Goal: Entertainment & Leisure: Browse casually

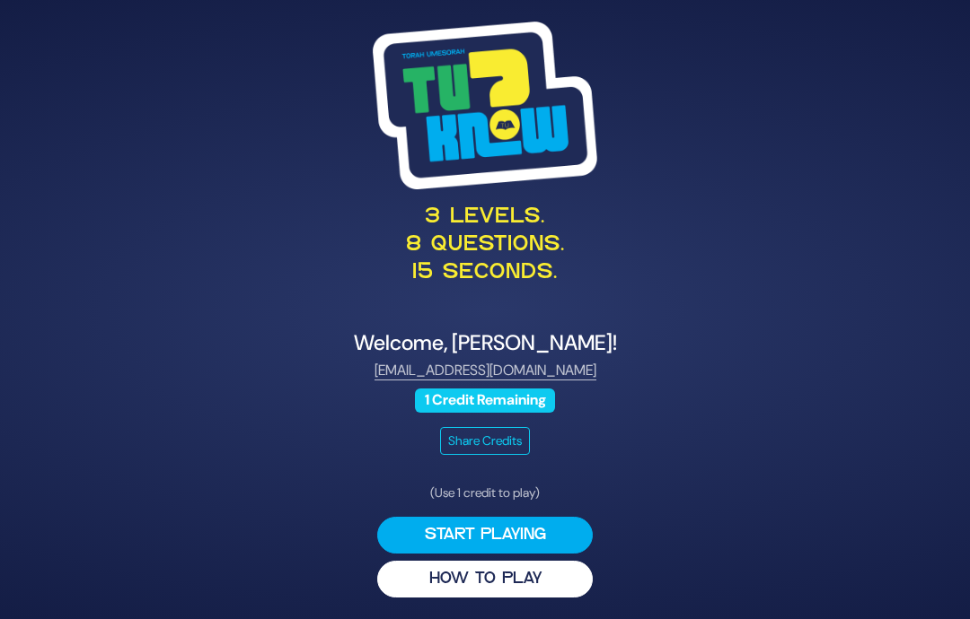
scroll to position [72, 0]
click at [461, 517] on button "Start Playing" at bounding box center [484, 535] width 215 height 37
click at [432, 517] on button "Start Playing" at bounding box center [484, 535] width 215 height 37
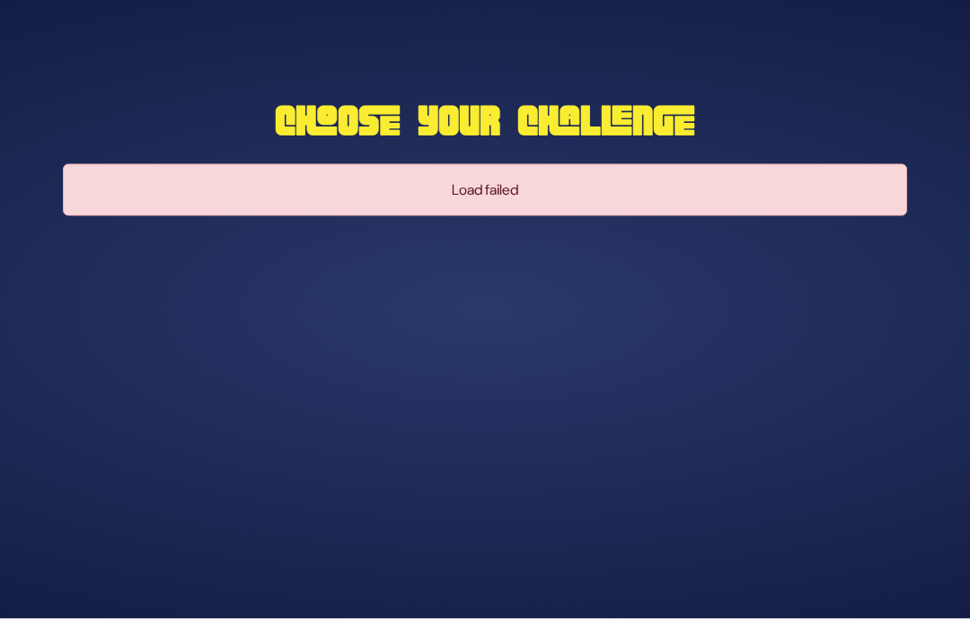
scroll to position [0, 0]
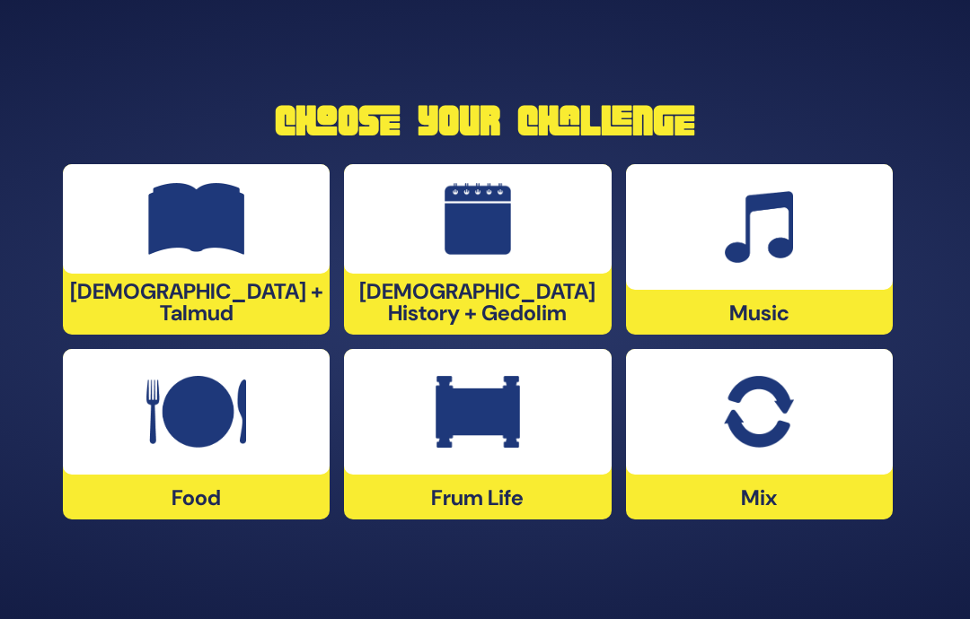
click at [807, 290] on div at bounding box center [759, 227] width 267 height 126
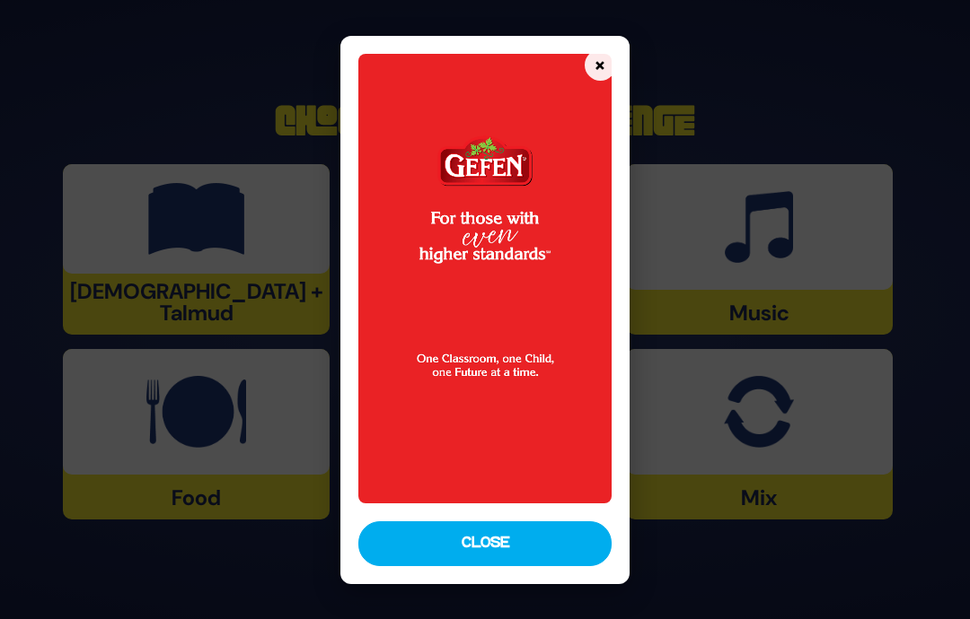
scroll to position [2, 0]
click at [446, 564] on button "Close" at bounding box center [484, 544] width 253 height 45
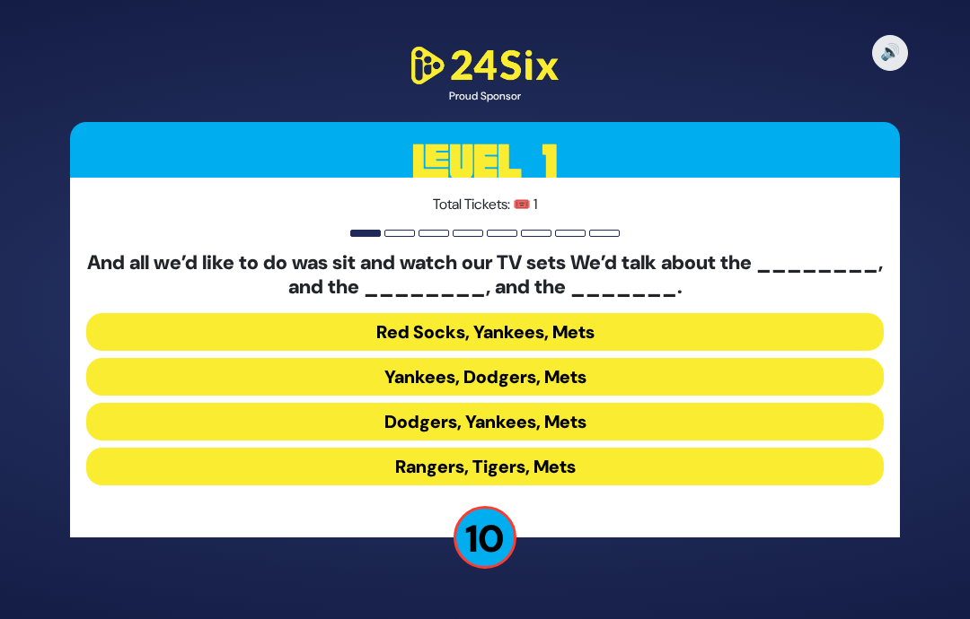
click at [385, 396] on button "Yankees, Dodgers, Mets" at bounding box center [484, 377] width 797 height 38
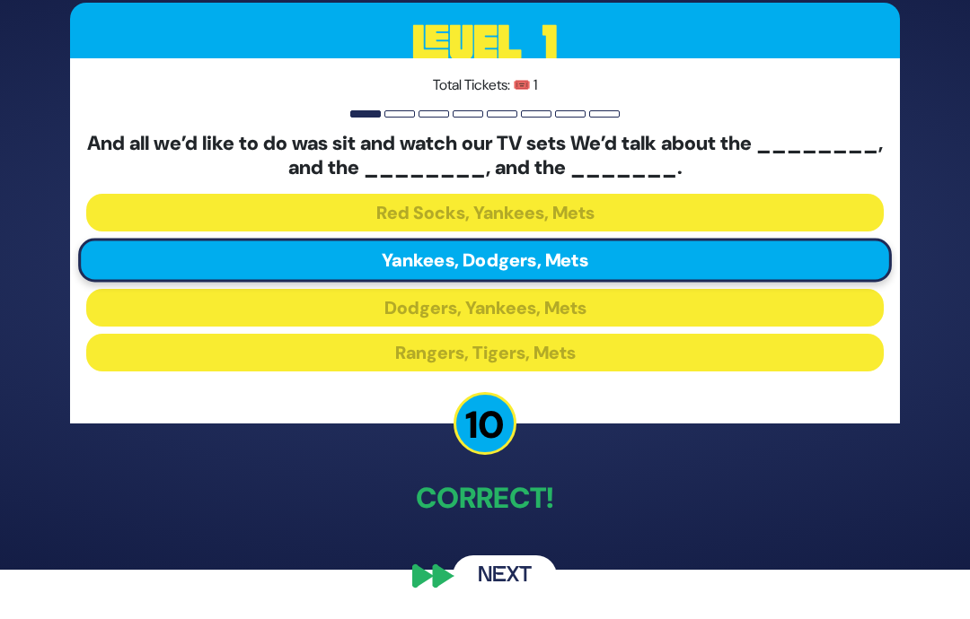
scroll to position [84, 0]
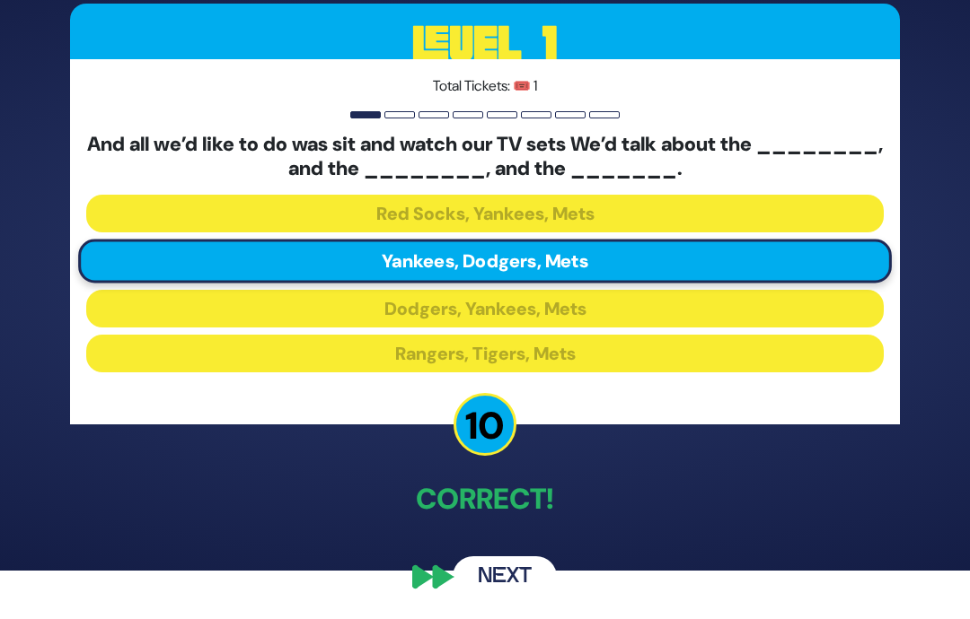
click at [503, 564] on button "Next" at bounding box center [504, 577] width 104 height 41
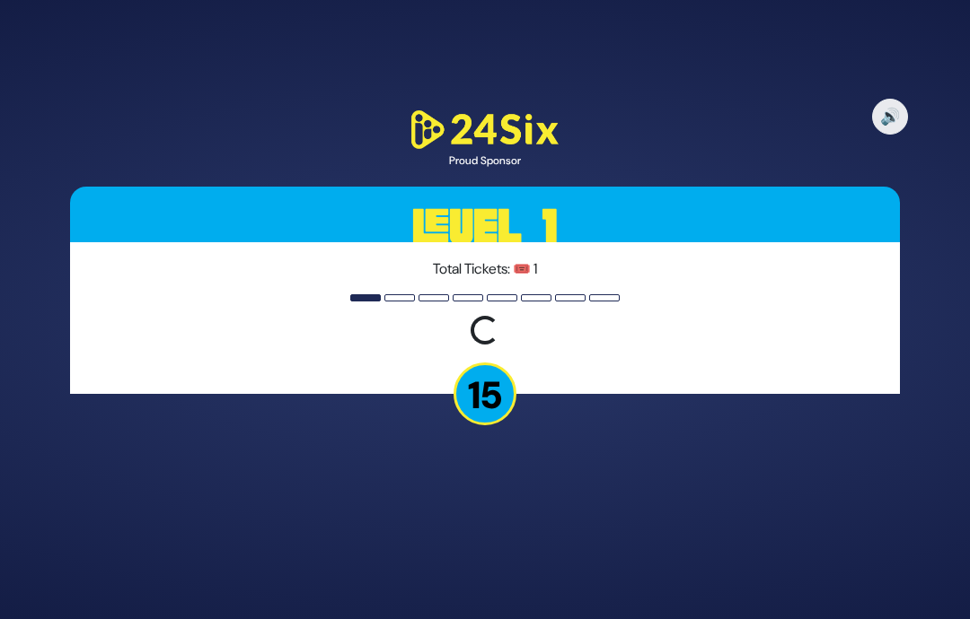
scroll to position [72, 0]
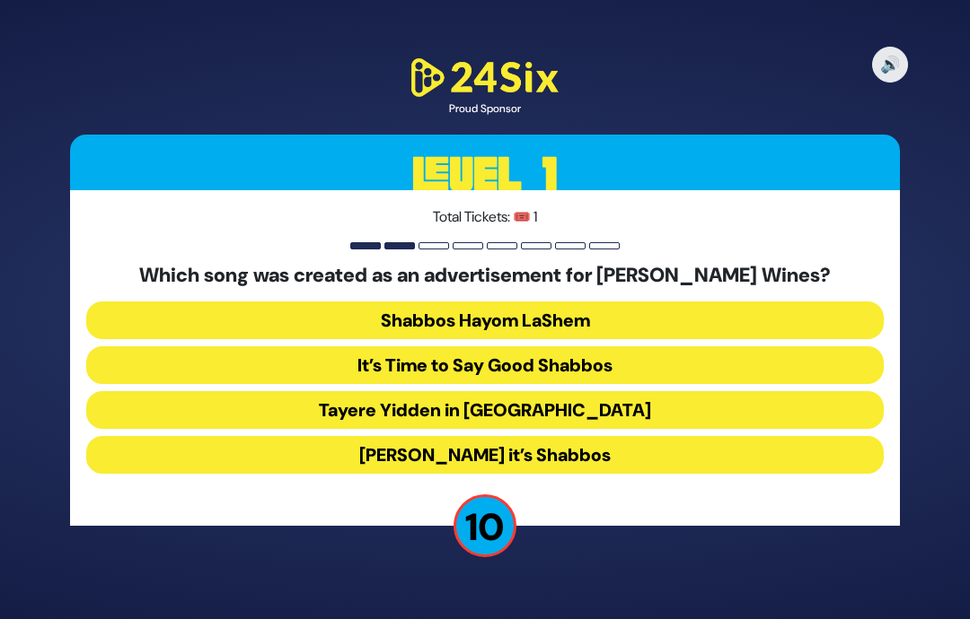
click at [647, 347] on button "It’s Time to Say Good Shabbos" at bounding box center [484, 366] width 797 height 38
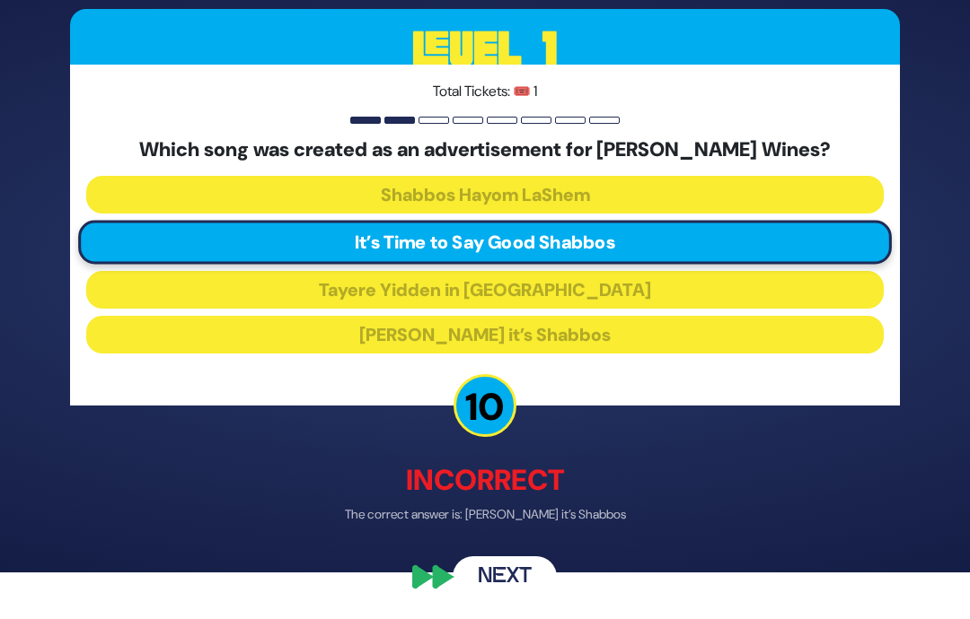
click at [498, 584] on button "Next" at bounding box center [504, 577] width 104 height 41
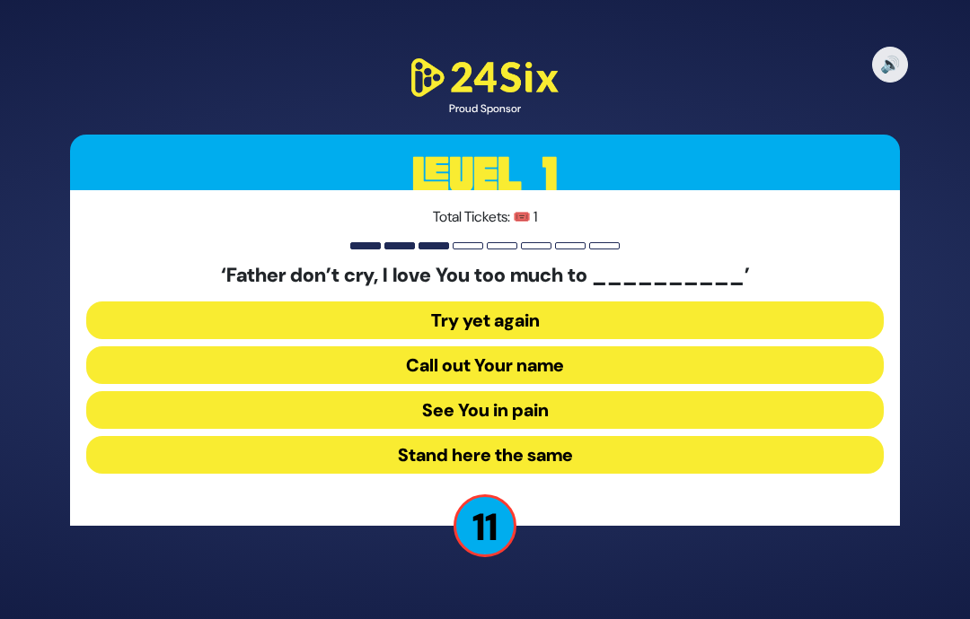
click at [695, 391] on button "See You in pain" at bounding box center [484, 410] width 797 height 38
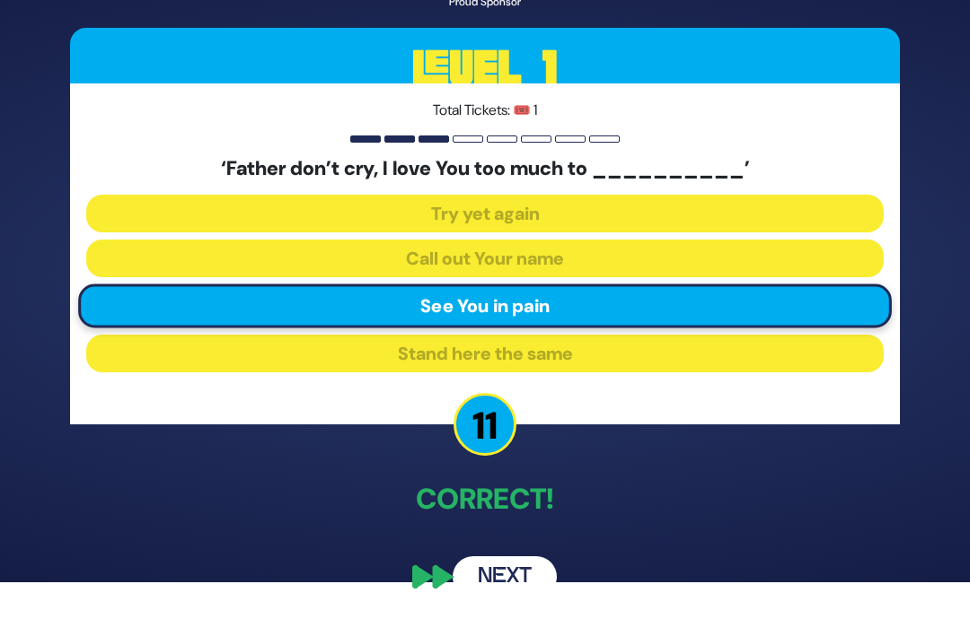
click at [492, 573] on button "Next" at bounding box center [504, 577] width 104 height 41
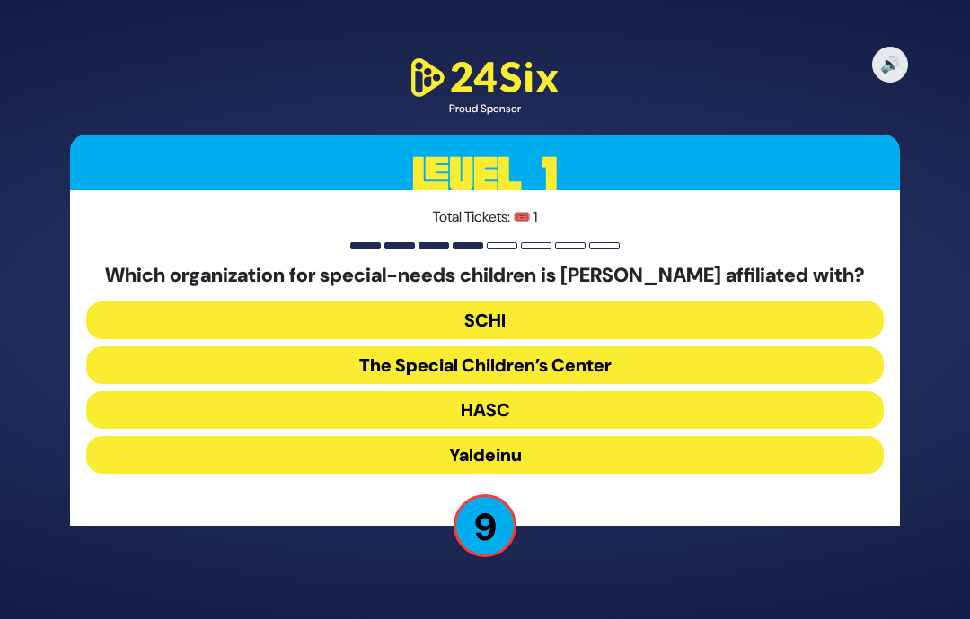
click at [646, 347] on button "The Special Children’s Center" at bounding box center [484, 366] width 797 height 38
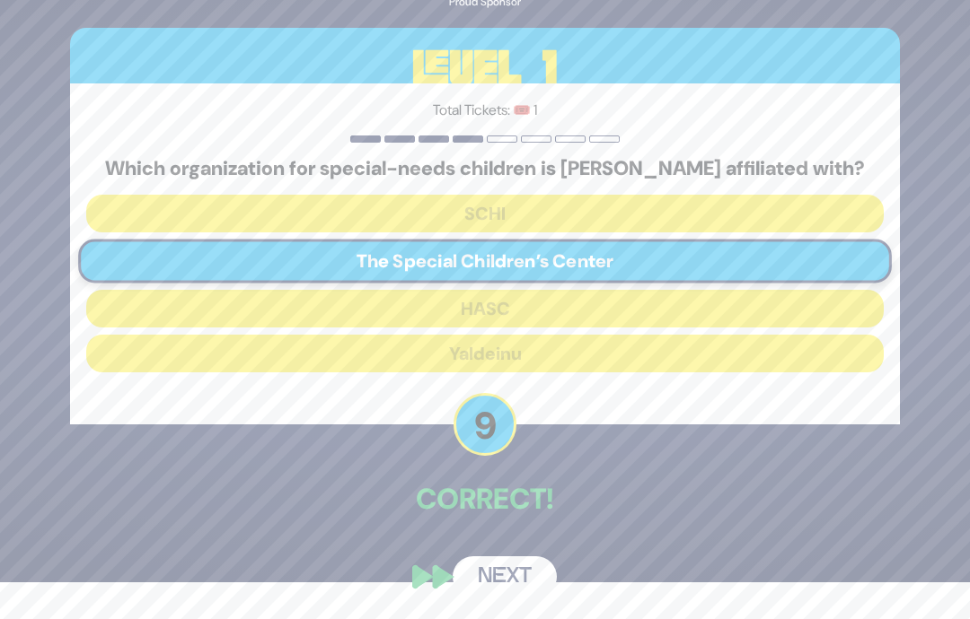
click at [524, 573] on button "Next" at bounding box center [504, 577] width 104 height 41
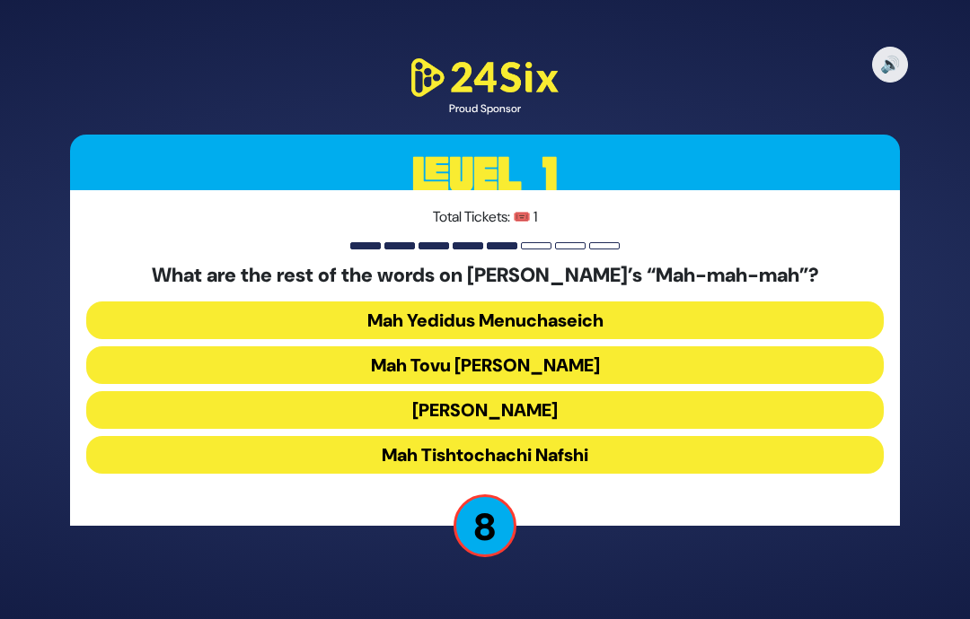
click at [651, 347] on button "Mah Tovu Ohalecha Yaakov" at bounding box center [484, 366] width 797 height 38
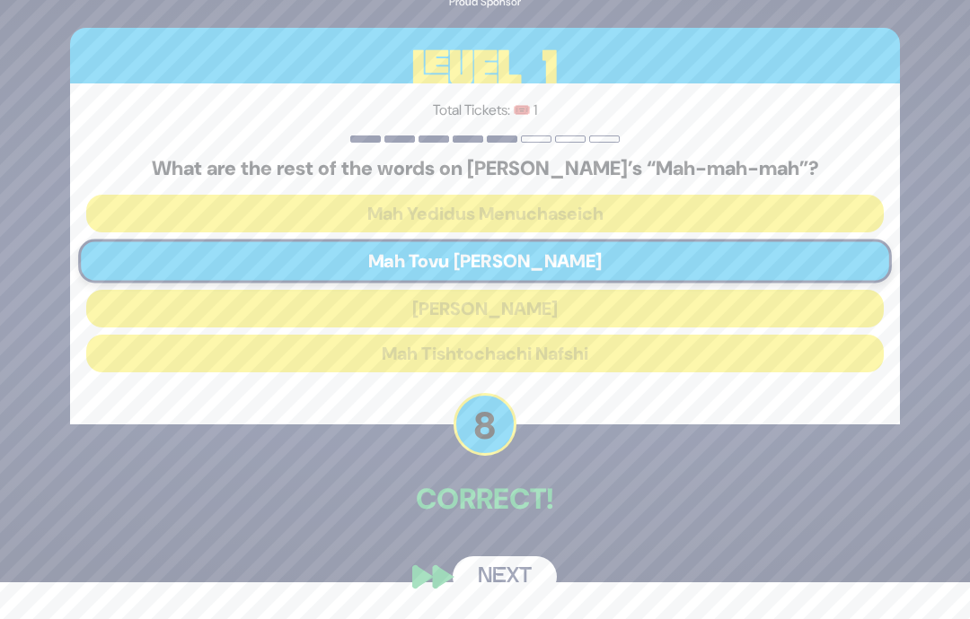
click at [510, 571] on button "Next" at bounding box center [504, 577] width 104 height 41
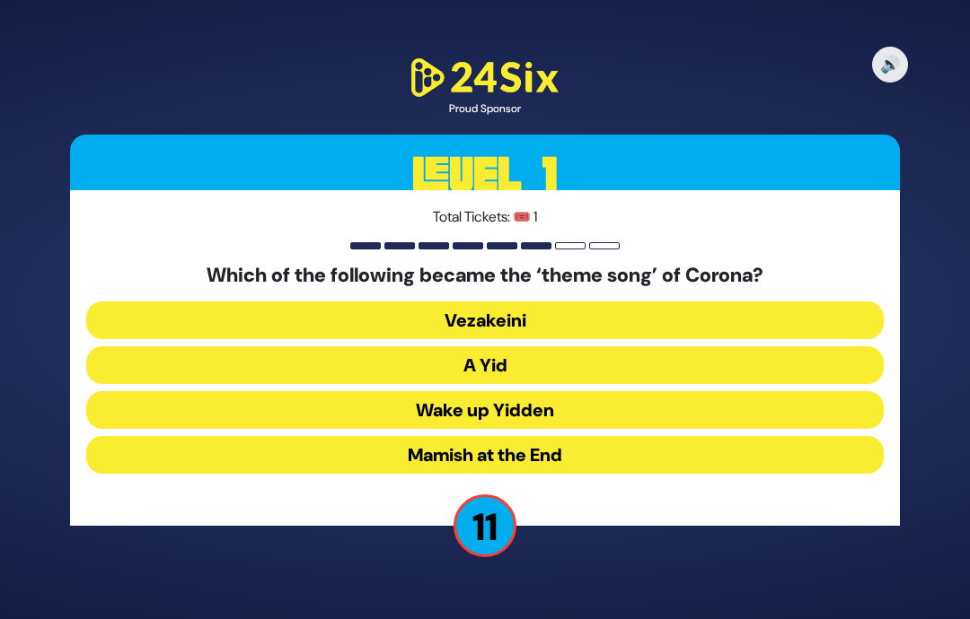
click at [615, 347] on button "A Yid" at bounding box center [484, 366] width 797 height 38
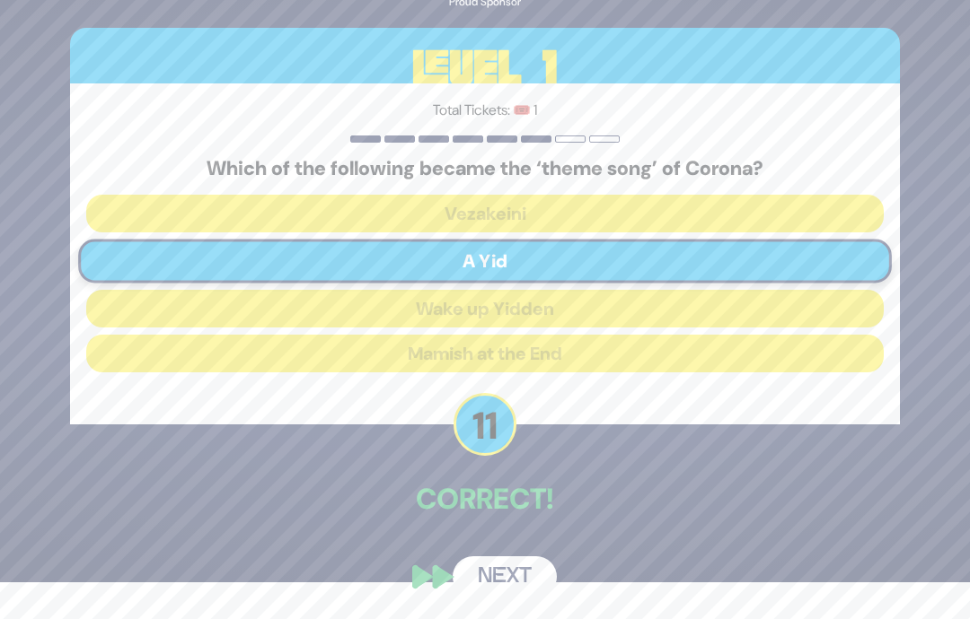
click at [506, 578] on button "Next" at bounding box center [504, 577] width 104 height 41
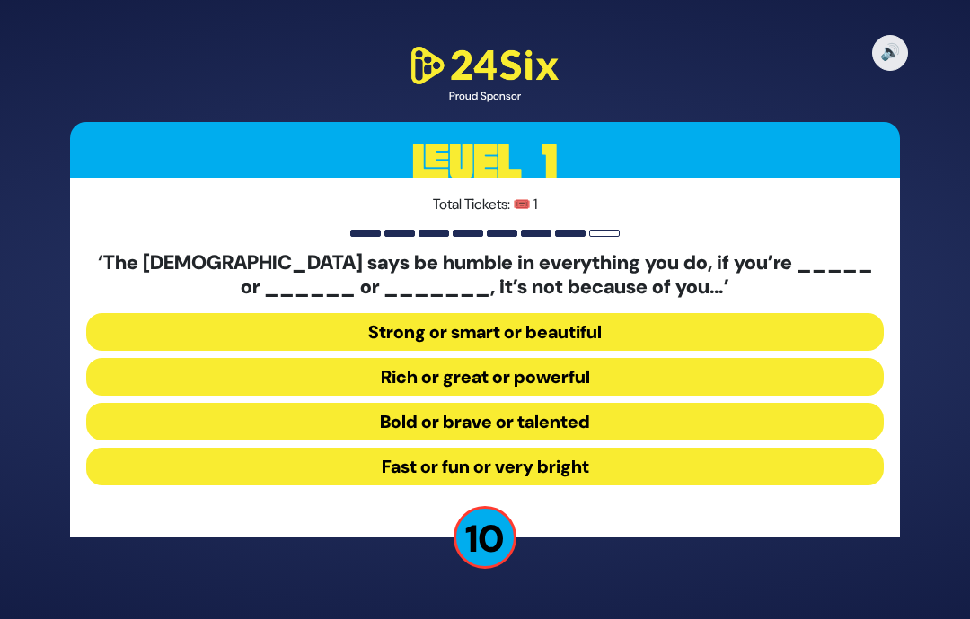
click at [655, 313] on button "Strong or smart or beautiful" at bounding box center [484, 332] width 797 height 38
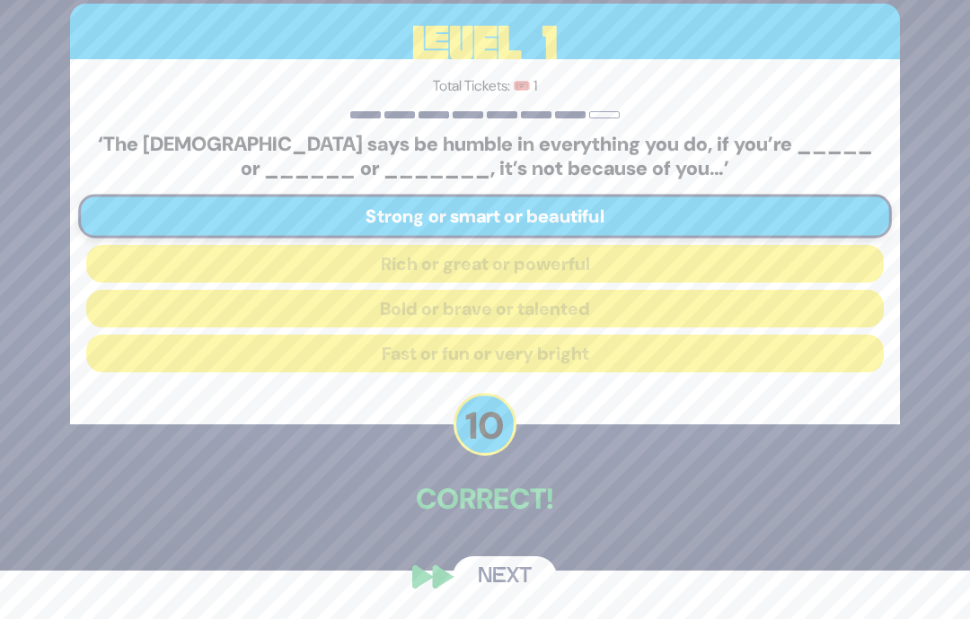
click at [498, 576] on button "Next" at bounding box center [504, 577] width 104 height 41
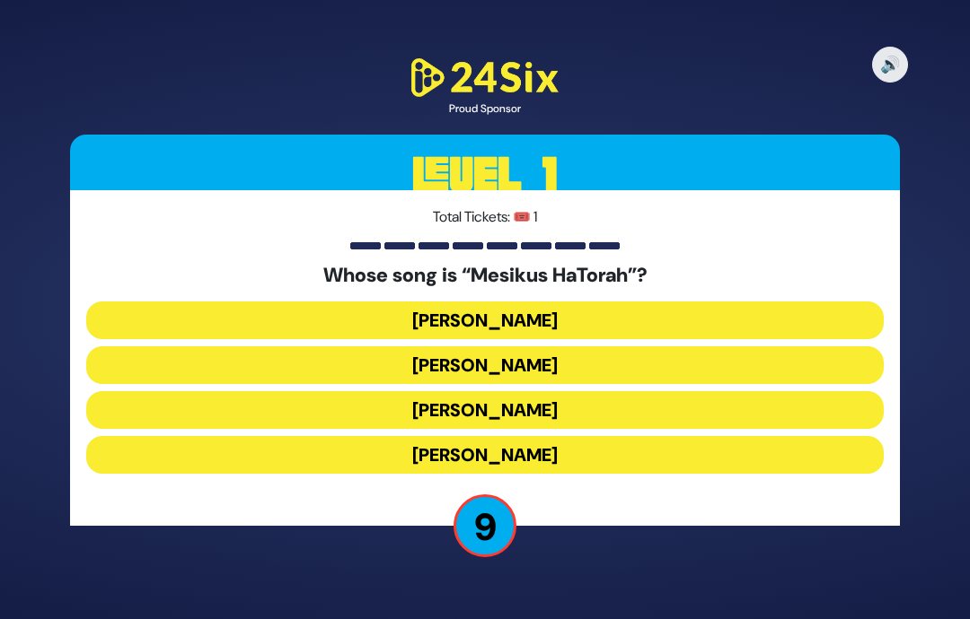
click at [629, 302] on button "Baruch Levine" at bounding box center [484, 321] width 797 height 38
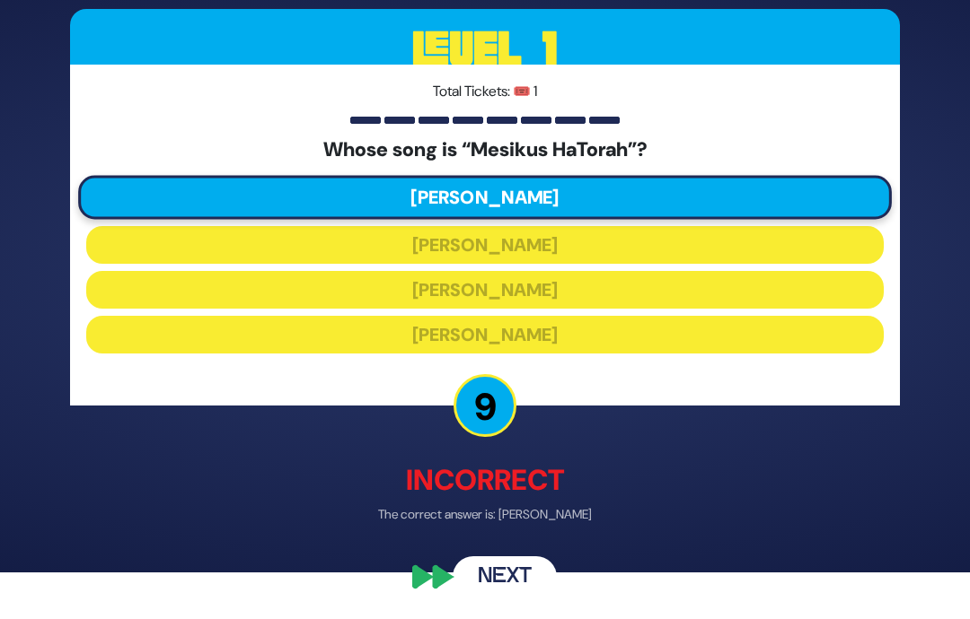
click at [530, 580] on button "Next" at bounding box center [504, 577] width 104 height 41
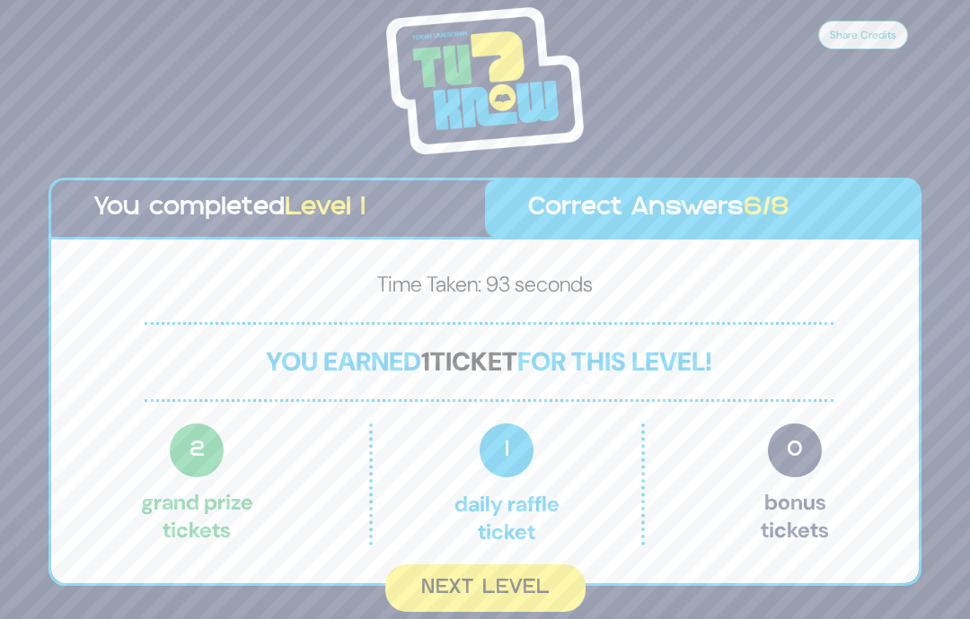
click at [502, 565] on button "Next Level" at bounding box center [485, 589] width 200 height 48
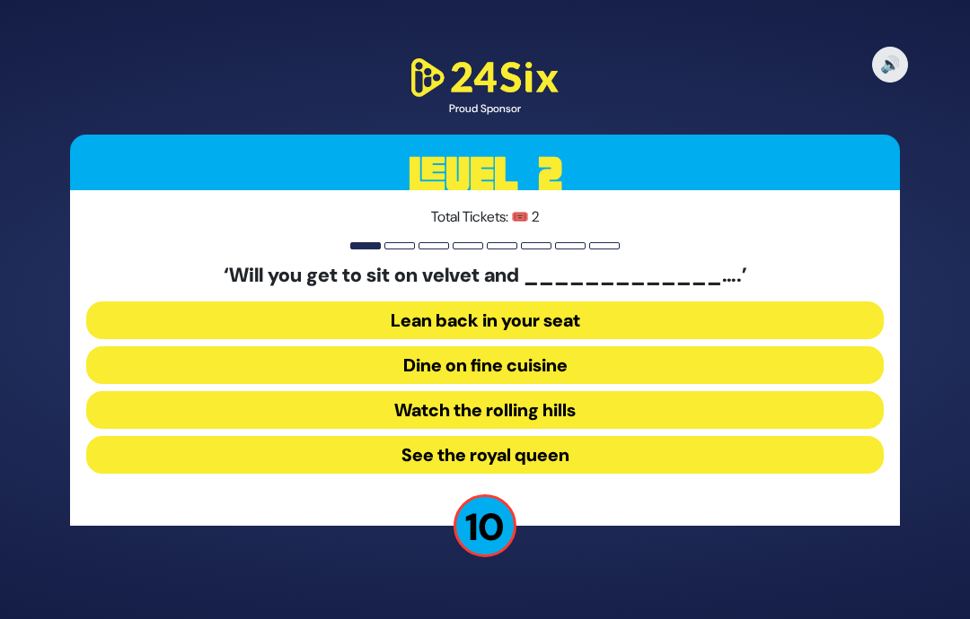
click at [645, 347] on button "Dine on fine cuisine" at bounding box center [484, 366] width 797 height 38
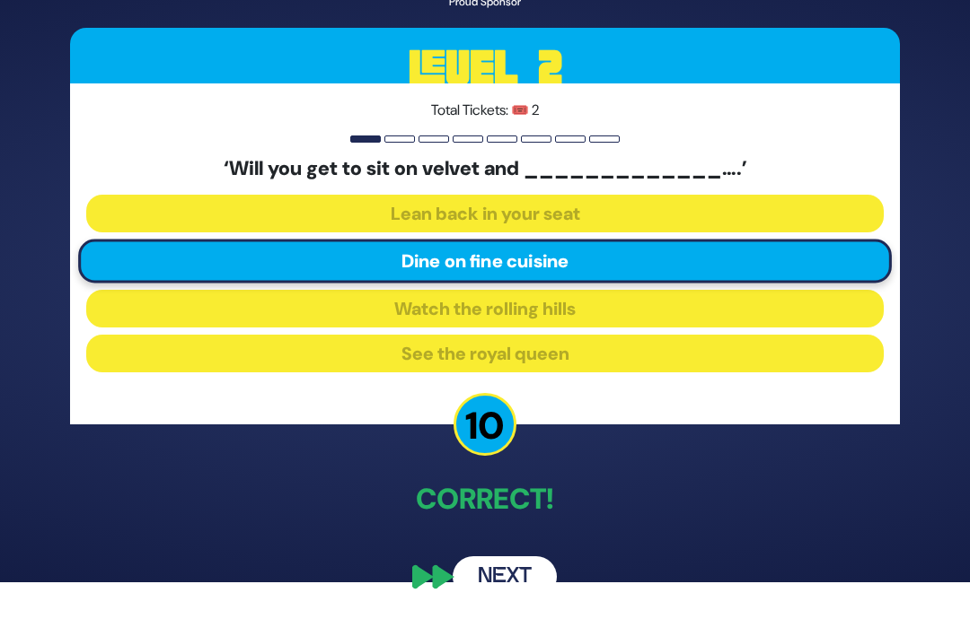
click at [514, 573] on button "Next" at bounding box center [504, 577] width 104 height 41
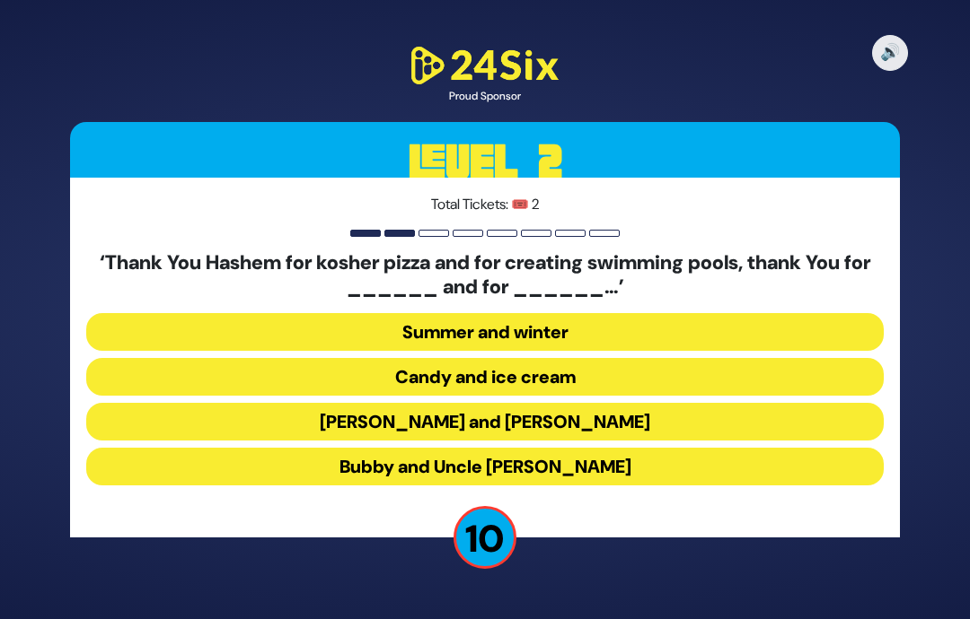
click at [593, 403] on button "Latkes and Paskesz" at bounding box center [484, 422] width 797 height 38
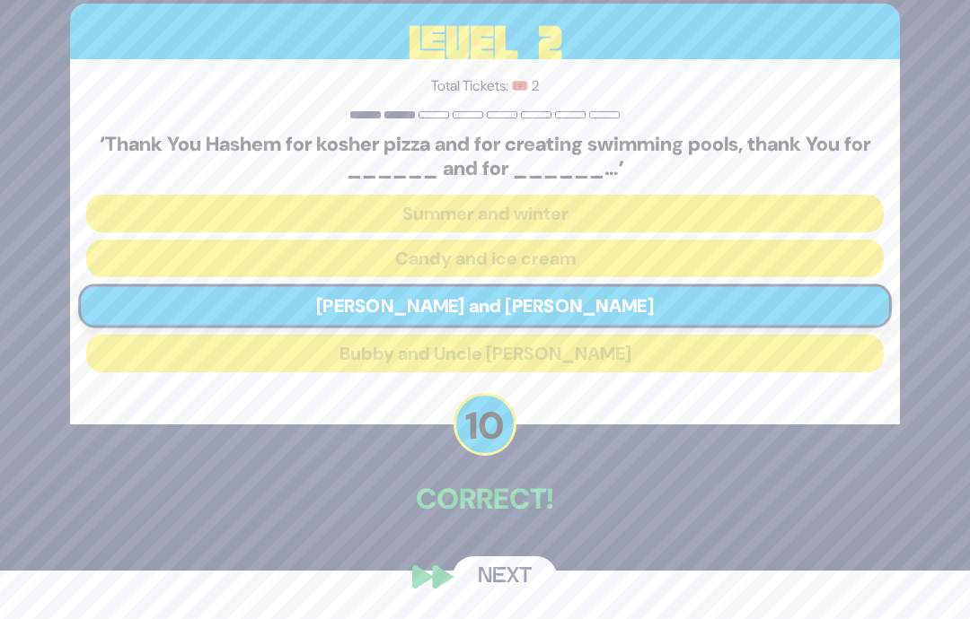
click at [517, 585] on button "Next" at bounding box center [504, 577] width 104 height 41
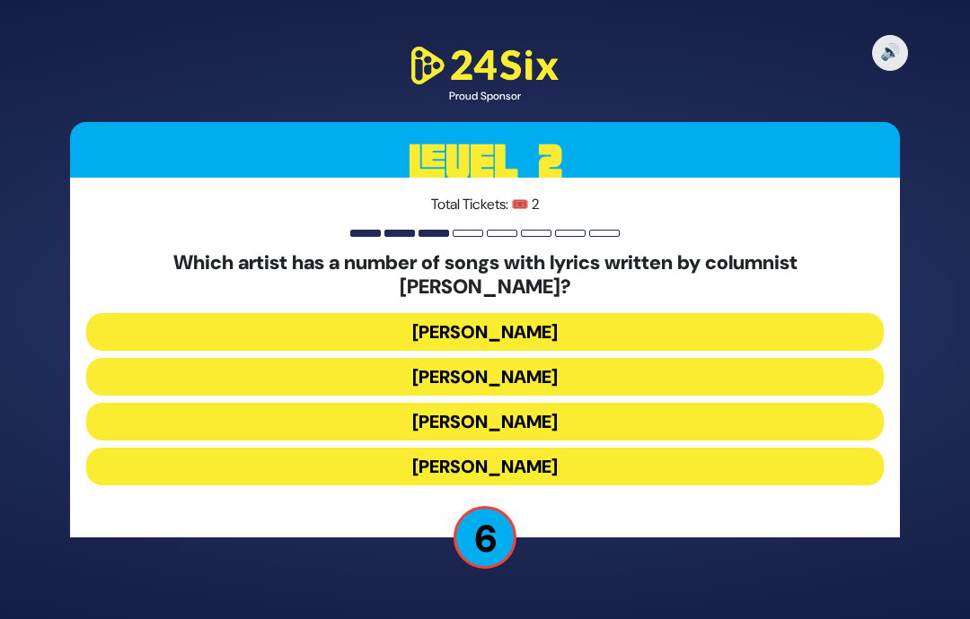
click at [654, 313] on button "Mordechai Shapiro" at bounding box center [484, 332] width 797 height 38
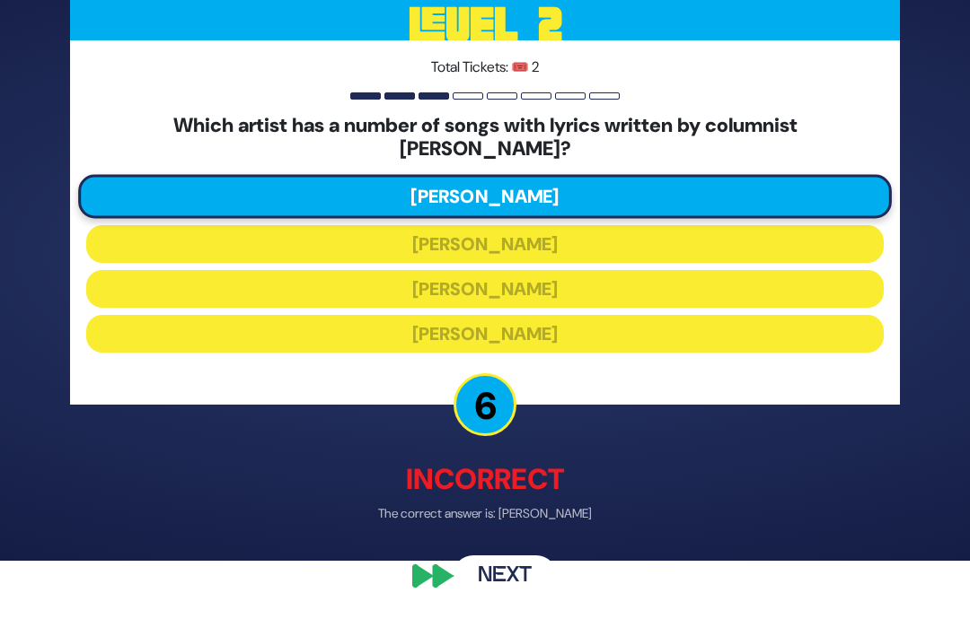
click at [501, 598] on button "Next" at bounding box center [504, 577] width 104 height 41
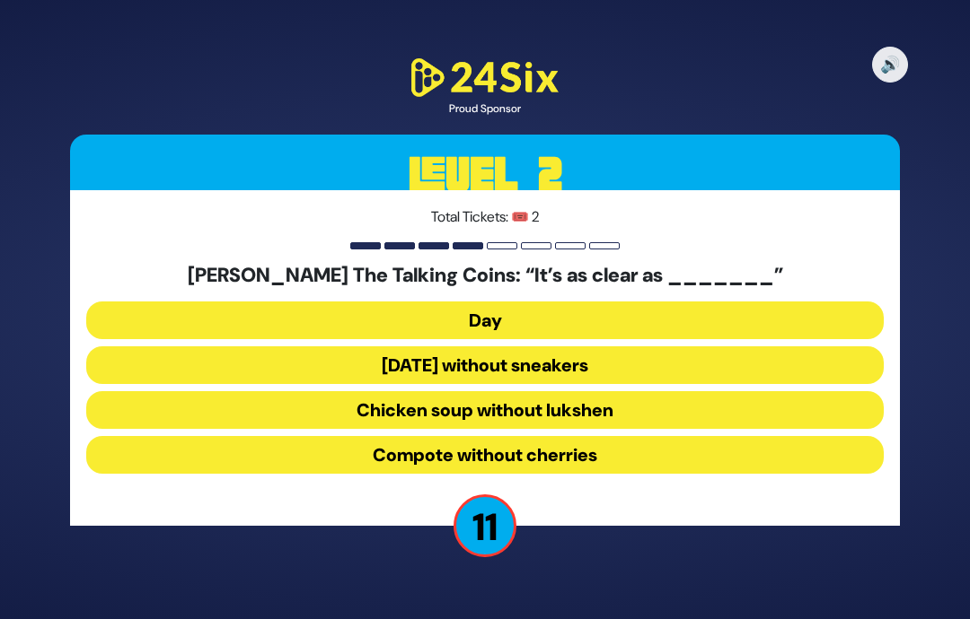
click at [619, 391] on button "Chicken soup without lukshen" at bounding box center [484, 410] width 797 height 38
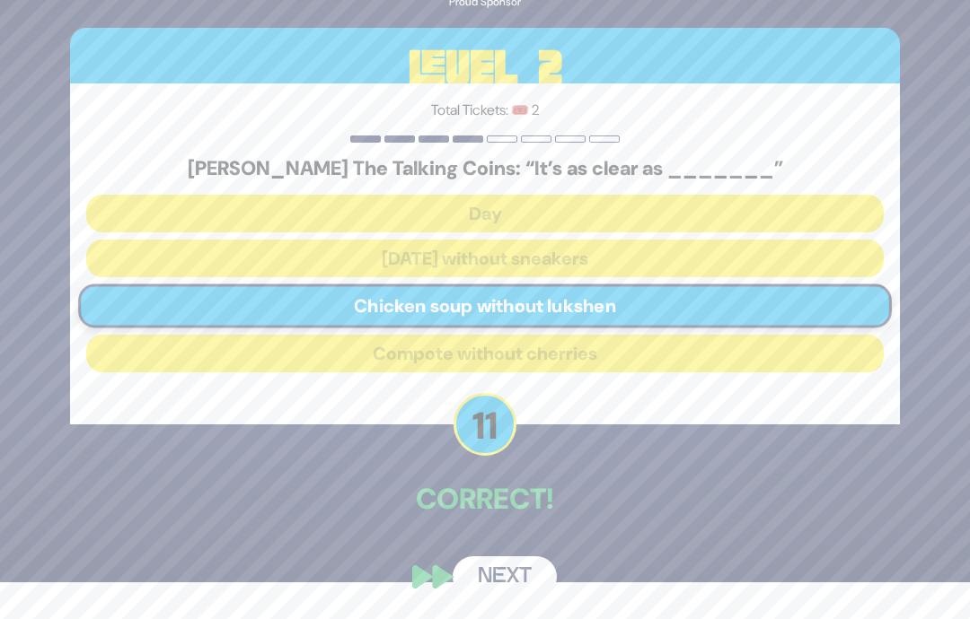
click at [531, 578] on button "Next" at bounding box center [504, 577] width 104 height 41
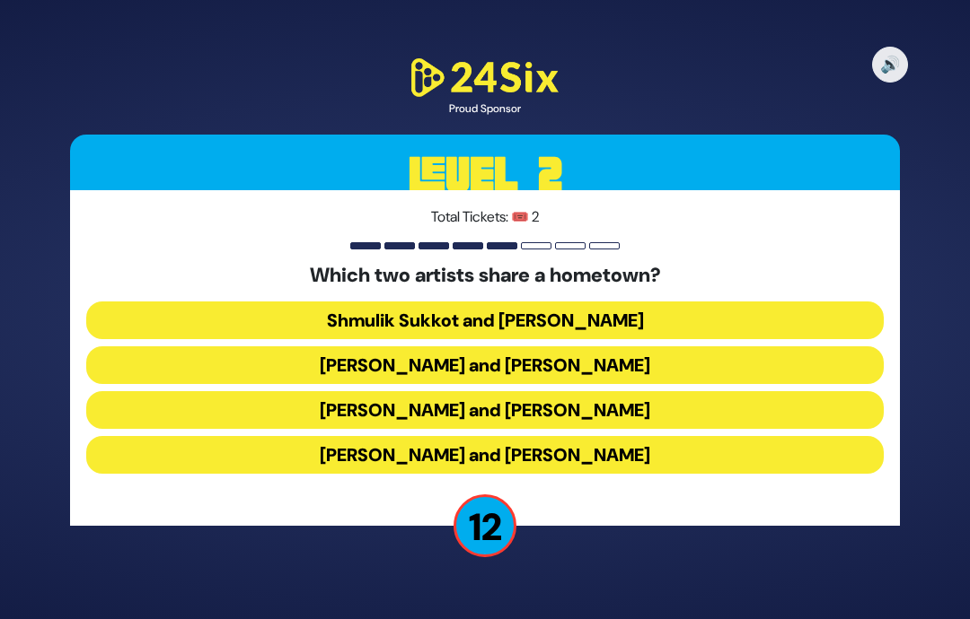
click at [737, 347] on button "Abie Rotenberg and Baruch Levine" at bounding box center [484, 366] width 797 height 38
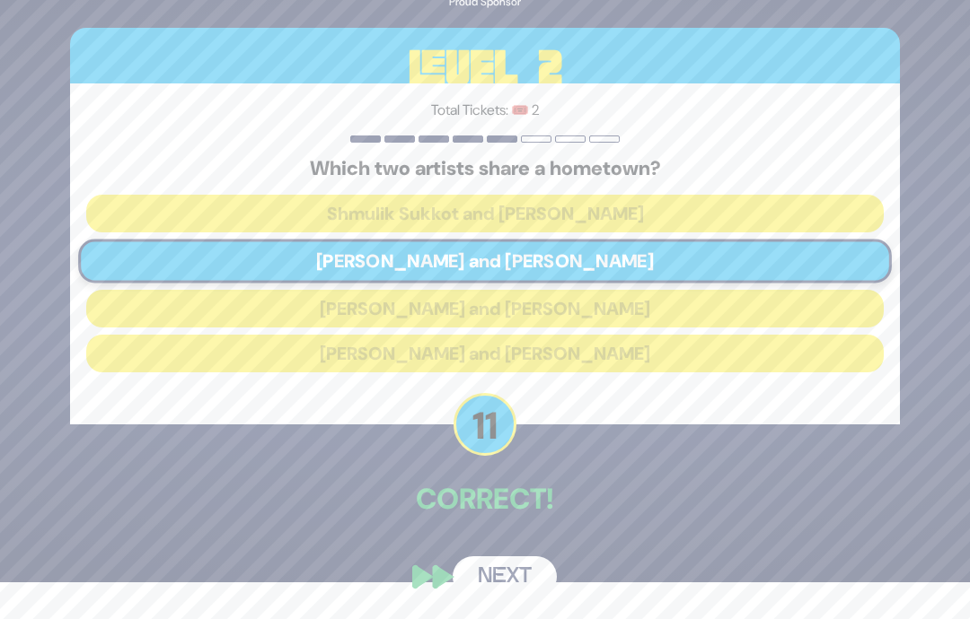
click at [496, 574] on button "Next" at bounding box center [504, 577] width 104 height 41
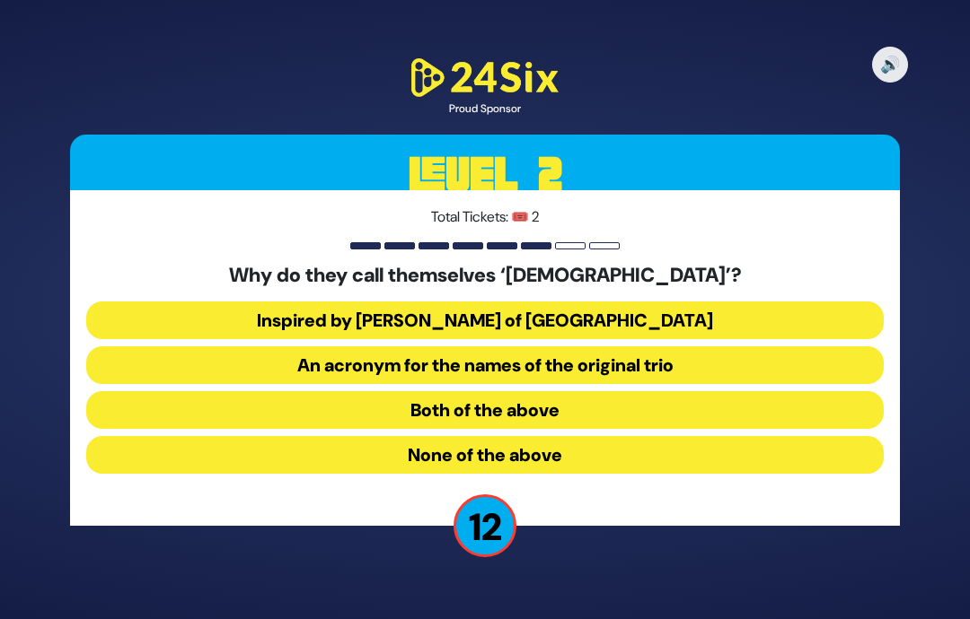
click at [681, 302] on button "Inspired by R’ Zusha of Hanipoli" at bounding box center [484, 321] width 797 height 38
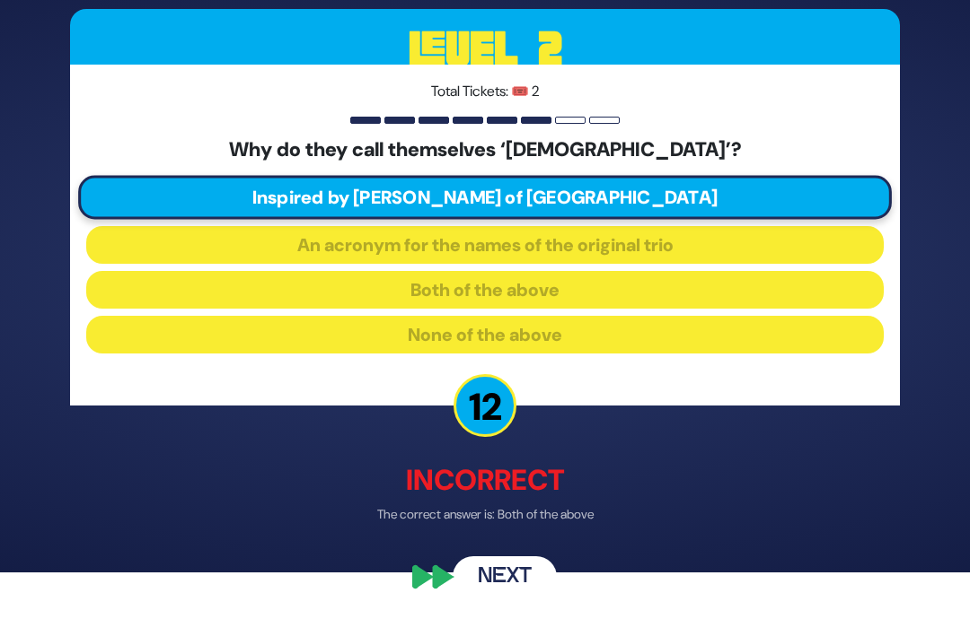
click at [525, 585] on button "Next" at bounding box center [504, 577] width 104 height 41
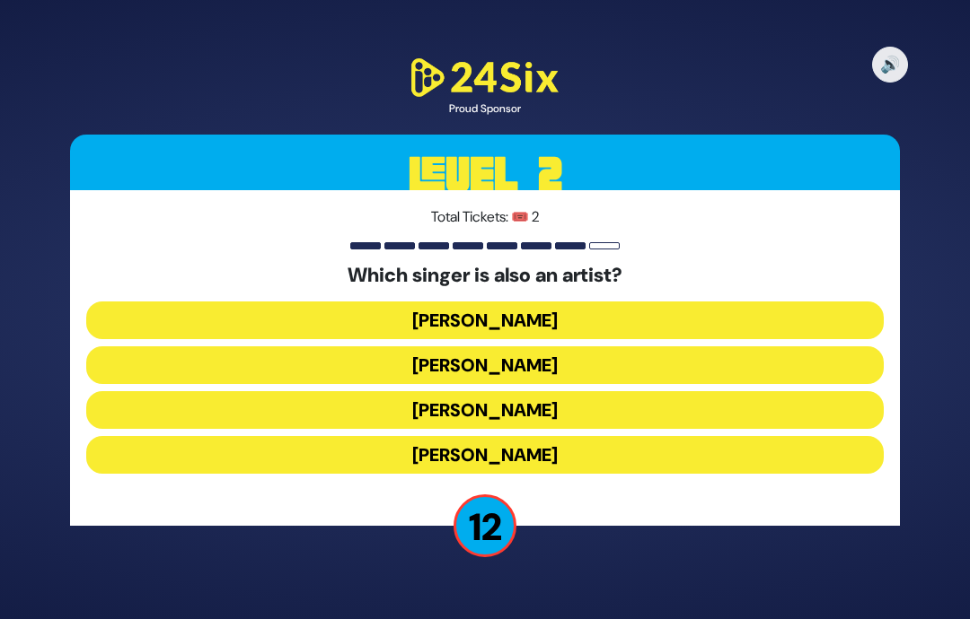
click at [636, 391] on button "Lipa Schmeltzer" at bounding box center [484, 410] width 797 height 38
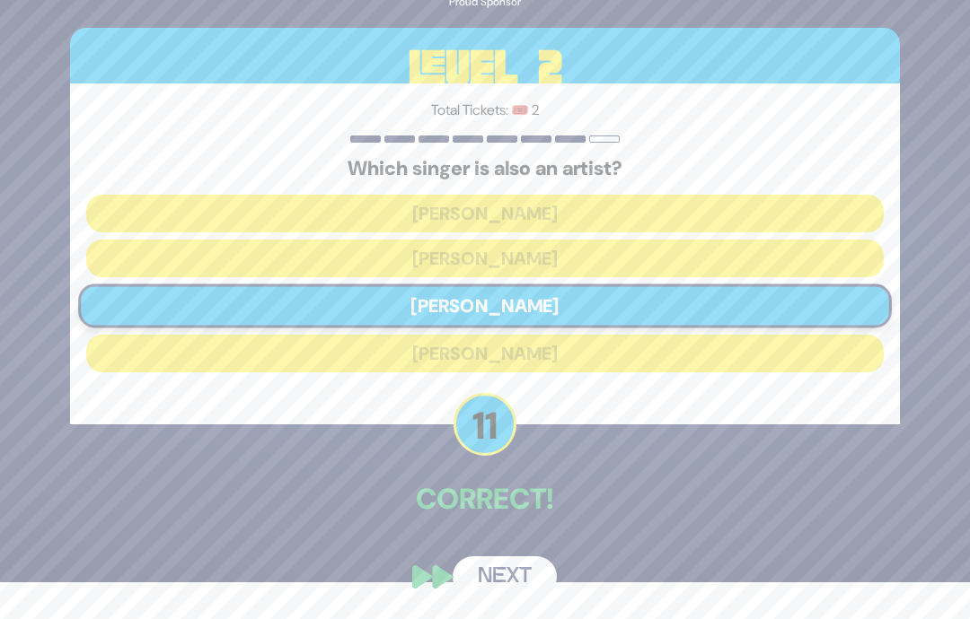
click at [516, 573] on button "Next" at bounding box center [504, 577] width 104 height 41
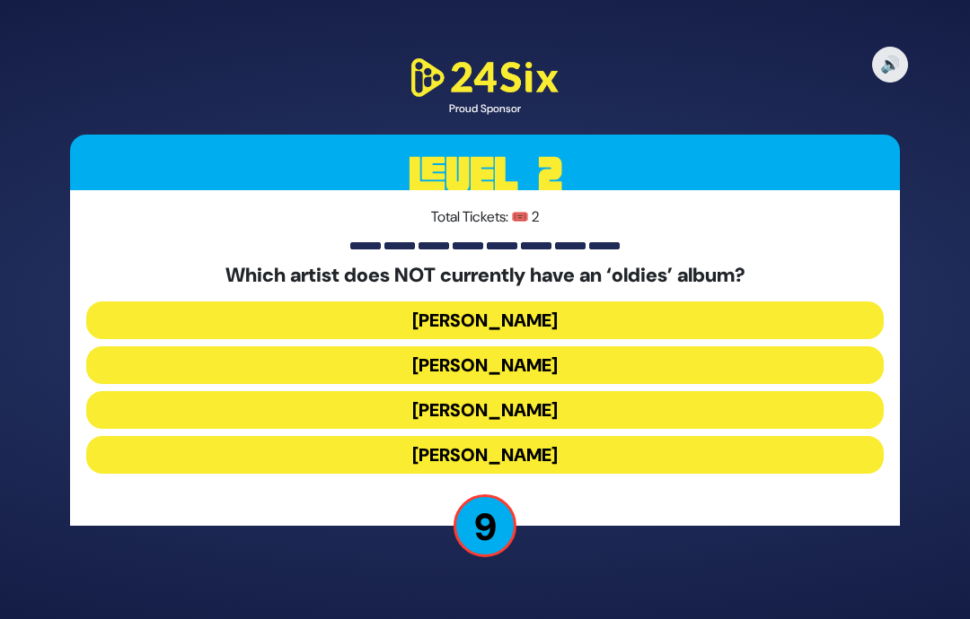
click at [732, 347] on button "Mordechai Shapiro" at bounding box center [484, 366] width 797 height 38
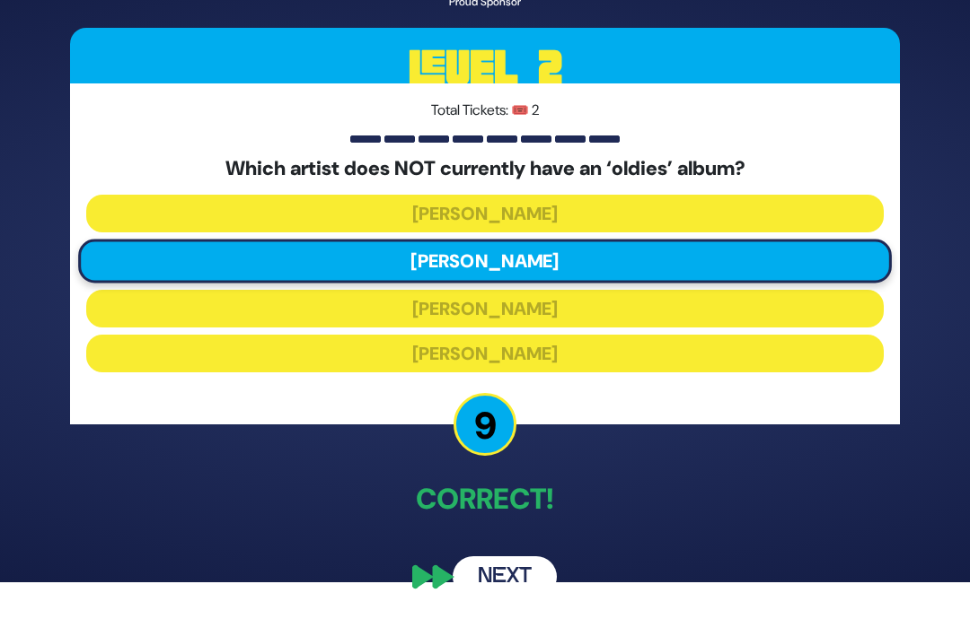
click at [536, 570] on button "Next" at bounding box center [504, 577] width 104 height 41
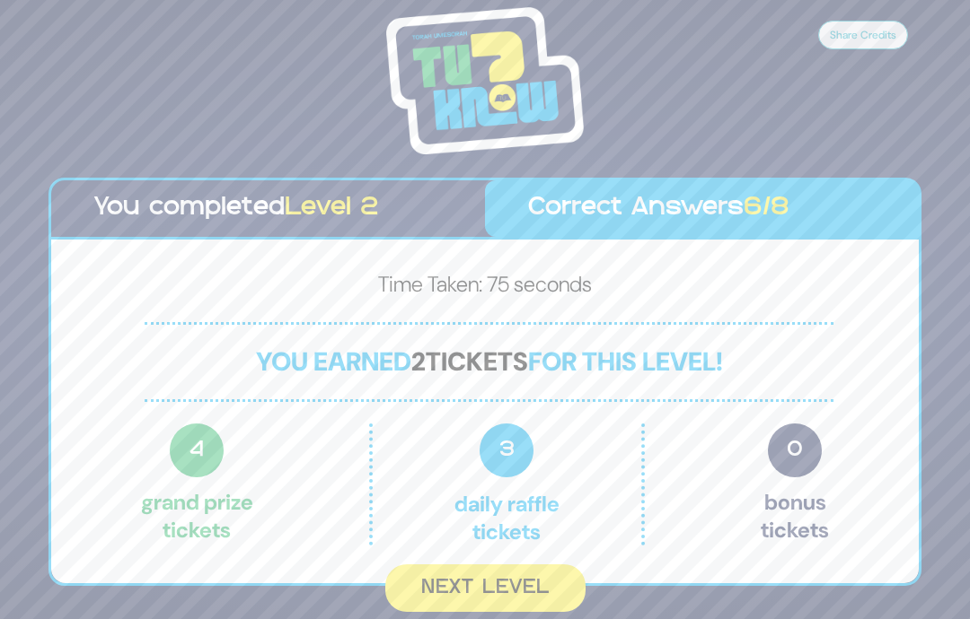
click at [530, 565] on button "Next Level" at bounding box center [485, 589] width 200 height 48
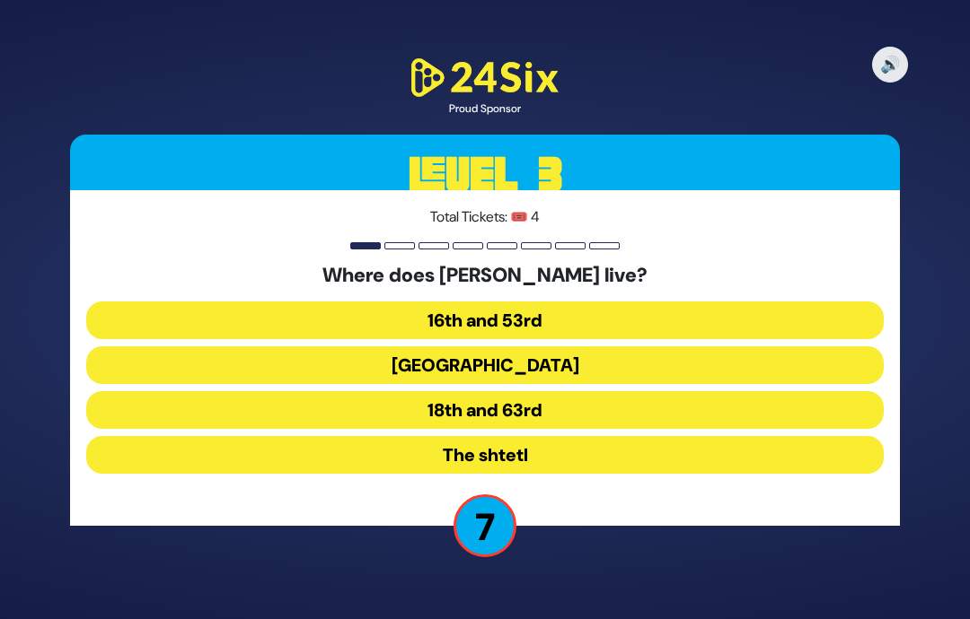
click at [793, 302] on button "16th and 53rd" at bounding box center [484, 321] width 797 height 38
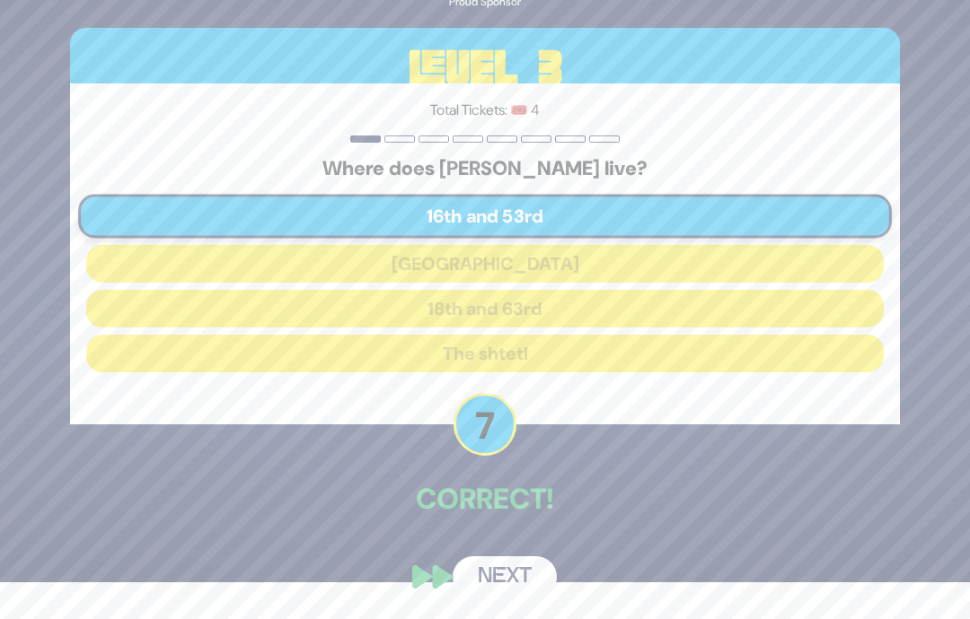
click at [494, 574] on button "Next" at bounding box center [504, 577] width 104 height 41
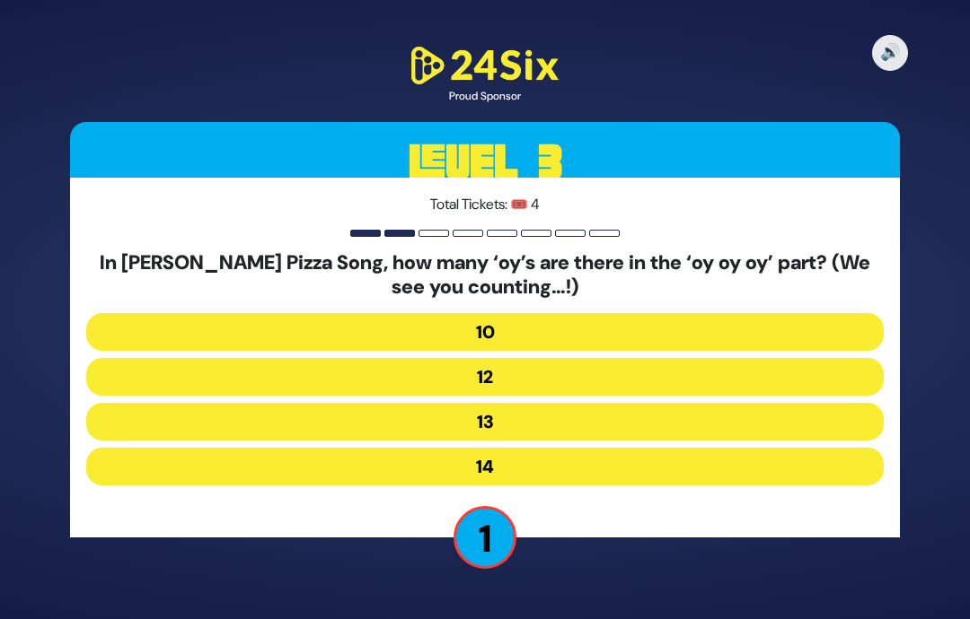
click at [686, 403] on button "13" at bounding box center [484, 422] width 797 height 38
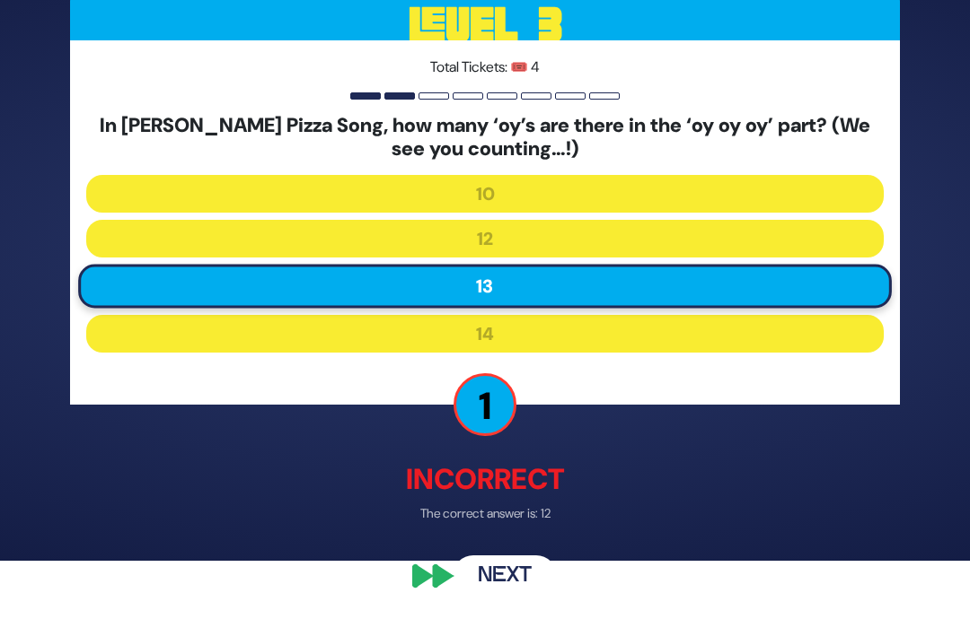
click at [522, 598] on button "Next" at bounding box center [504, 577] width 104 height 41
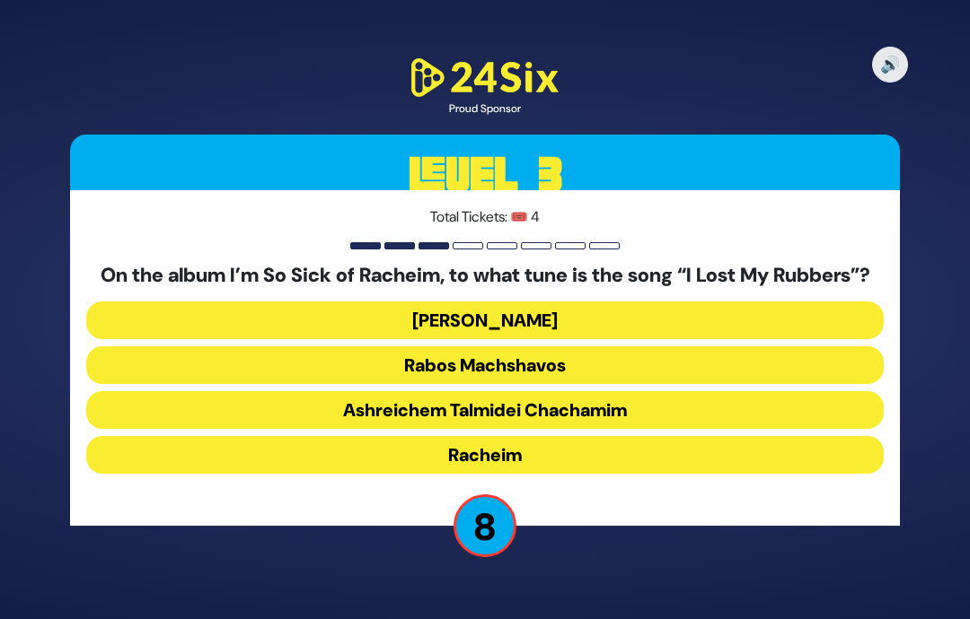
click at [844, 302] on button "Dido Bey" at bounding box center [484, 321] width 797 height 38
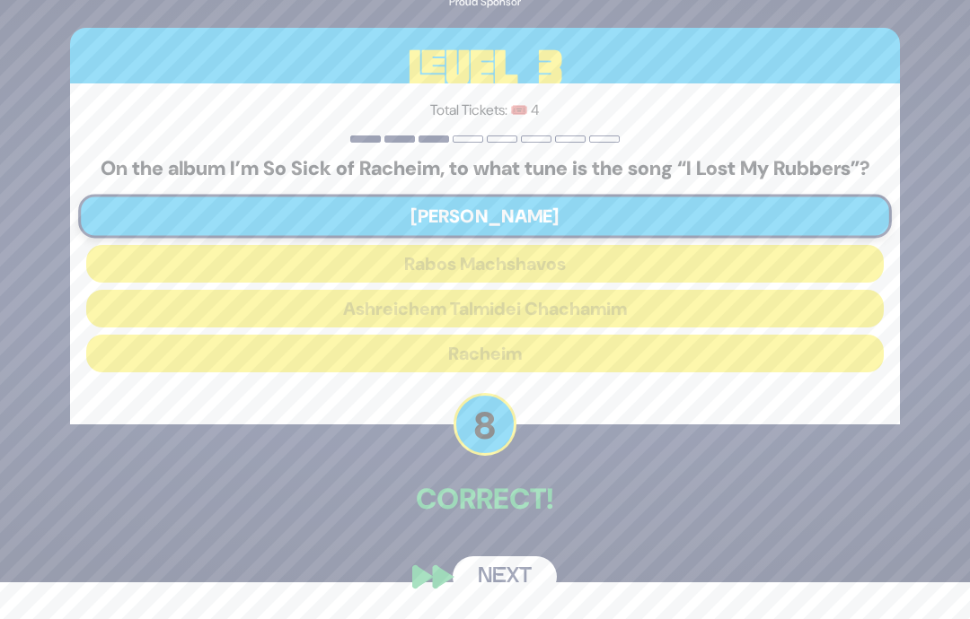
click at [502, 583] on button "Next" at bounding box center [504, 577] width 104 height 41
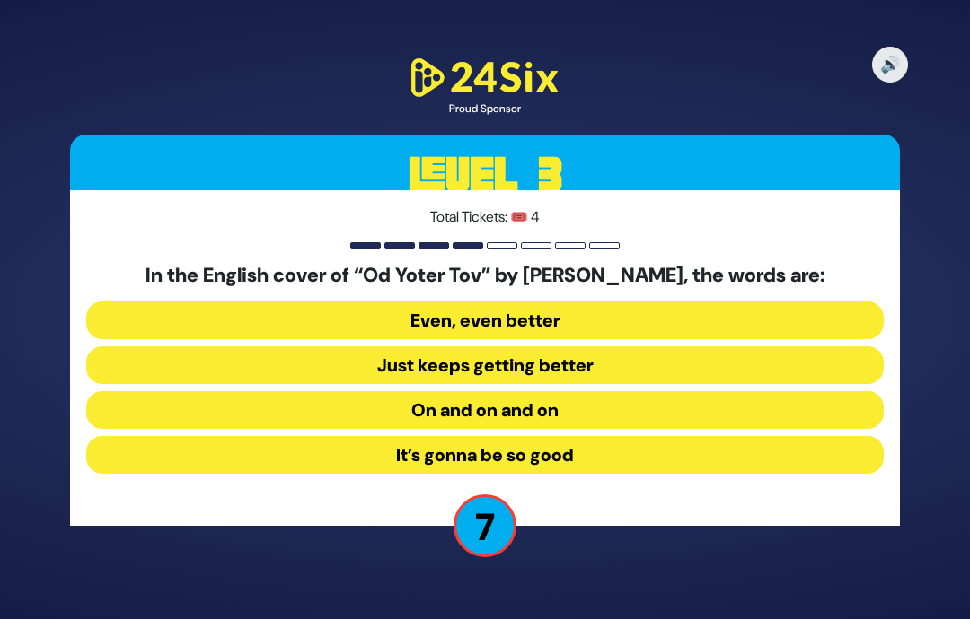
click at [852, 302] on button "Even, even better" at bounding box center [484, 321] width 797 height 38
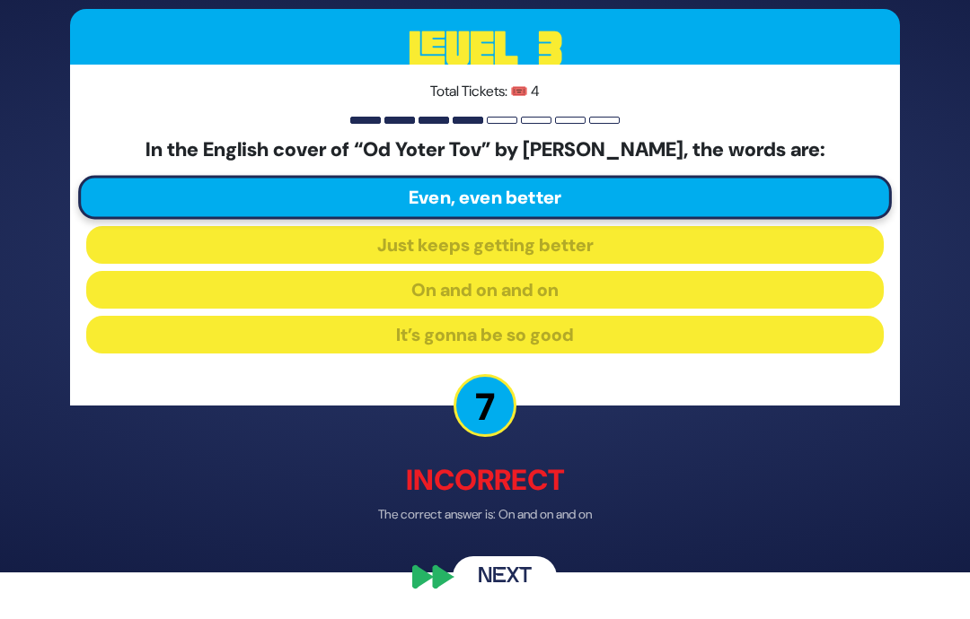
click at [503, 583] on button "Next" at bounding box center [504, 577] width 104 height 41
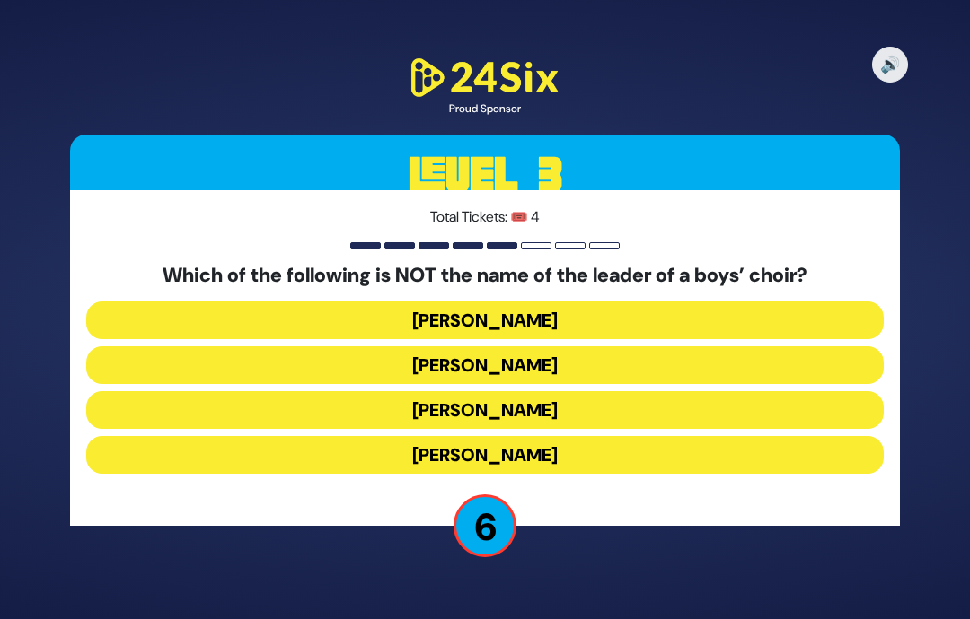
click at [757, 436] on button "[PERSON_NAME]" at bounding box center [484, 455] width 797 height 38
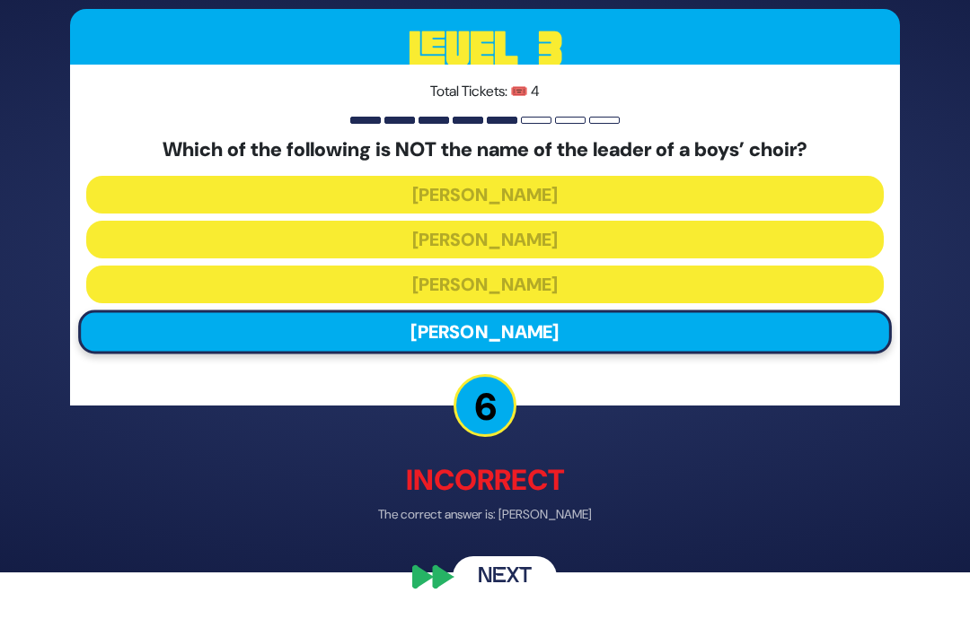
scroll to position [67, 0]
click at [498, 586] on button "Next" at bounding box center [504, 577] width 104 height 41
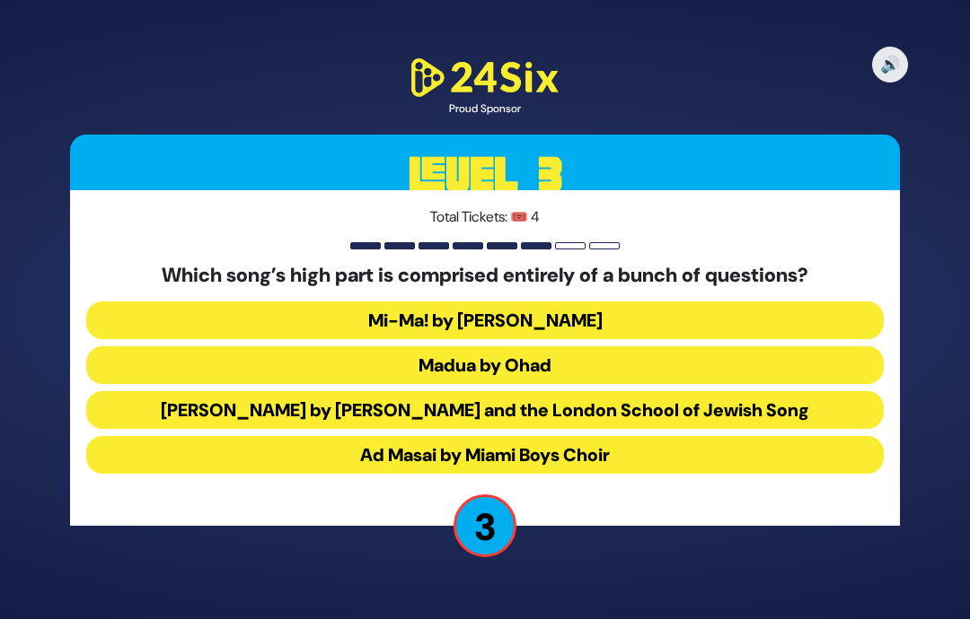
click at [715, 347] on button "Madua by Ohad" at bounding box center [484, 366] width 797 height 38
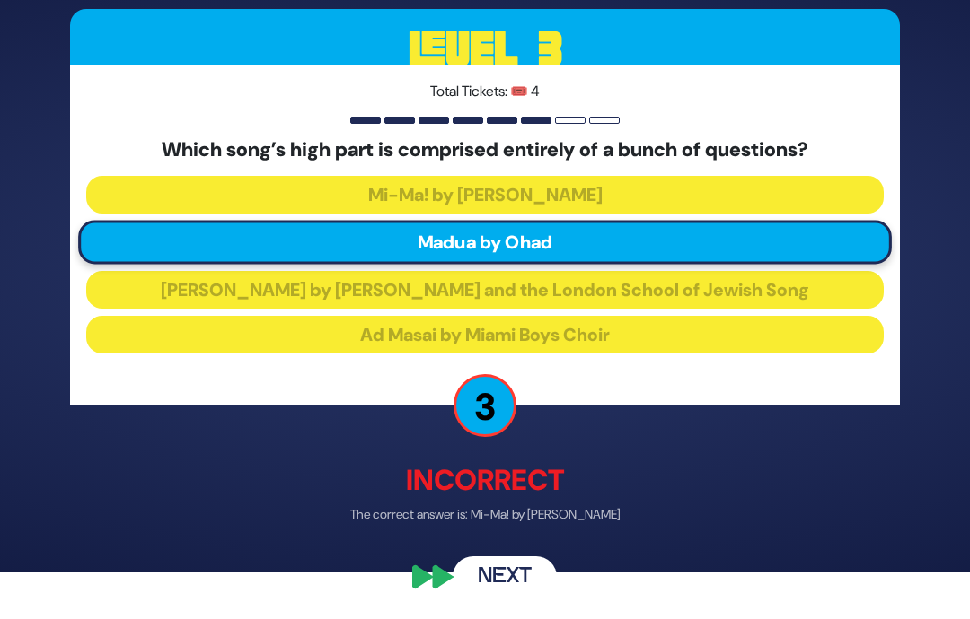
click at [519, 590] on button "Next" at bounding box center [504, 577] width 104 height 41
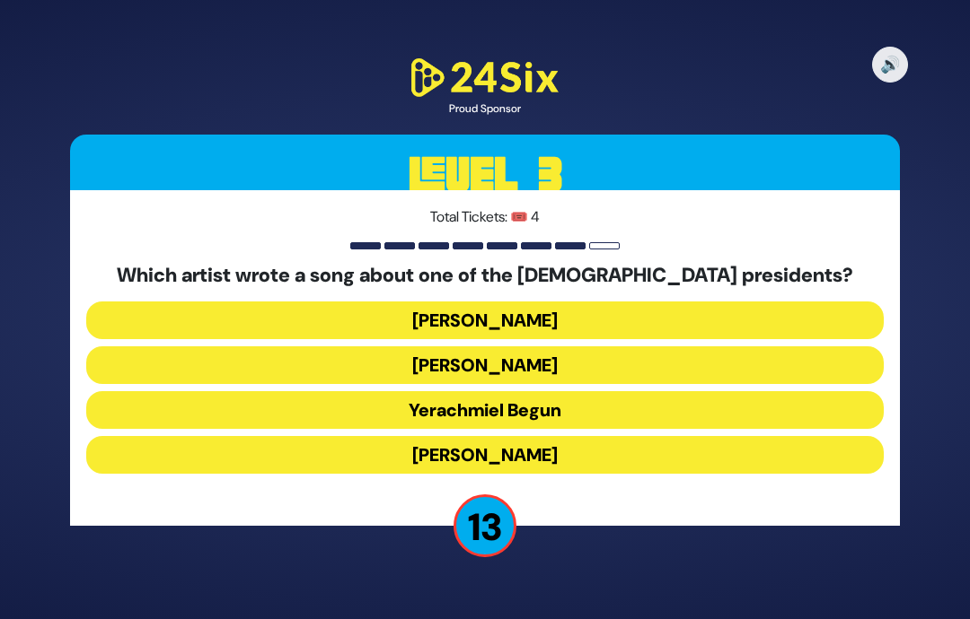
click at [718, 391] on button "Yerachmiel Begun" at bounding box center [484, 410] width 797 height 38
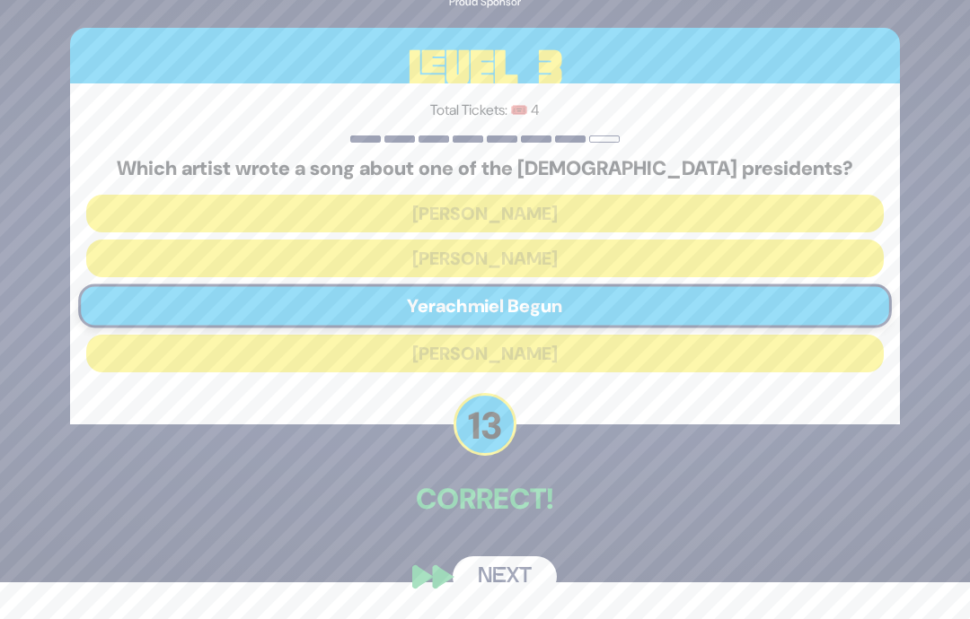
click at [498, 576] on button "Next" at bounding box center [504, 577] width 104 height 41
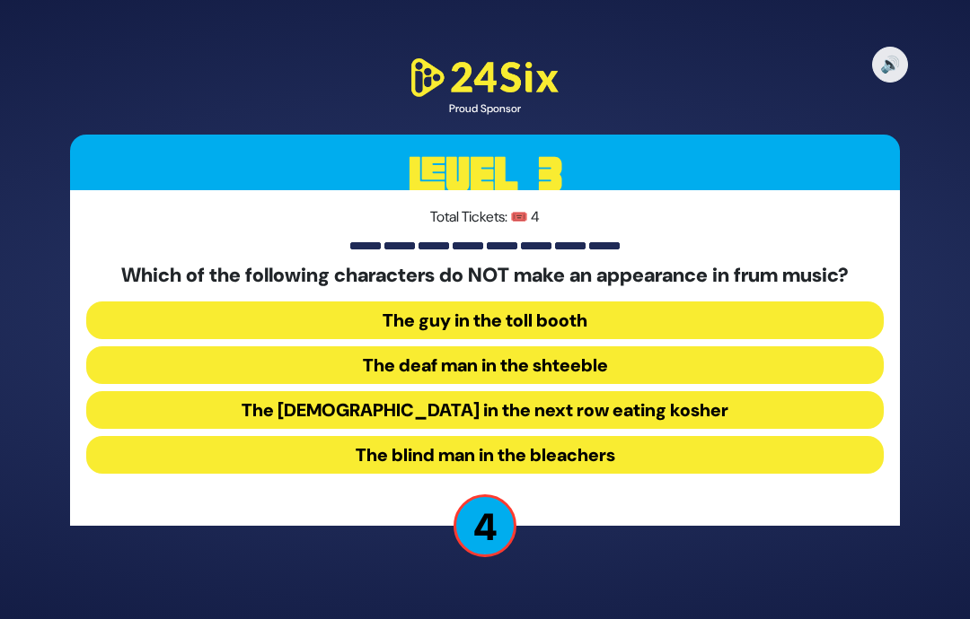
click at [391, 436] on button "The blind man in the bleachers" at bounding box center [484, 455] width 797 height 38
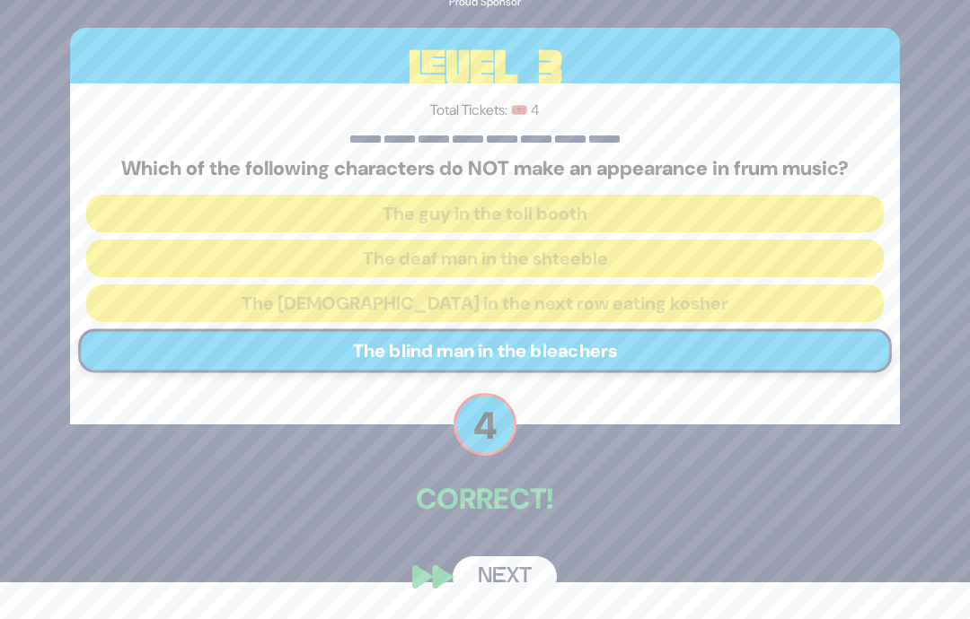
click at [505, 565] on button "Next" at bounding box center [504, 577] width 104 height 41
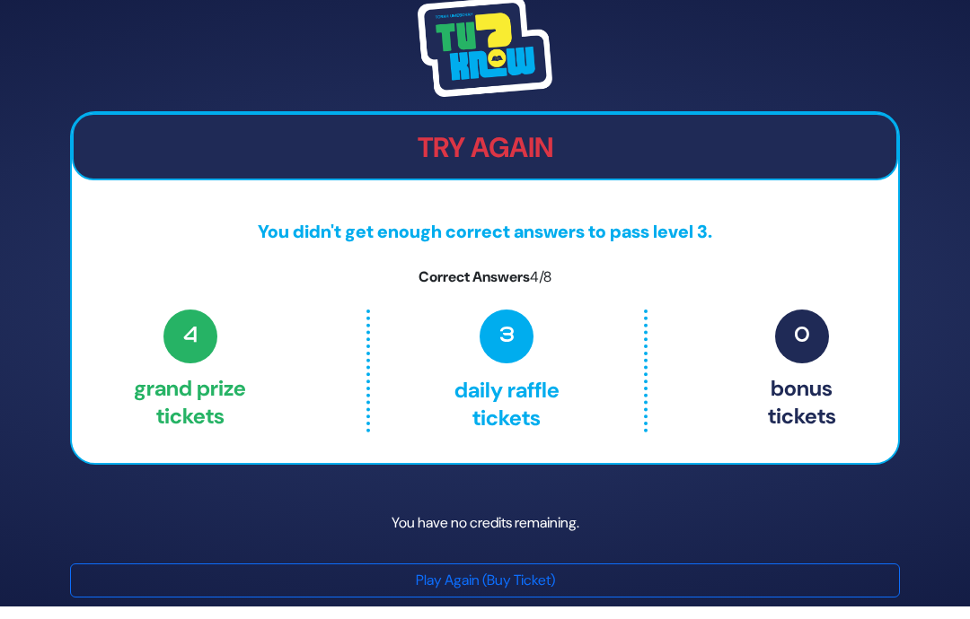
click at [412, 565] on button "Play Again (Buy Ticket)" at bounding box center [484, 581] width 829 height 34
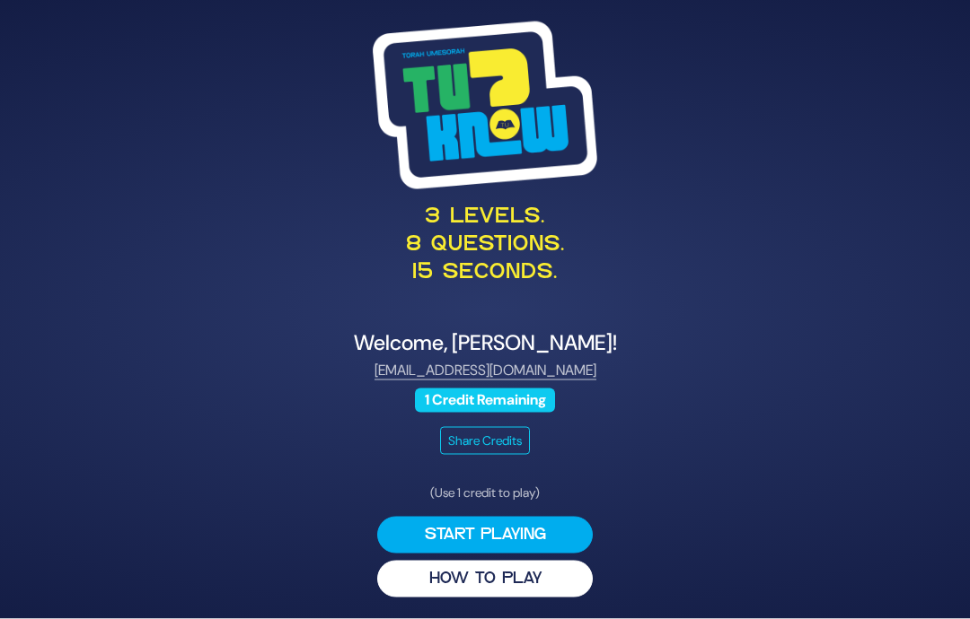
scroll to position [72, 0]
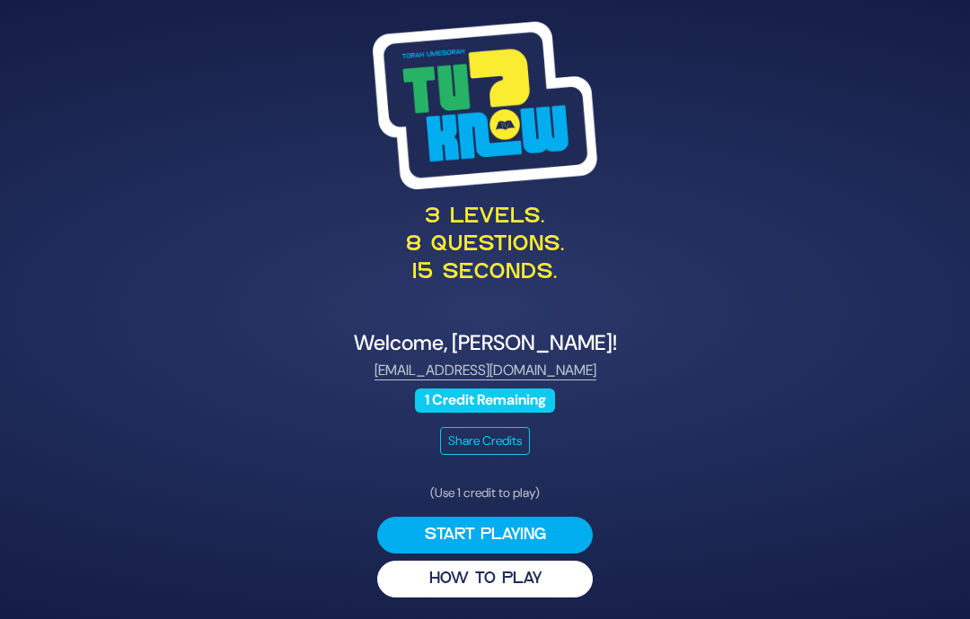
click at [512, 517] on button "Start Playing" at bounding box center [484, 535] width 215 height 37
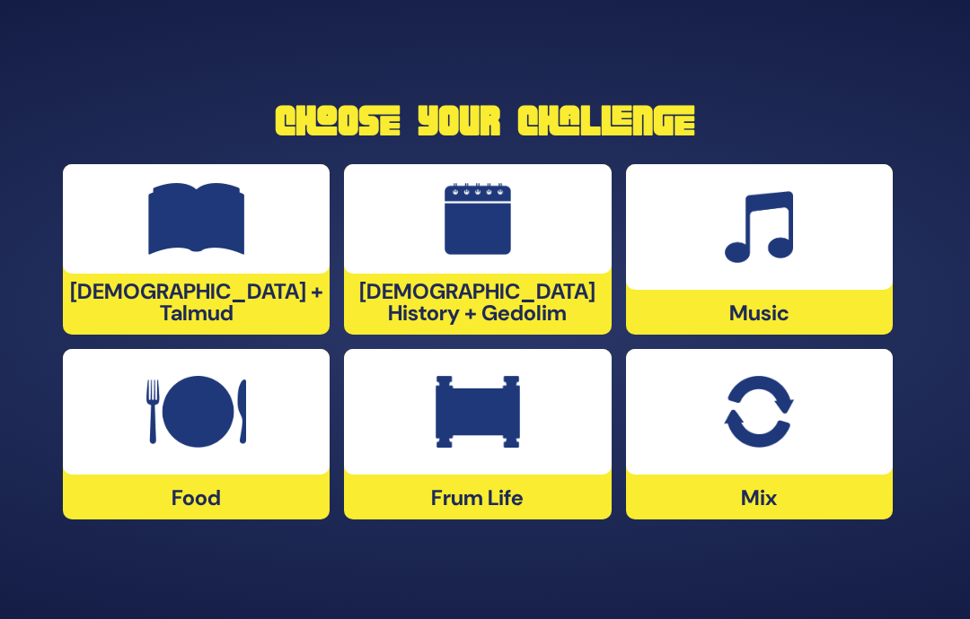
click at [823, 202] on div at bounding box center [759, 227] width 267 height 126
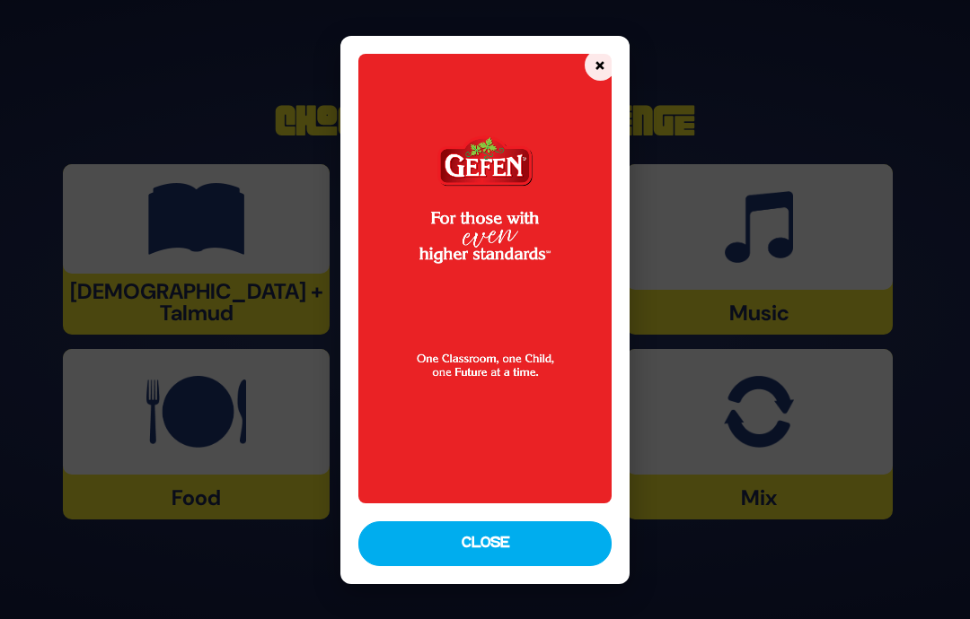
click at [496, 566] on button "Close" at bounding box center [484, 544] width 253 height 45
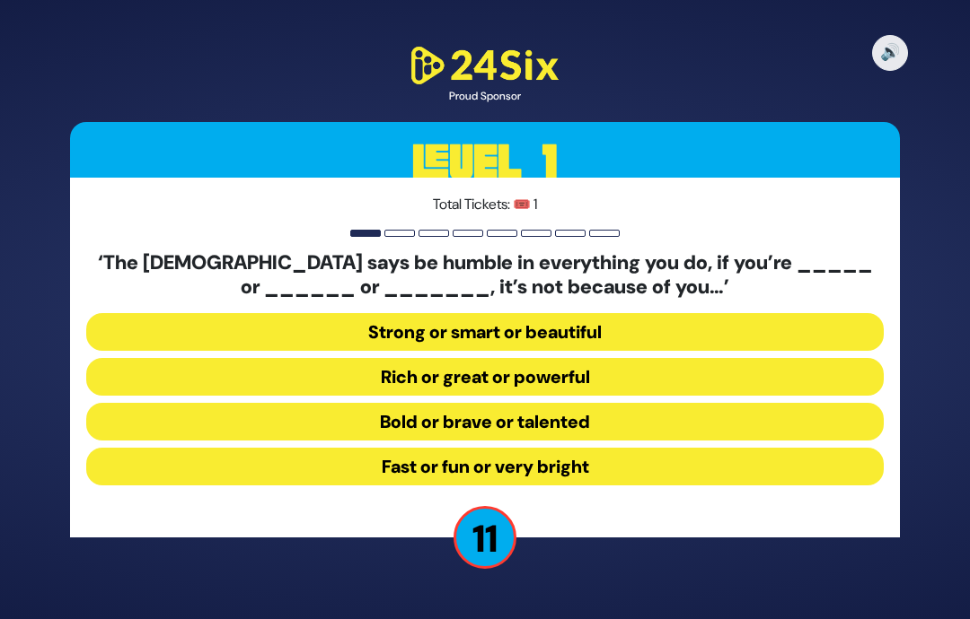
click at [832, 313] on button "Strong or smart or beautiful" at bounding box center [484, 332] width 797 height 38
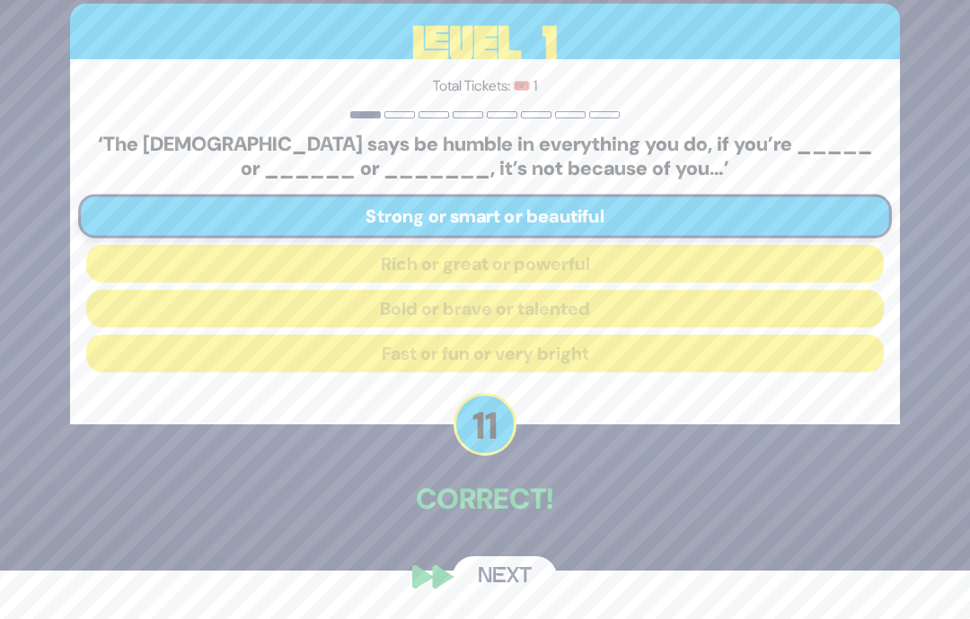
click at [485, 582] on button "Next" at bounding box center [504, 577] width 104 height 41
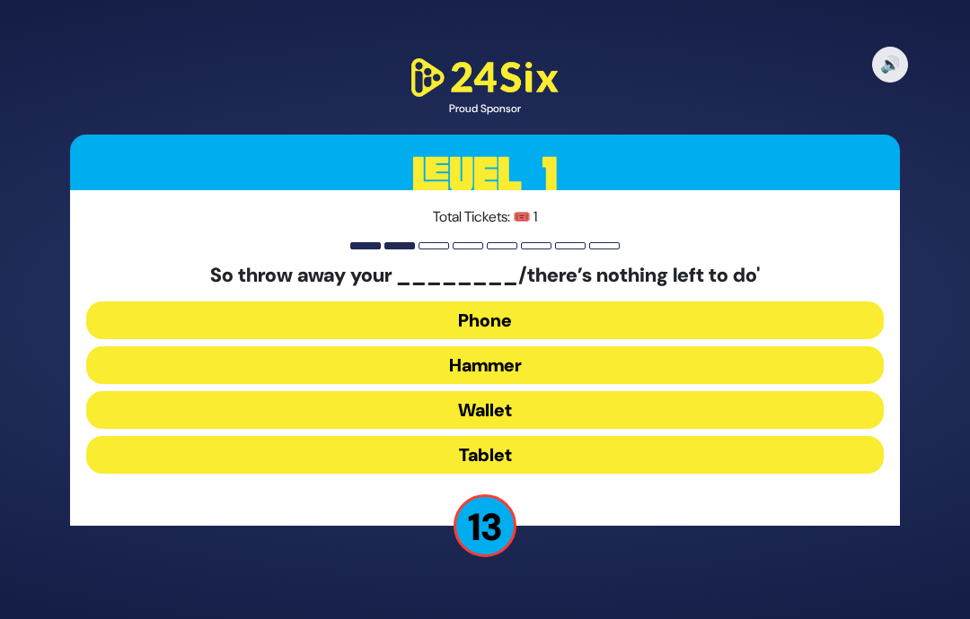
click at [445, 347] on button "Hammer" at bounding box center [484, 366] width 797 height 38
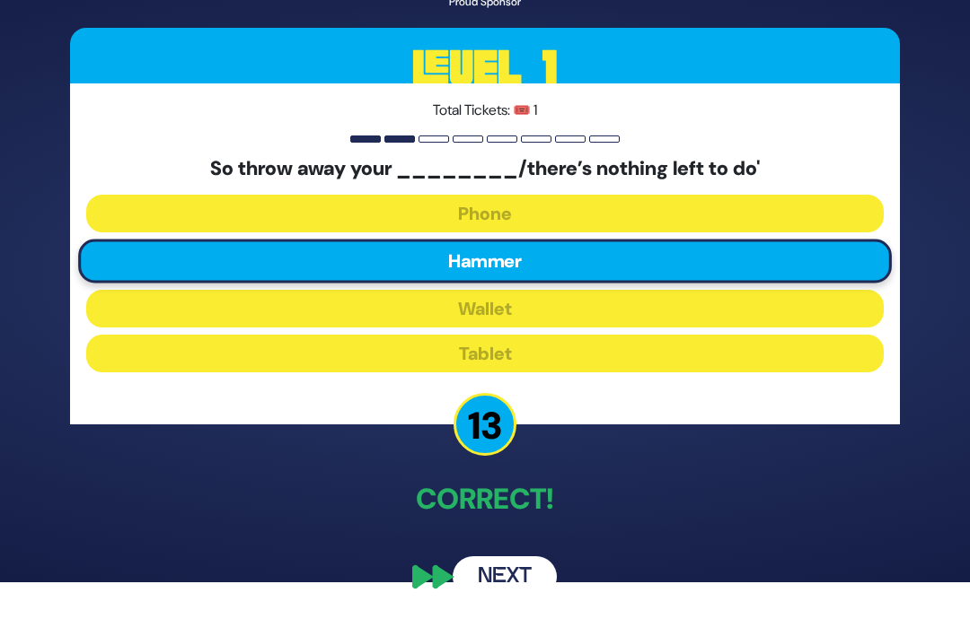
click at [512, 572] on button "Next" at bounding box center [504, 577] width 104 height 41
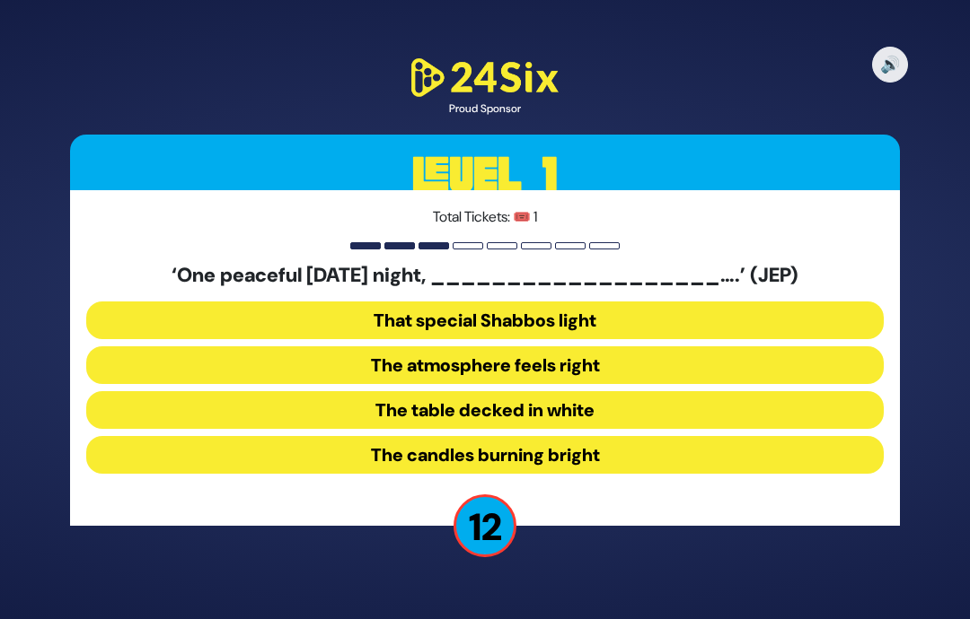
click at [803, 391] on button "The table decked in white" at bounding box center [484, 410] width 797 height 38
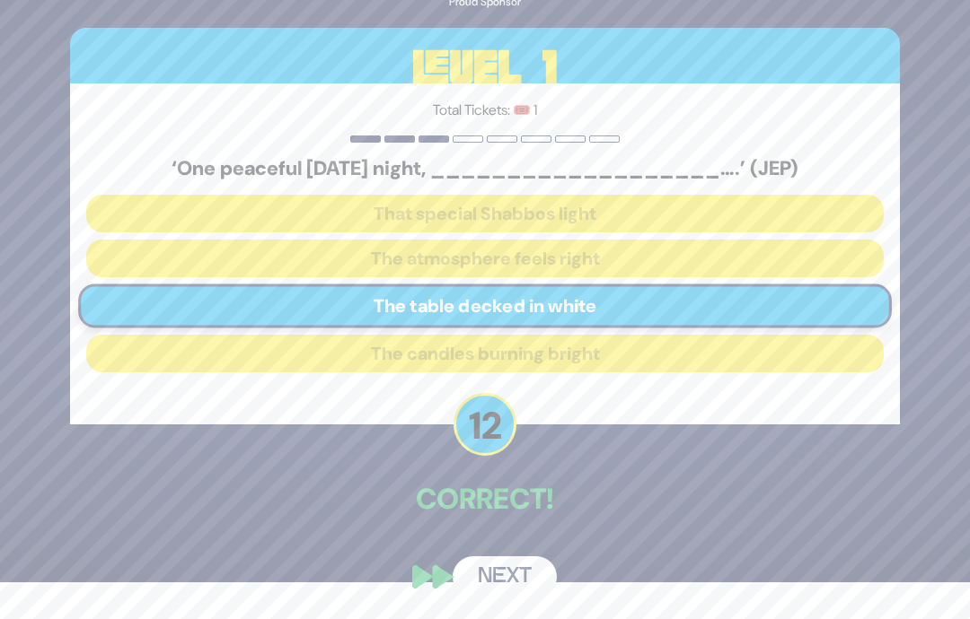
click at [499, 568] on button "Next" at bounding box center [504, 577] width 104 height 41
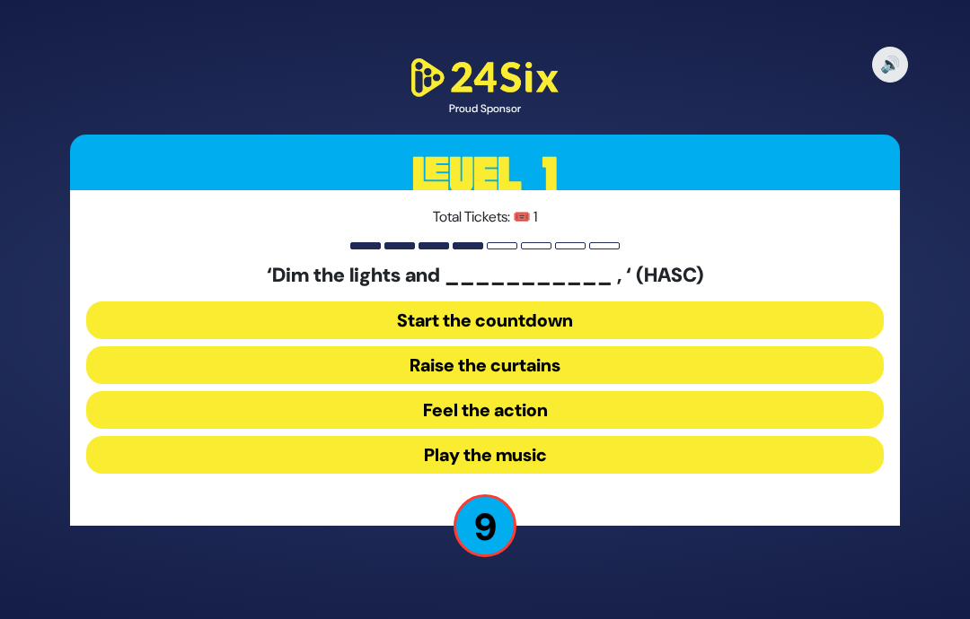
click at [772, 391] on button "Feel the action" at bounding box center [484, 410] width 797 height 38
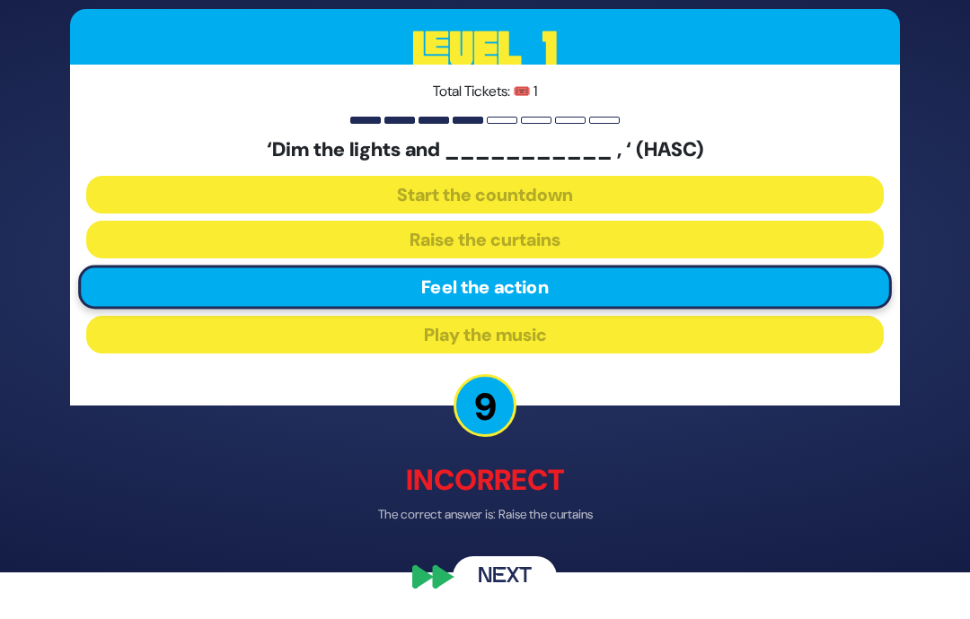
click at [511, 583] on button "Next" at bounding box center [504, 577] width 104 height 41
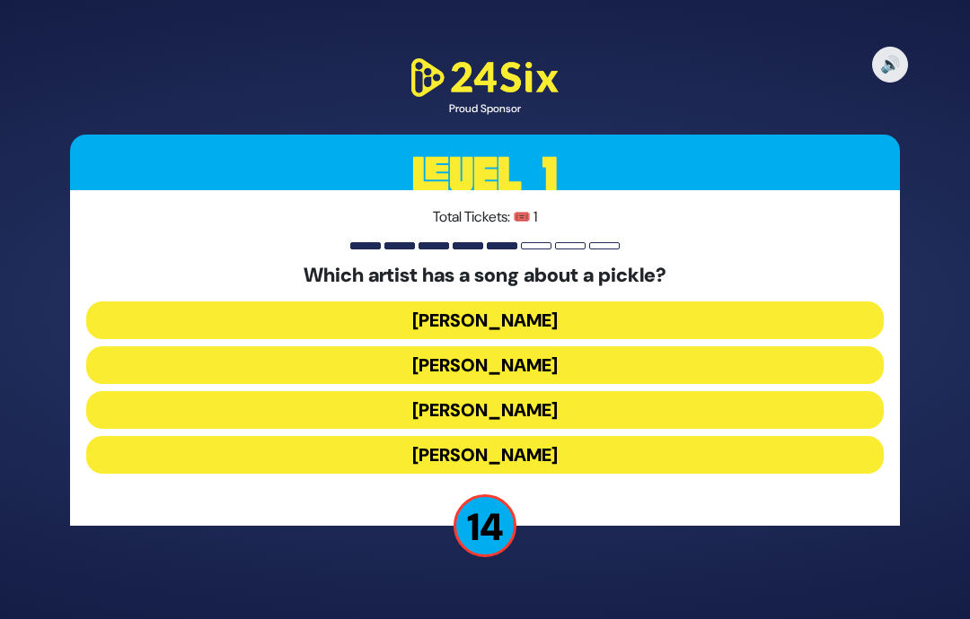
click at [369, 302] on button "[PERSON_NAME]" at bounding box center [484, 321] width 797 height 38
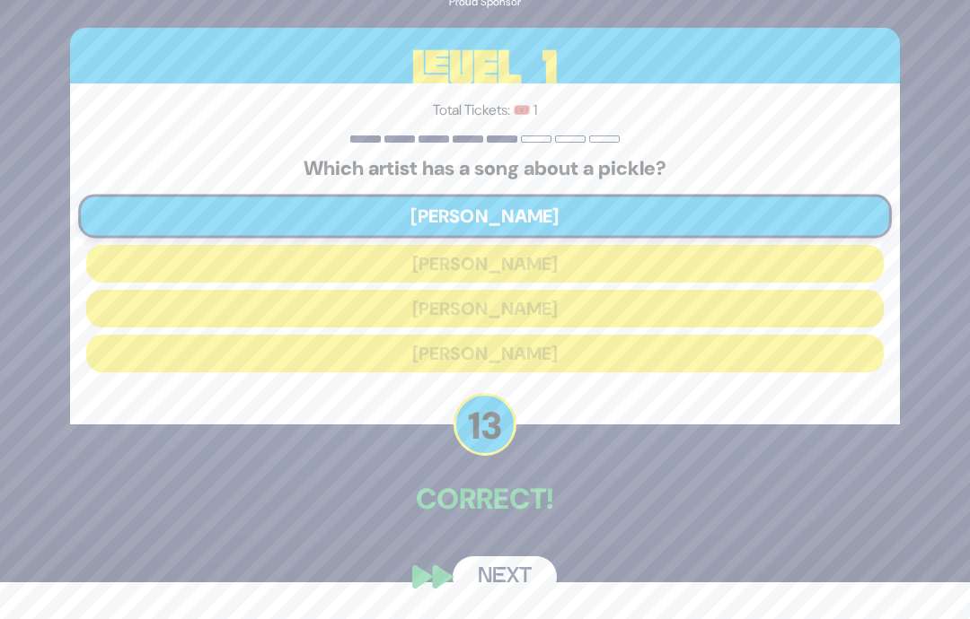
click at [498, 577] on button "Next" at bounding box center [504, 577] width 104 height 41
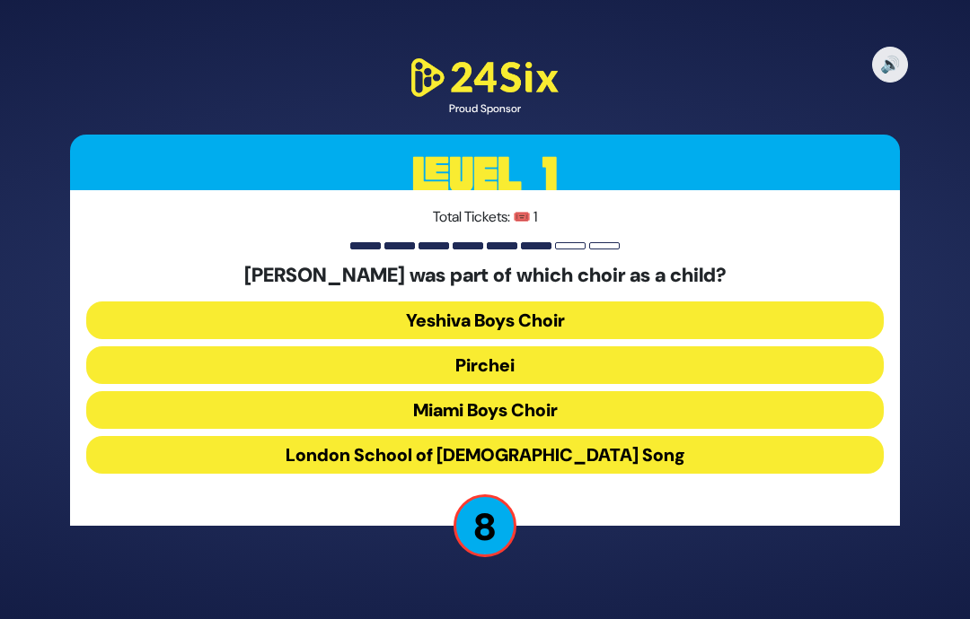
click at [382, 391] on button "Miami Boys Choir" at bounding box center [484, 410] width 797 height 38
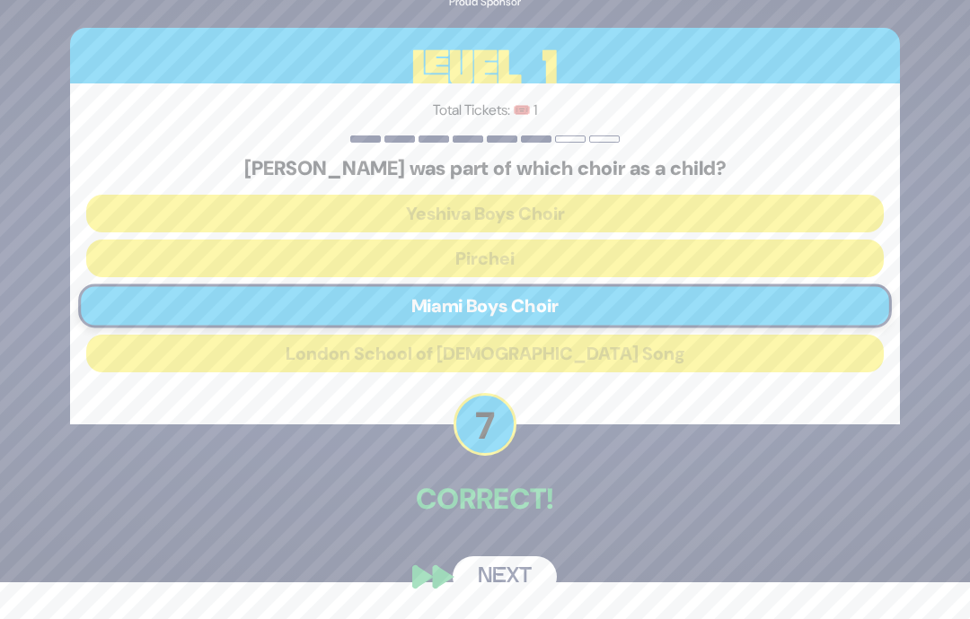
click at [476, 580] on button "Next" at bounding box center [504, 577] width 104 height 41
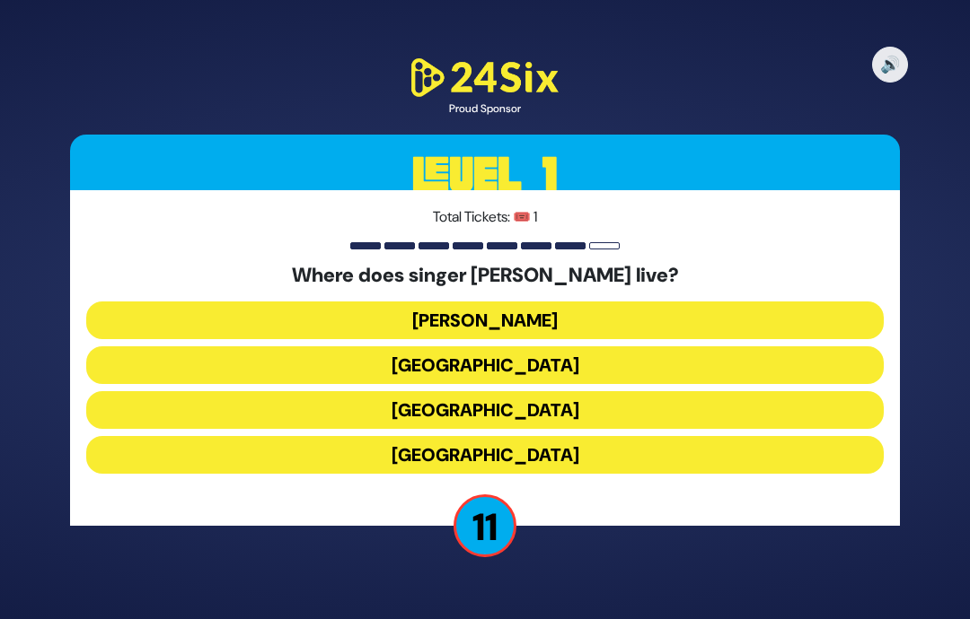
click at [769, 436] on button "[GEOGRAPHIC_DATA]" at bounding box center [484, 455] width 797 height 38
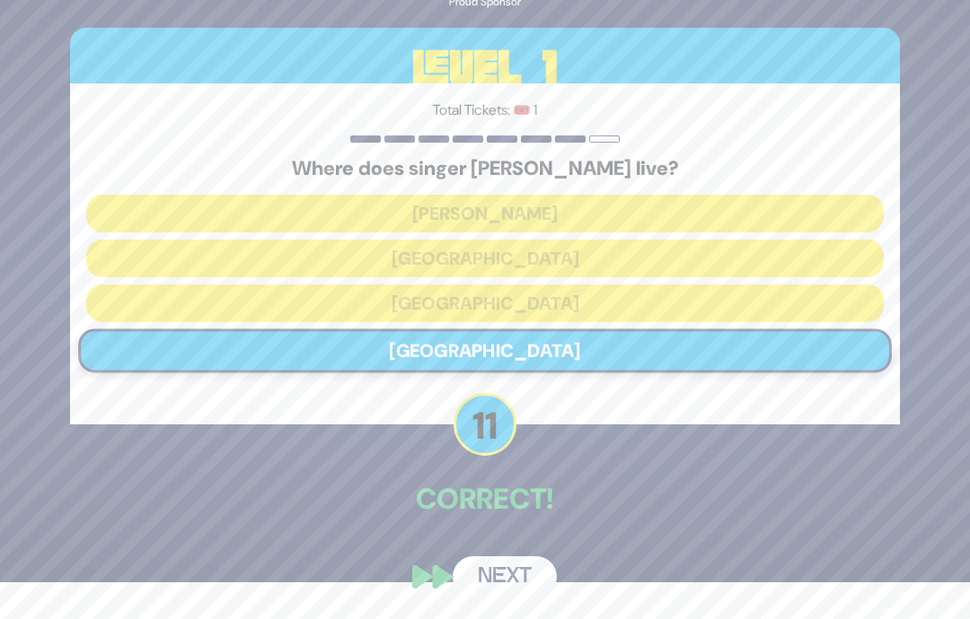
click at [505, 574] on button "Next" at bounding box center [504, 577] width 104 height 41
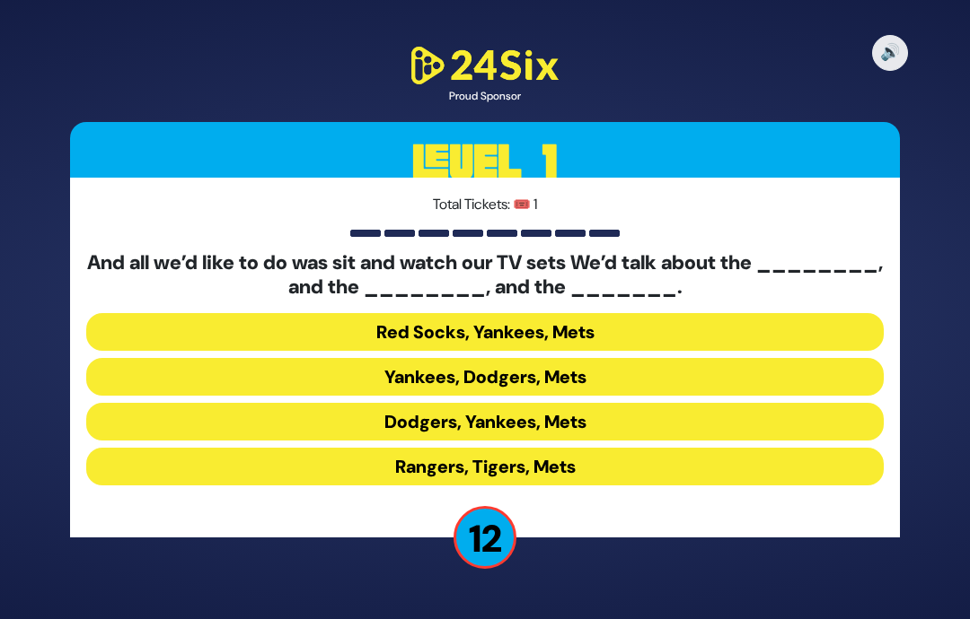
click at [753, 358] on button "Yankees, Dodgers, Mets" at bounding box center [484, 377] width 797 height 38
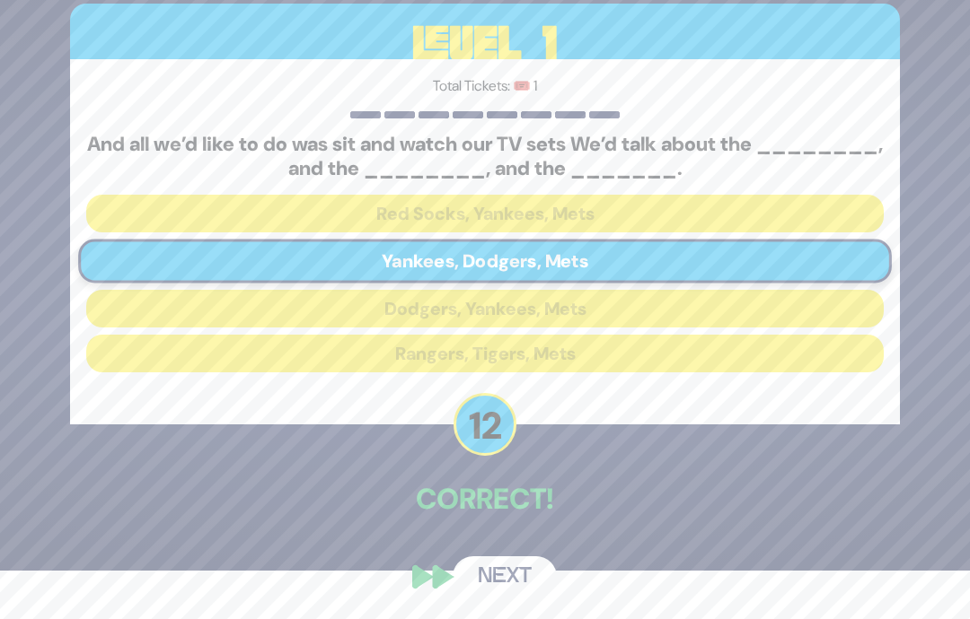
click at [501, 598] on button "Next" at bounding box center [504, 577] width 104 height 41
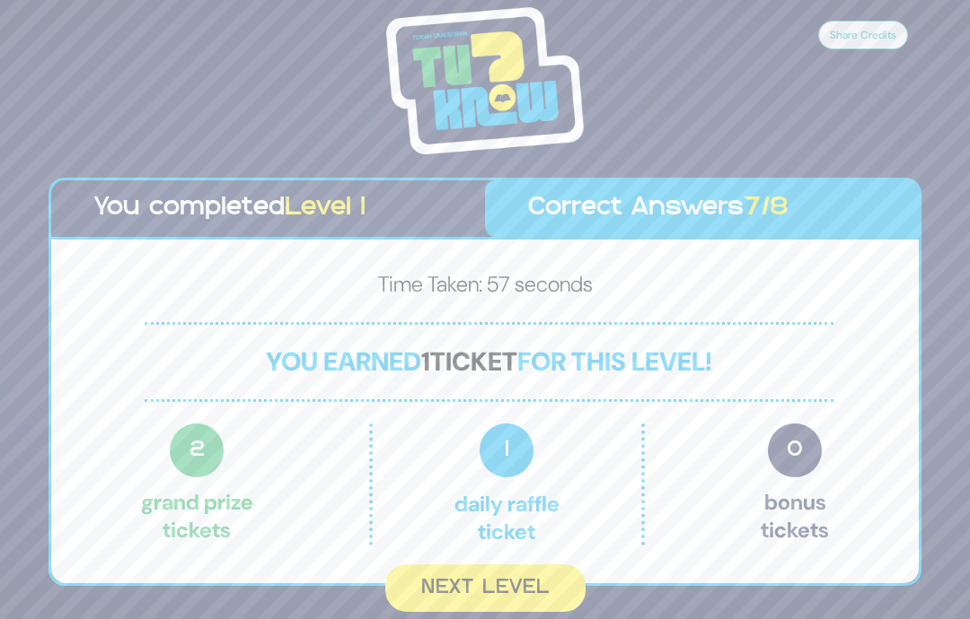
click at [490, 575] on button "Next Level" at bounding box center [485, 589] width 200 height 48
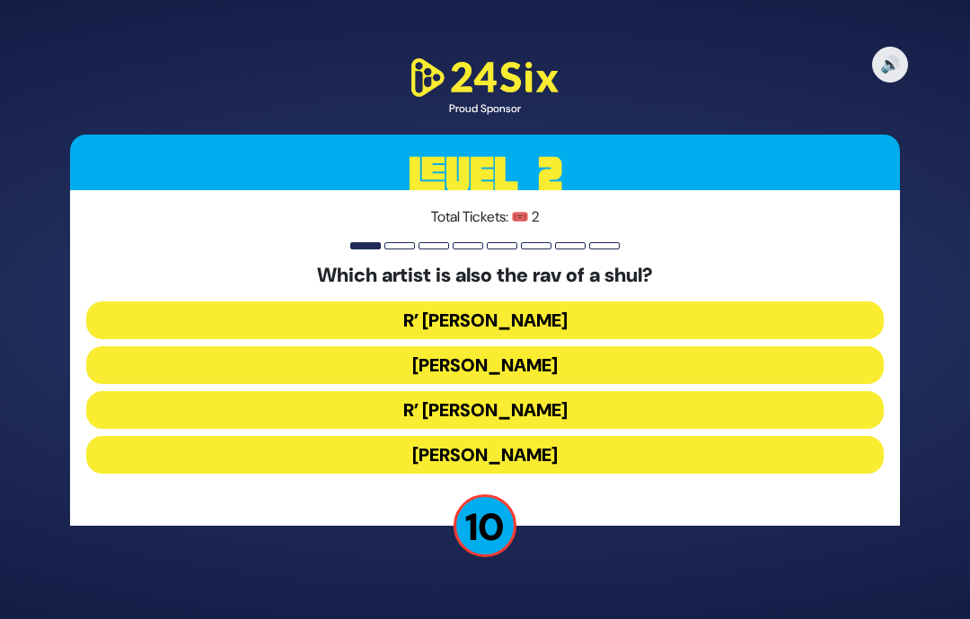
click at [842, 391] on button "R’ [PERSON_NAME]" at bounding box center [484, 410] width 797 height 38
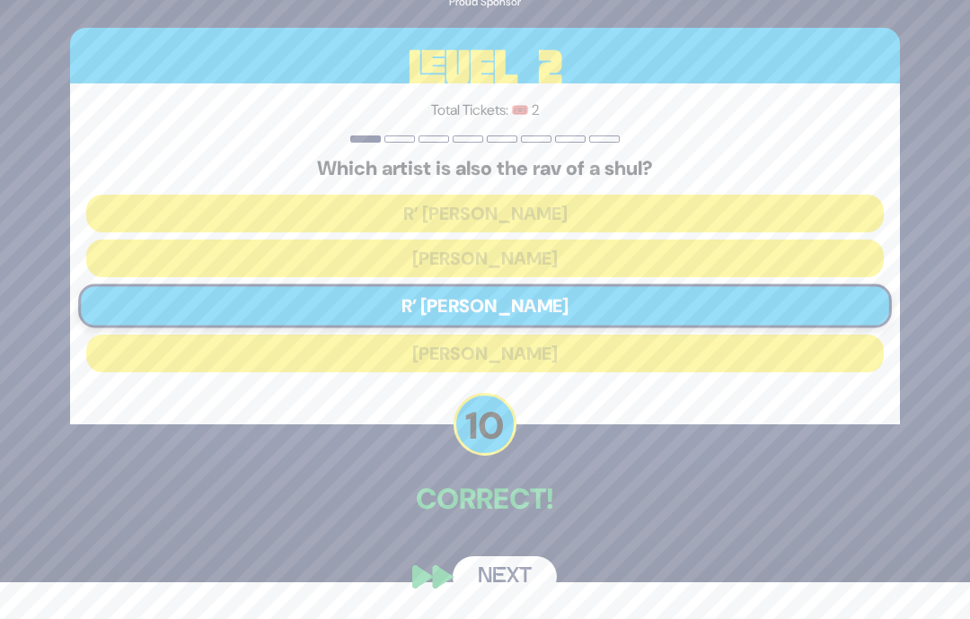
click at [505, 570] on button "Next" at bounding box center [504, 577] width 104 height 41
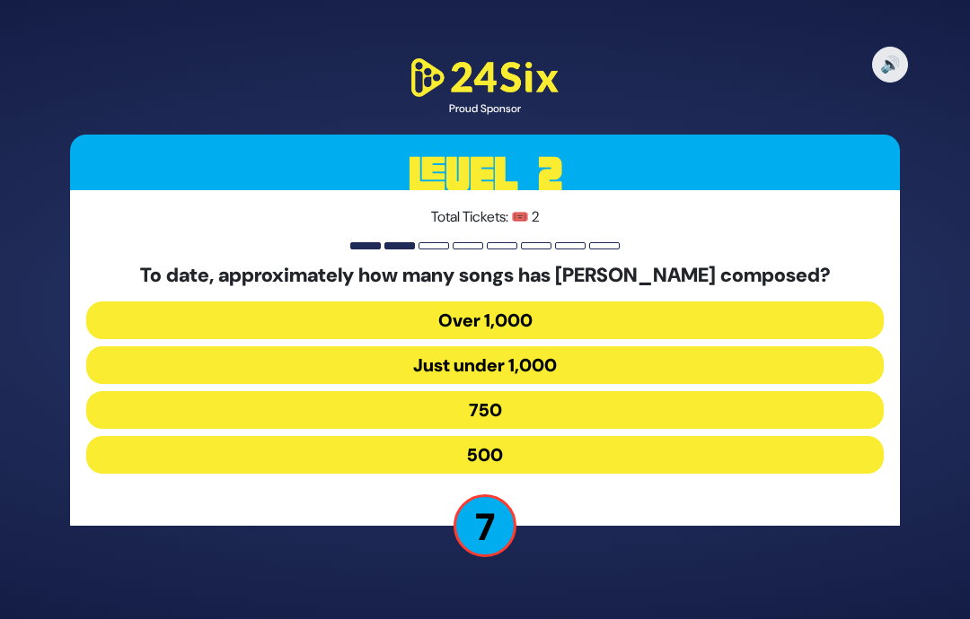
click at [785, 302] on button "Over 1,000" at bounding box center [484, 321] width 797 height 38
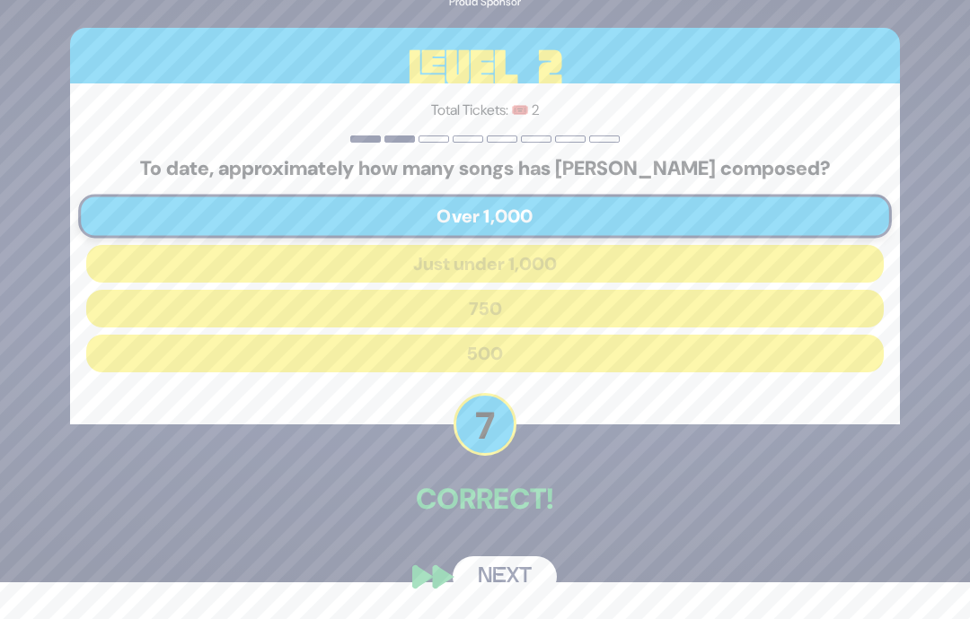
click at [501, 568] on button "Next" at bounding box center [504, 577] width 104 height 41
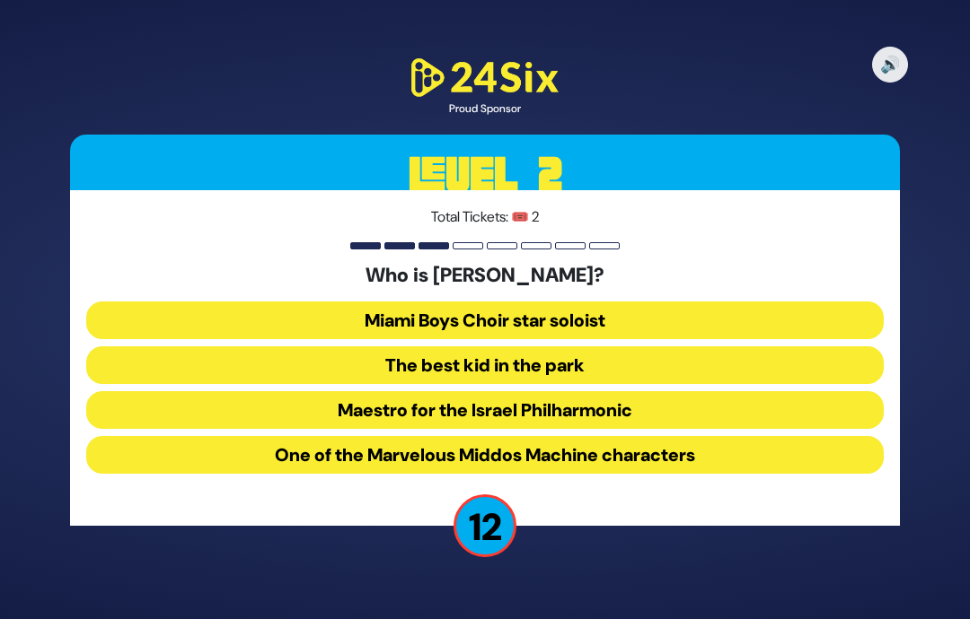
click at [818, 347] on button "The best kid in the park" at bounding box center [484, 366] width 797 height 38
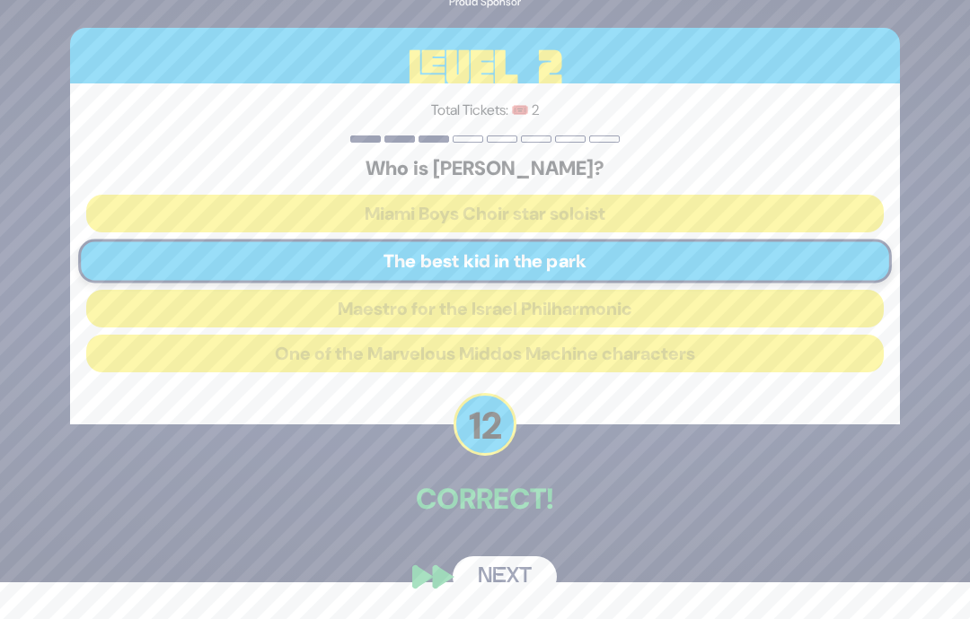
click at [504, 575] on button "Next" at bounding box center [504, 577] width 104 height 41
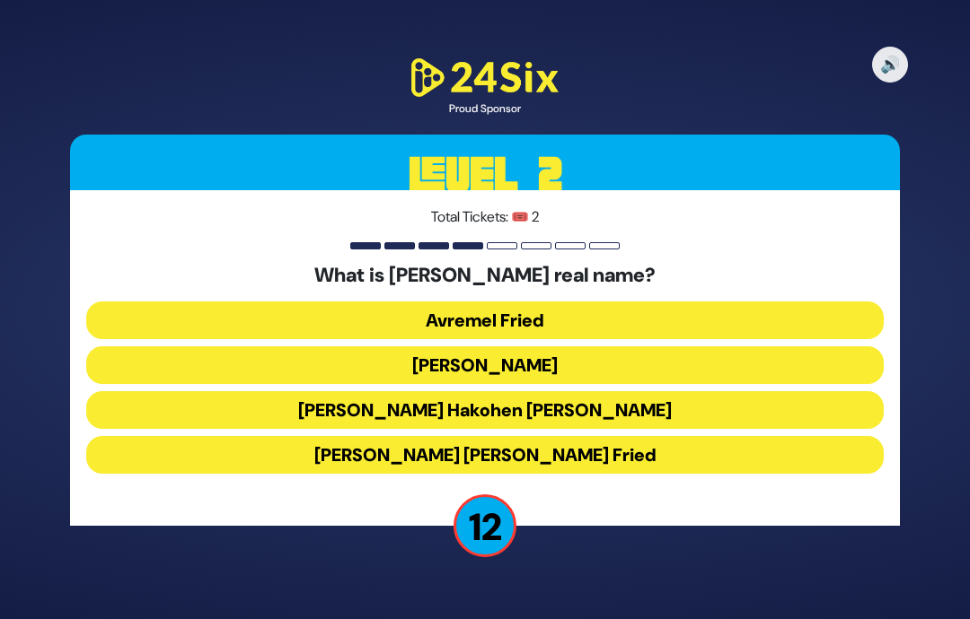
click at [789, 391] on button "[PERSON_NAME] Hakohen [PERSON_NAME]" at bounding box center [484, 410] width 797 height 38
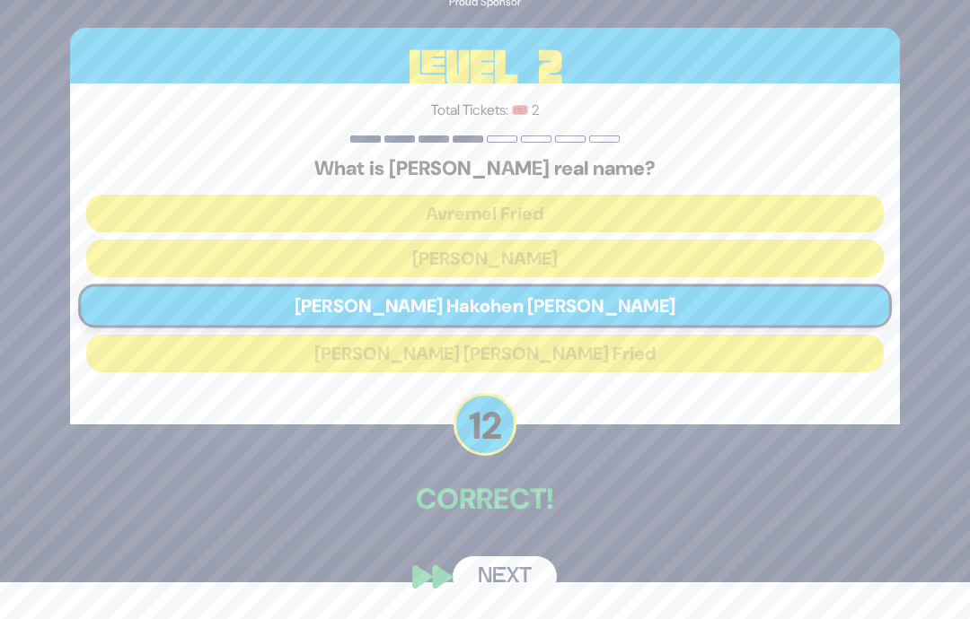
click at [499, 575] on button "Next" at bounding box center [504, 577] width 104 height 41
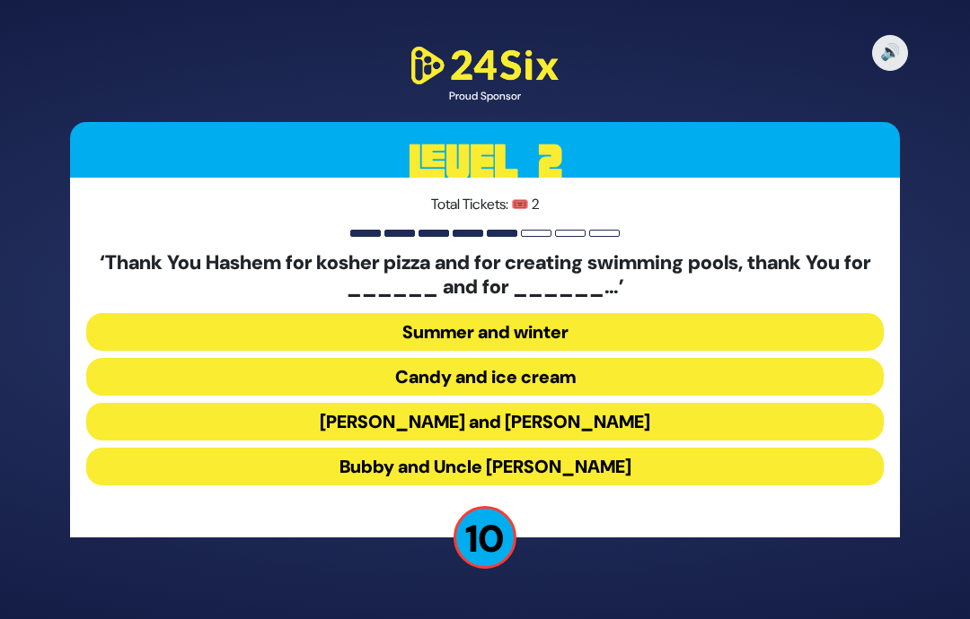
click at [743, 403] on button "[PERSON_NAME] and [PERSON_NAME]" at bounding box center [484, 422] width 797 height 38
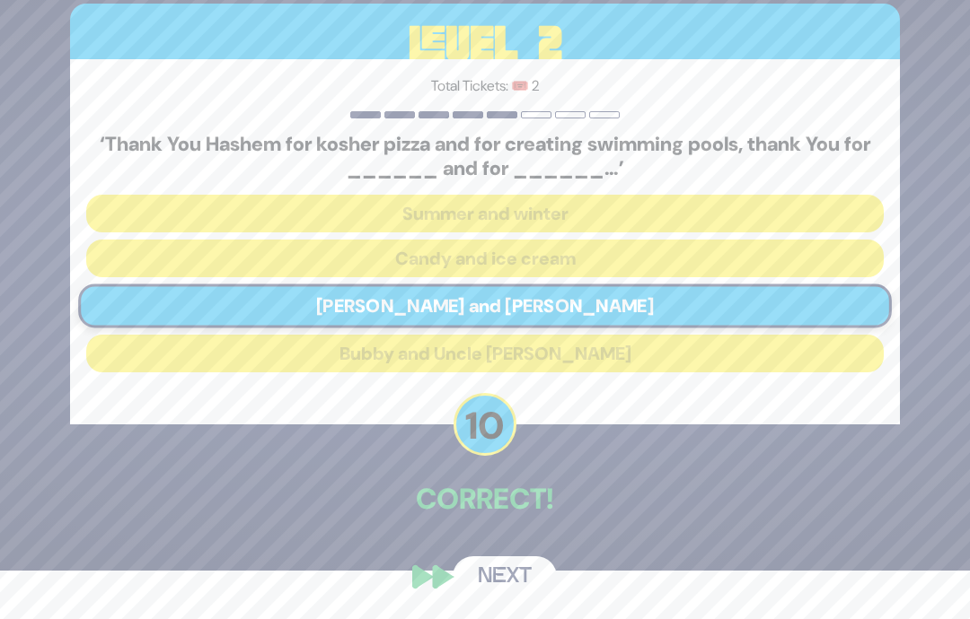
click at [504, 589] on button "Next" at bounding box center [504, 577] width 104 height 41
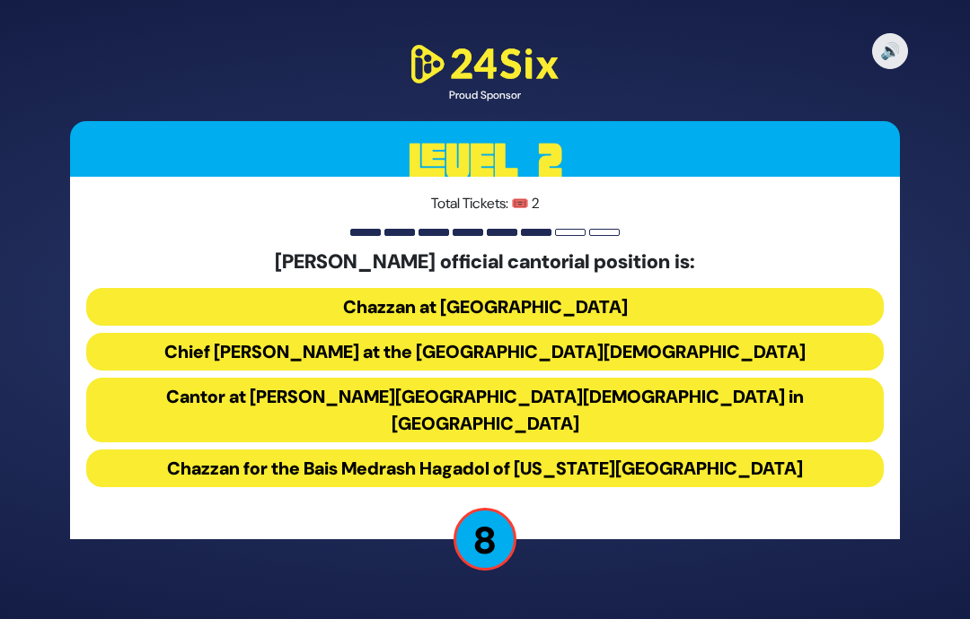
click at [774, 333] on button "Chief [PERSON_NAME] at the [GEOGRAPHIC_DATA][DEMOGRAPHIC_DATA]" at bounding box center [484, 352] width 797 height 38
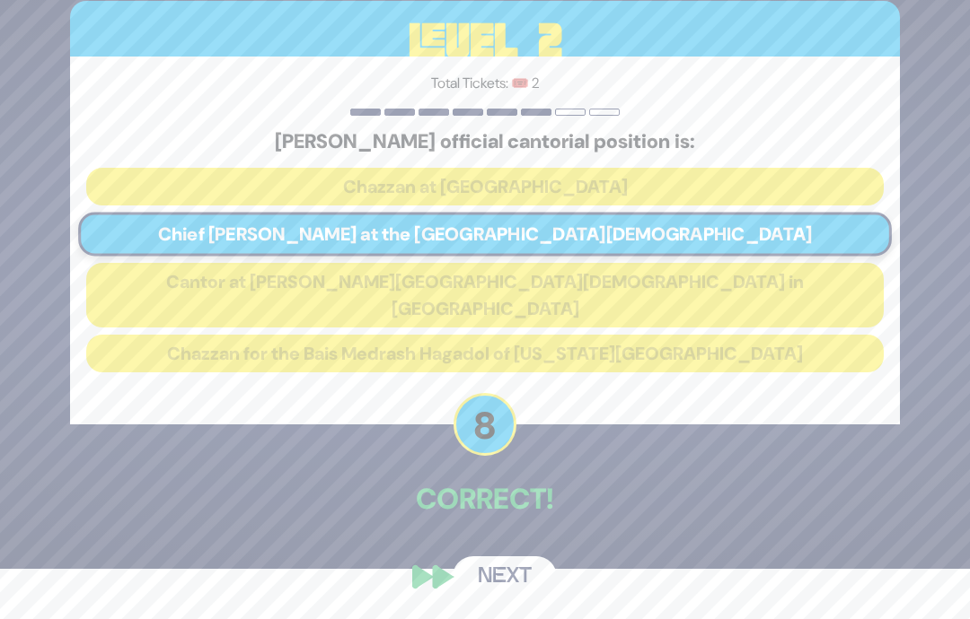
click at [504, 575] on button "Next" at bounding box center [504, 577] width 104 height 41
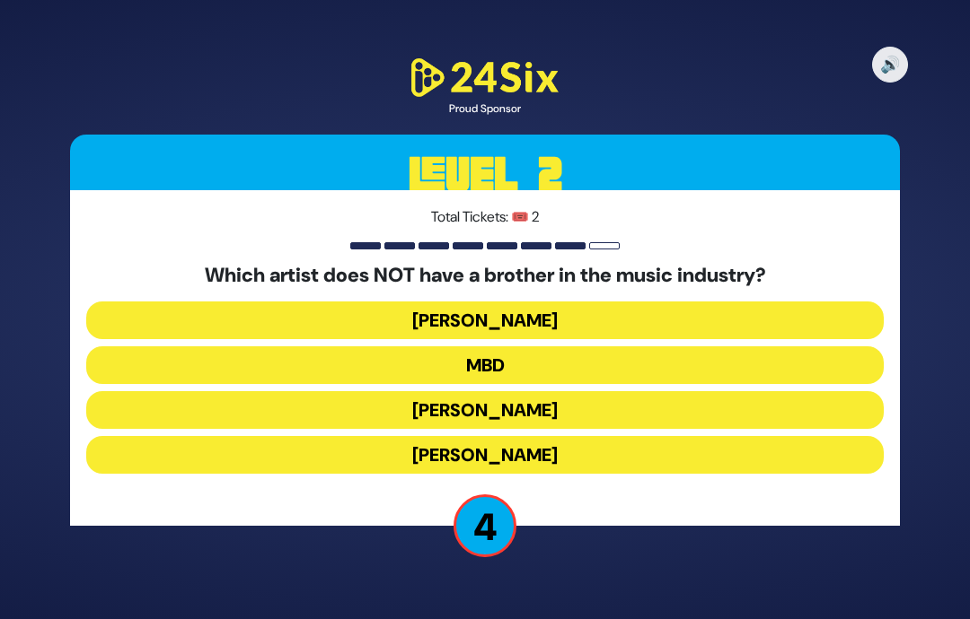
click at [722, 436] on button "[PERSON_NAME]" at bounding box center [484, 455] width 797 height 38
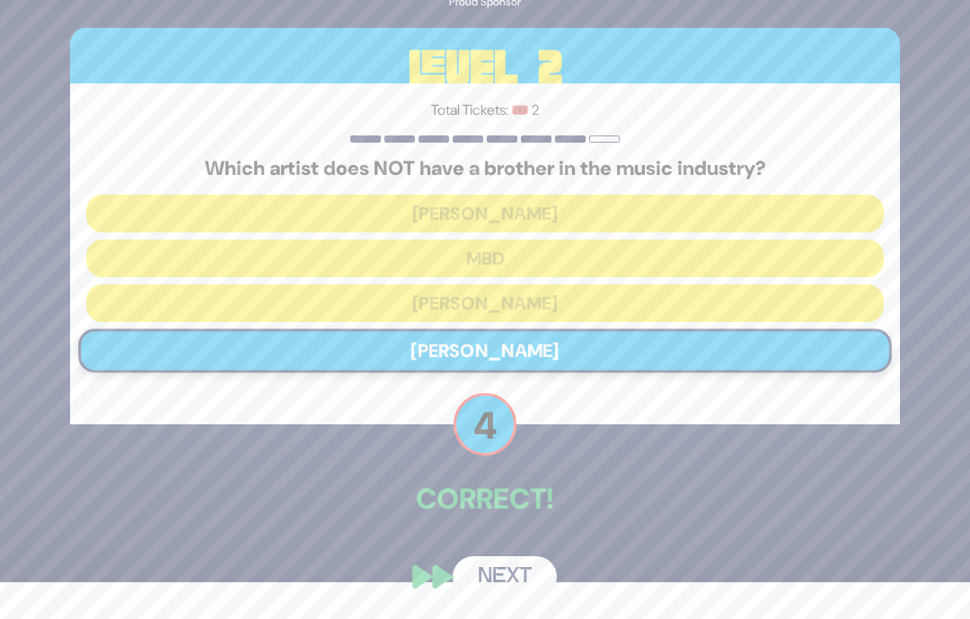
click at [493, 566] on button "Next" at bounding box center [504, 577] width 104 height 41
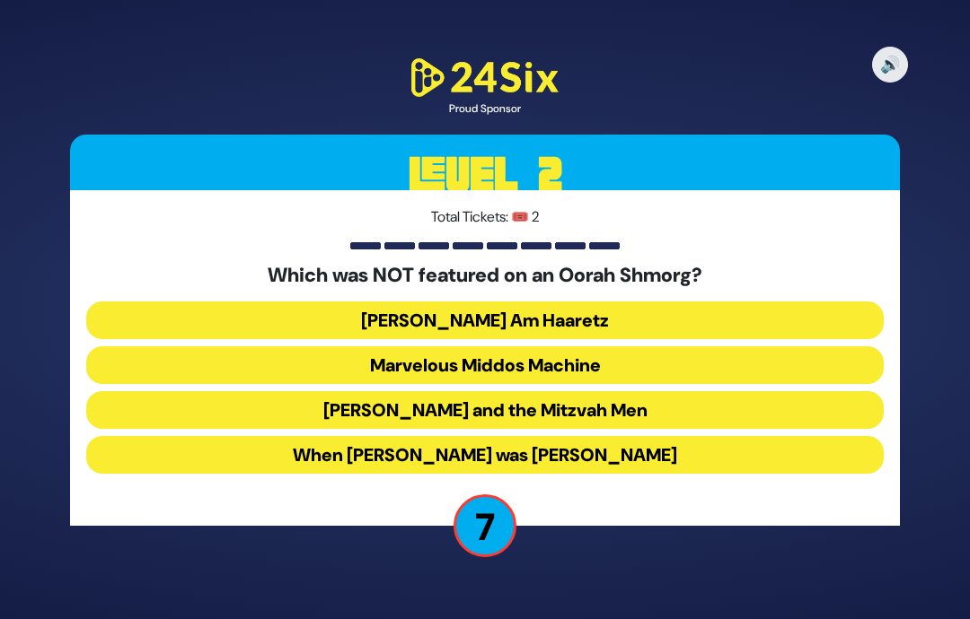
click at [768, 391] on button "[PERSON_NAME] and the Mitzvah Men" at bounding box center [484, 410] width 797 height 38
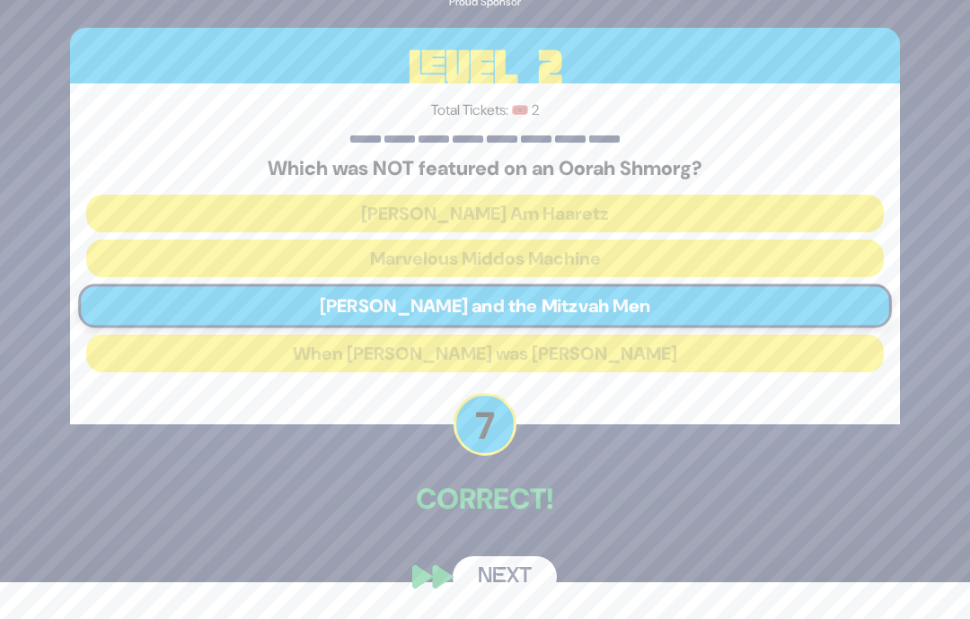
click at [497, 582] on button "Next" at bounding box center [504, 577] width 104 height 41
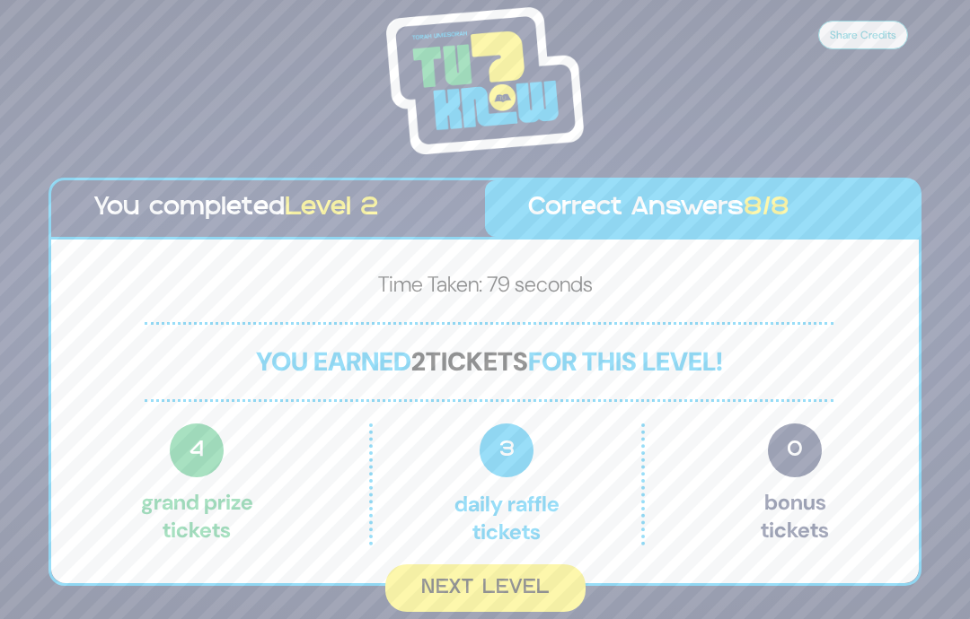
click at [488, 565] on button "Next Level" at bounding box center [485, 589] width 200 height 48
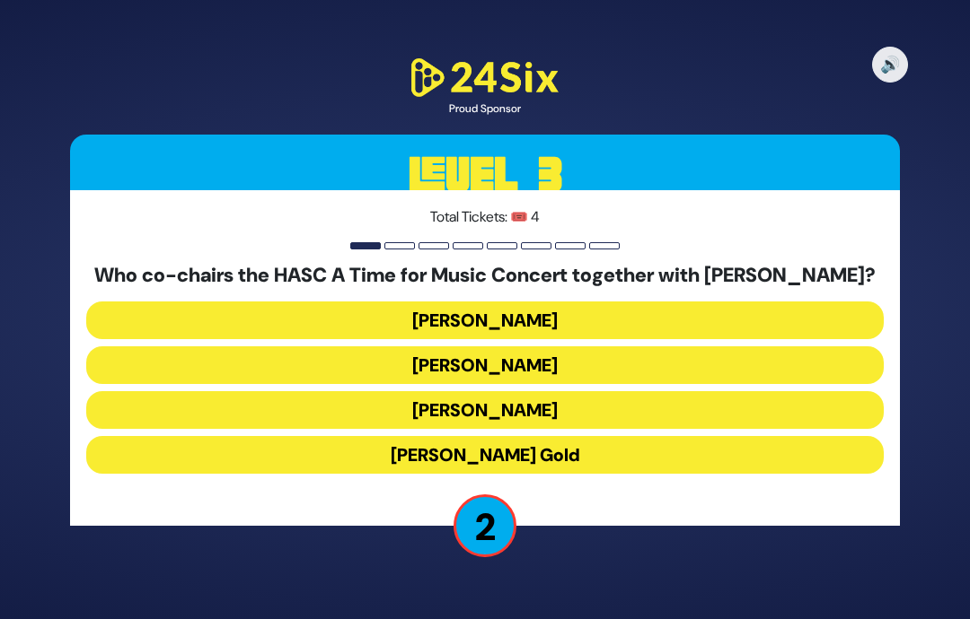
click at [689, 347] on button "[PERSON_NAME]" at bounding box center [484, 366] width 797 height 38
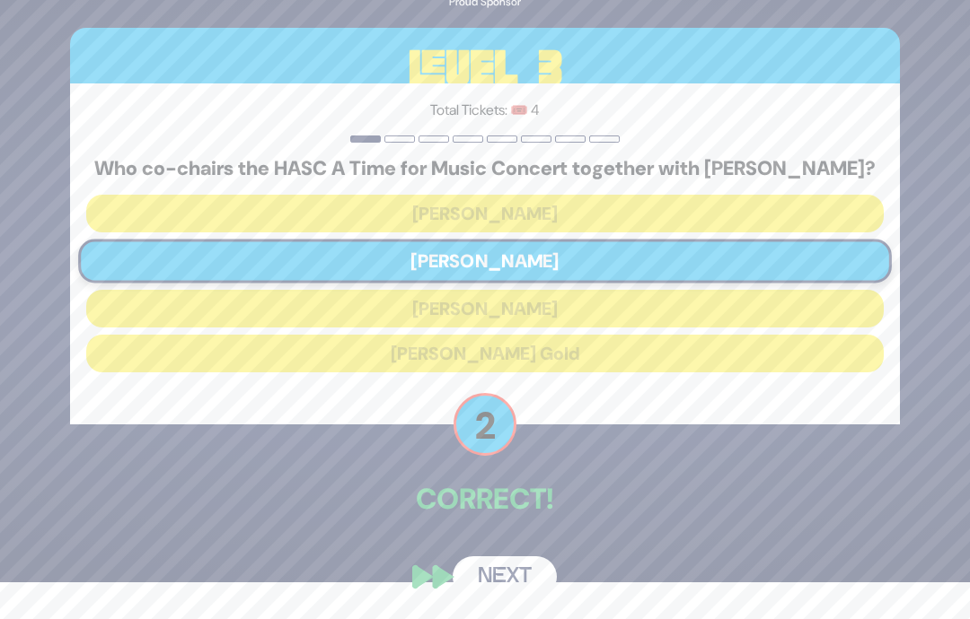
click at [529, 575] on button "Next" at bounding box center [504, 577] width 104 height 41
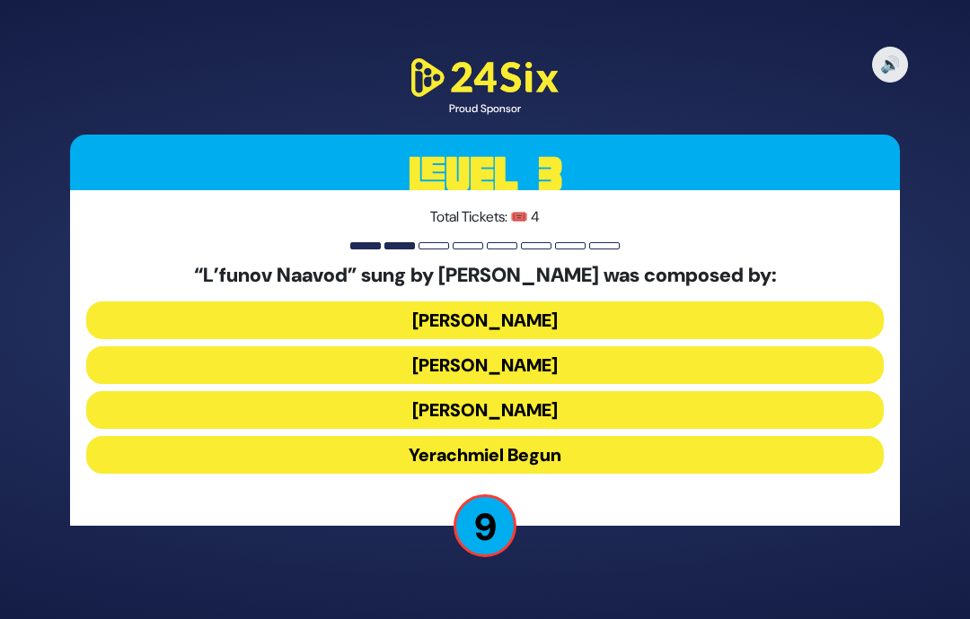
click at [827, 302] on button "[PERSON_NAME]" at bounding box center [484, 321] width 797 height 38
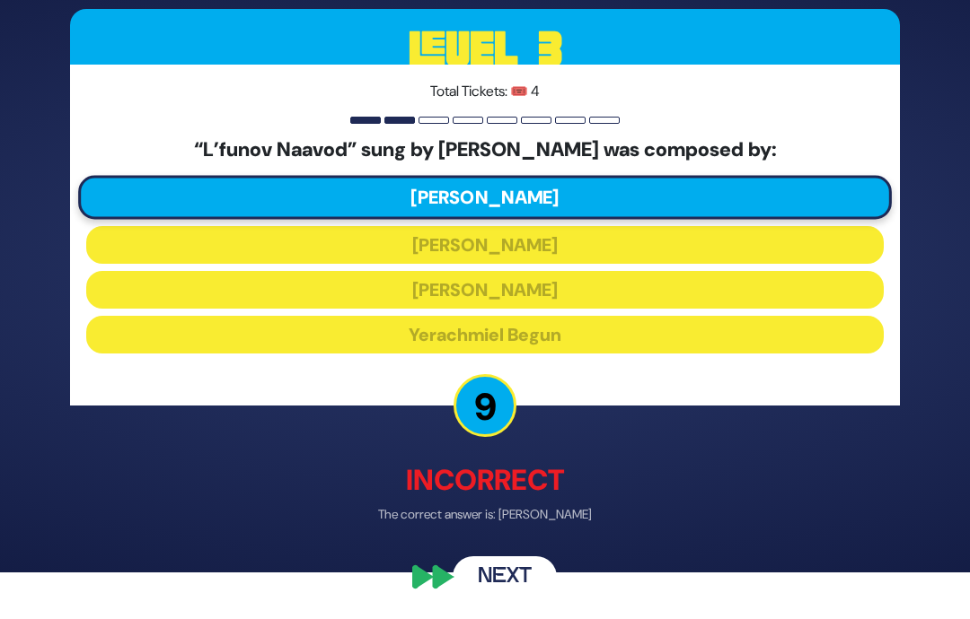
click at [517, 582] on button "Next" at bounding box center [504, 577] width 104 height 41
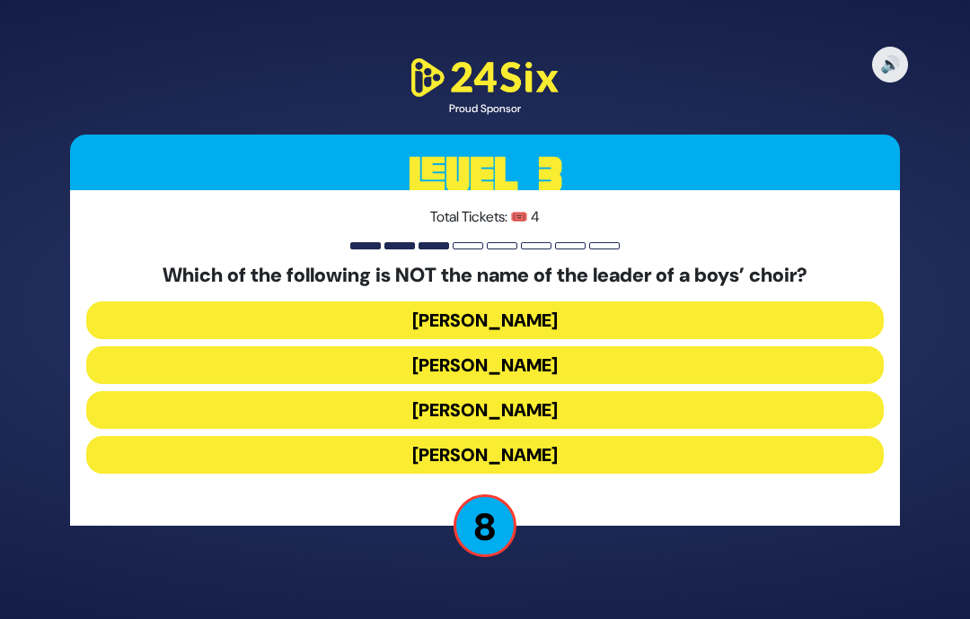
click at [705, 302] on button "[PERSON_NAME]" at bounding box center [484, 321] width 797 height 38
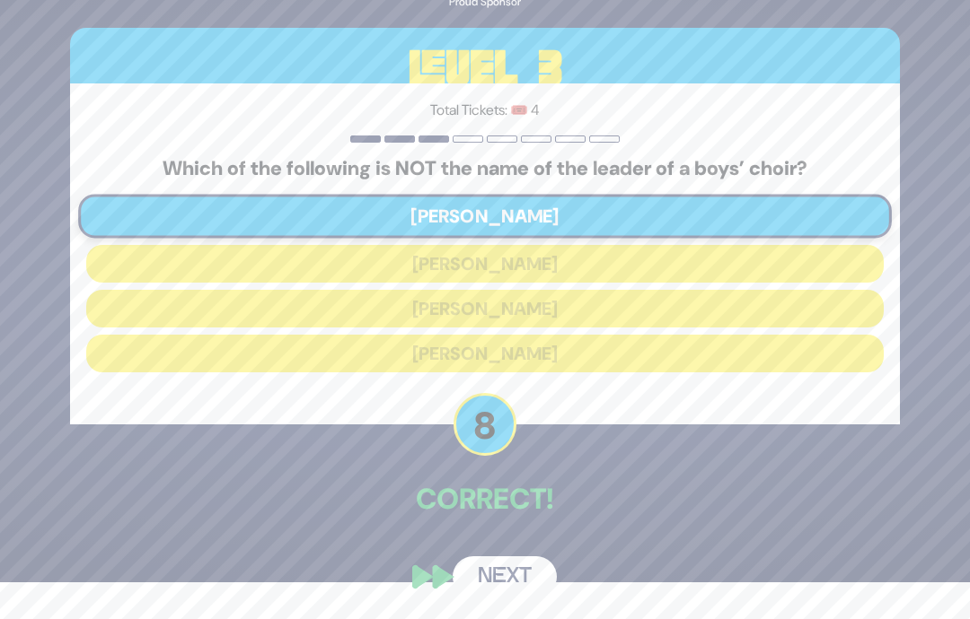
click at [515, 575] on button "Next" at bounding box center [504, 577] width 104 height 41
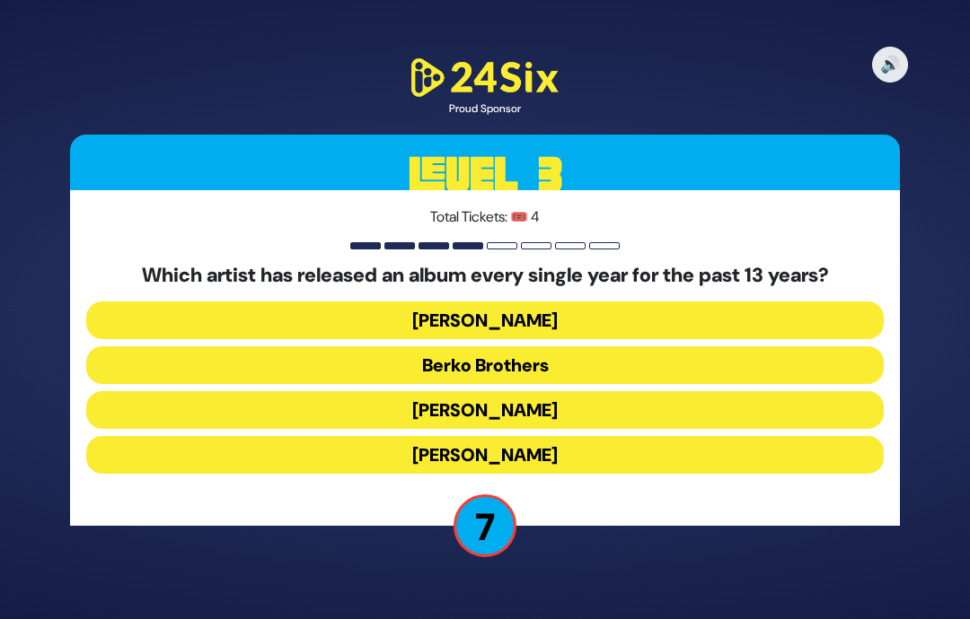
click at [793, 302] on button "[PERSON_NAME]" at bounding box center [484, 321] width 797 height 38
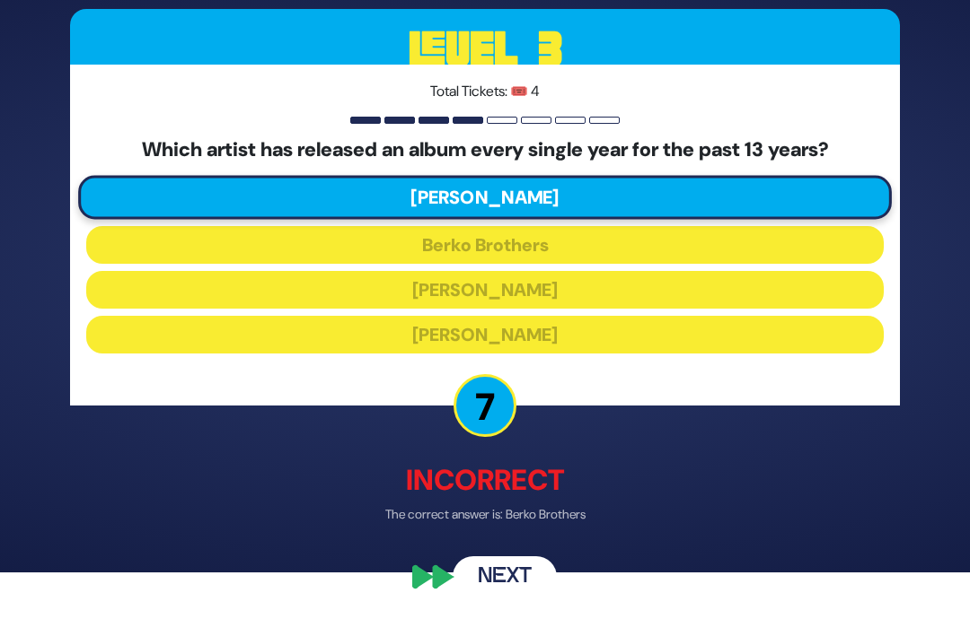
click at [515, 580] on button "Next" at bounding box center [504, 577] width 104 height 41
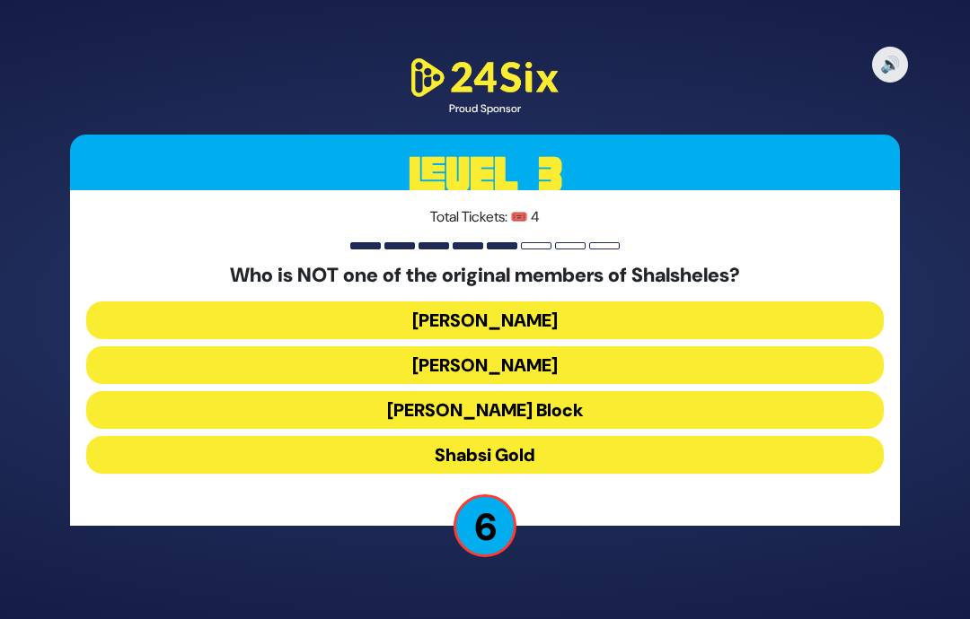
click at [753, 347] on button "[PERSON_NAME]" at bounding box center [484, 366] width 797 height 38
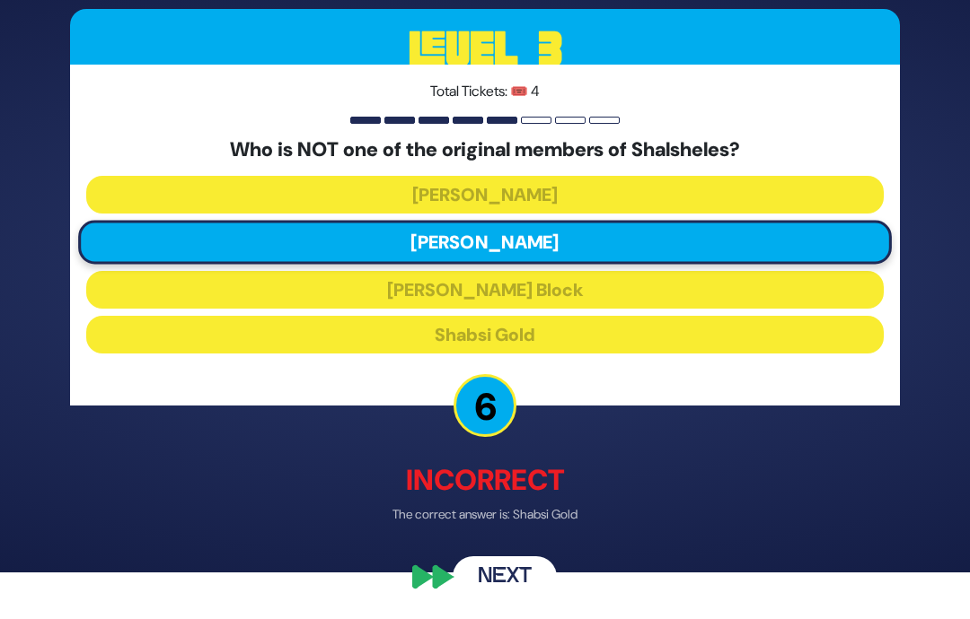
click at [522, 581] on button "Next" at bounding box center [504, 577] width 104 height 41
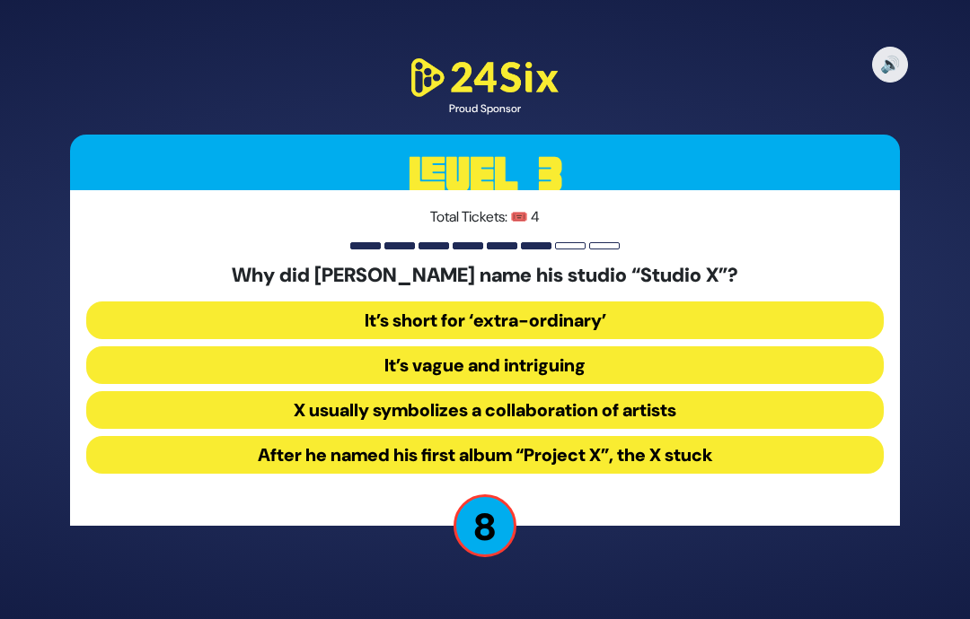
click at [848, 436] on button "After he named his first album “Project X”, the X stuck" at bounding box center [484, 455] width 797 height 38
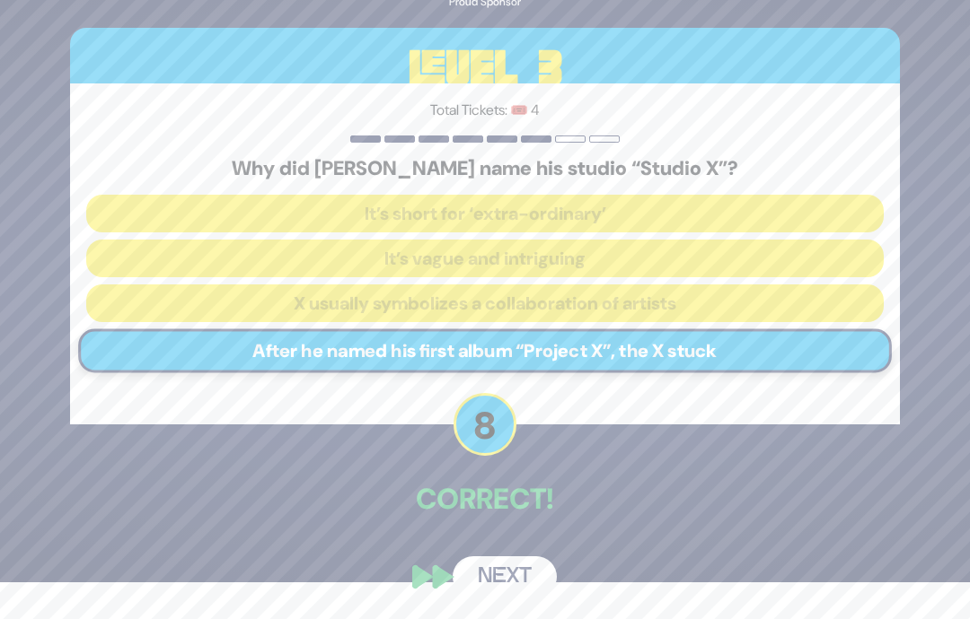
click at [495, 574] on button "Next" at bounding box center [504, 577] width 104 height 41
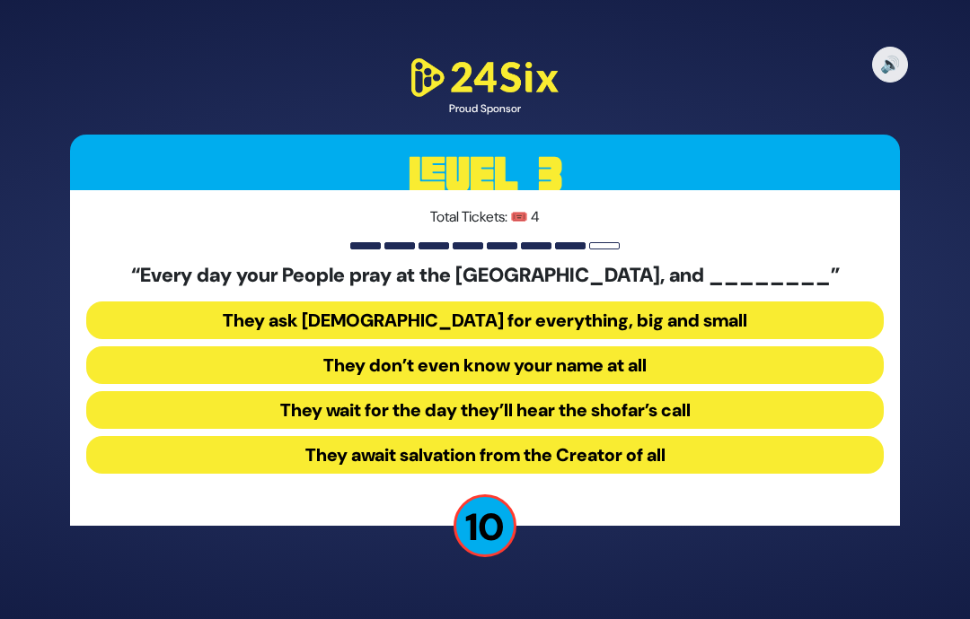
click at [762, 347] on button "They don’t even know your name at all" at bounding box center [484, 366] width 797 height 38
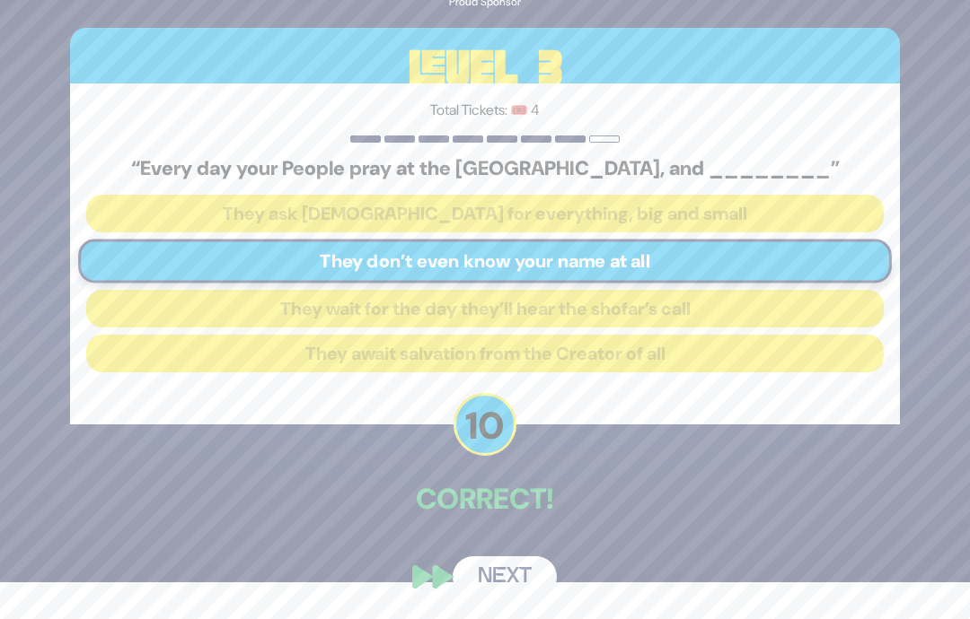
click at [516, 583] on button "Next" at bounding box center [504, 577] width 104 height 41
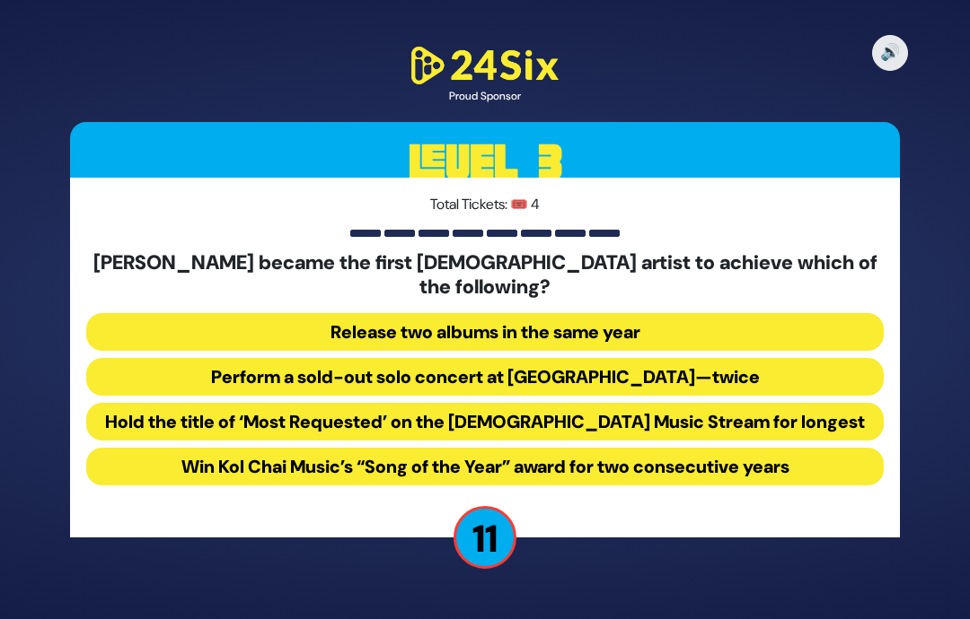
click at [785, 358] on button "Perform a sold-out solo concert at [GEOGRAPHIC_DATA]—twice" at bounding box center [484, 377] width 797 height 38
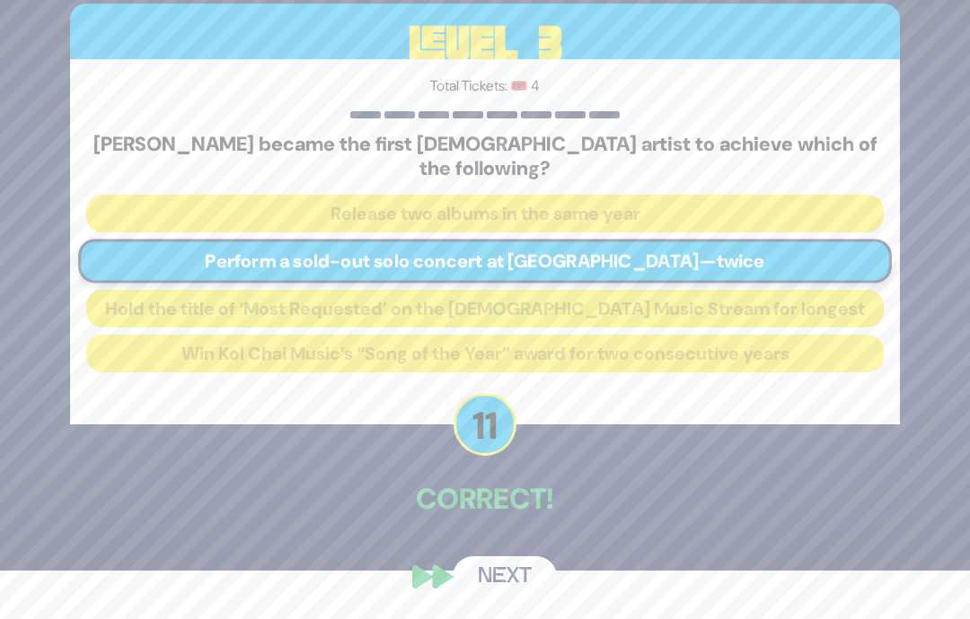
click at [505, 568] on button "Next" at bounding box center [504, 577] width 104 height 41
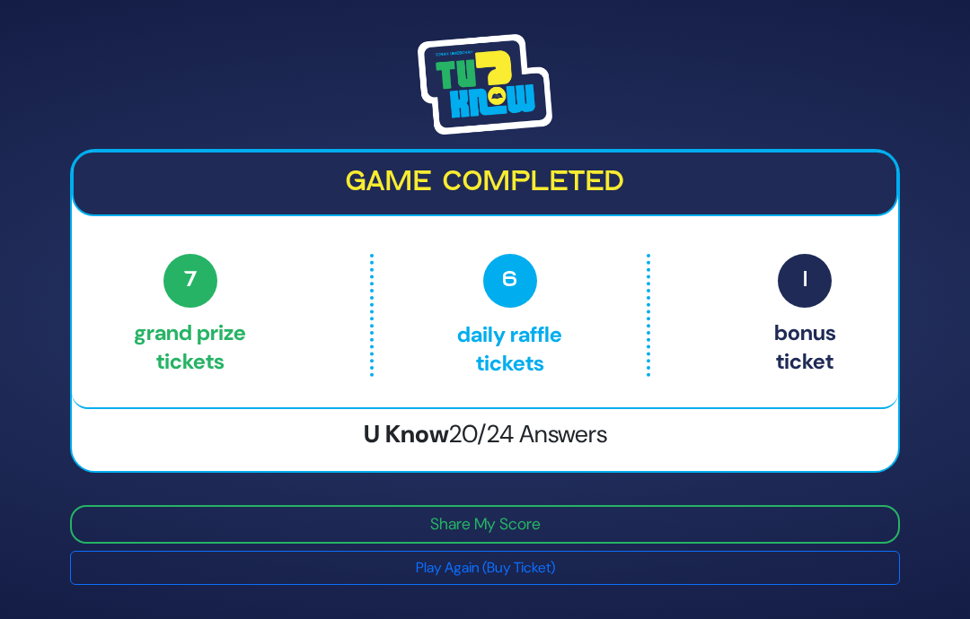
click at [731, 505] on button "Share My Score" at bounding box center [484, 524] width 829 height 39
